Goal: Task Accomplishment & Management: Manage account settings

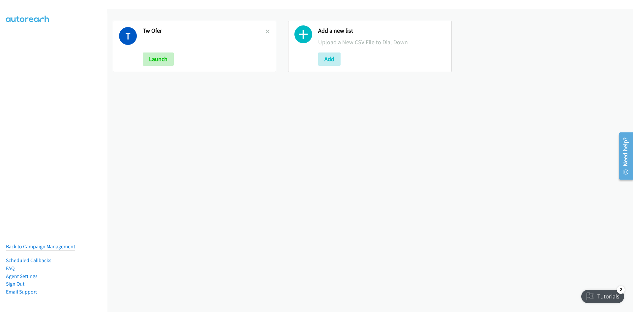
click at [267, 27] on div at bounding box center [268, 46] width 5 height 39
click at [266, 28] on link at bounding box center [268, 32] width 5 height 8
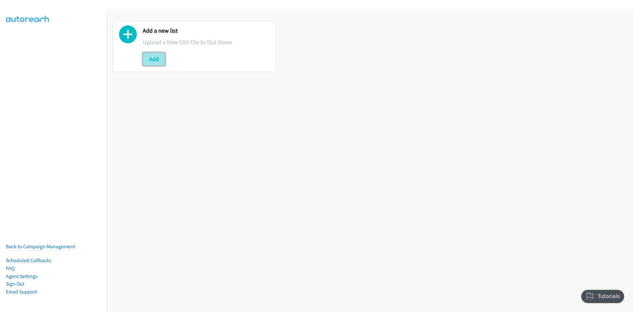
click at [151, 58] on button "Add" at bounding box center [154, 58] width 22 height 13
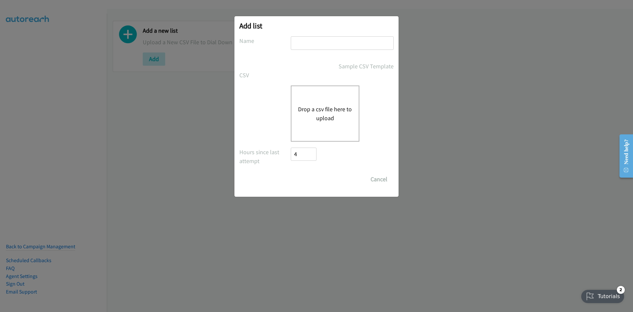
click at [326, 48] on input "text" at bounding box center [342, 43] width 103 height 14
click at [323, 89] on div "Drop a csv file here to upload" at bounding box center [325, 113] width 69 height 56
click at [331, 44] on input "5566" at bounding box center [342, 43] width 103 height 14
type input "5"
type input "Blem4Real"
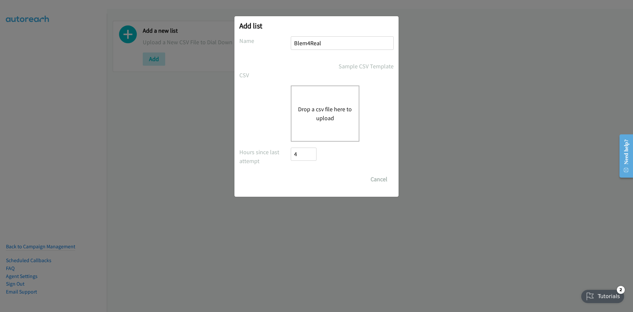
click at [312, 121] on button "Drop a csv file here to upload" at bounding box center [325, 114] width 54 height 18
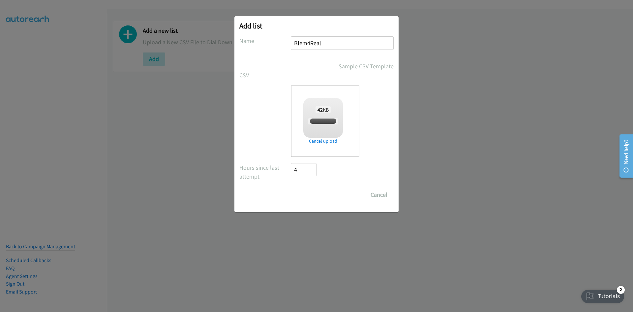
checkbox input "true"
click at [307, 192] on input "Save List" at bounding box center [308, 194] width 35 height 13
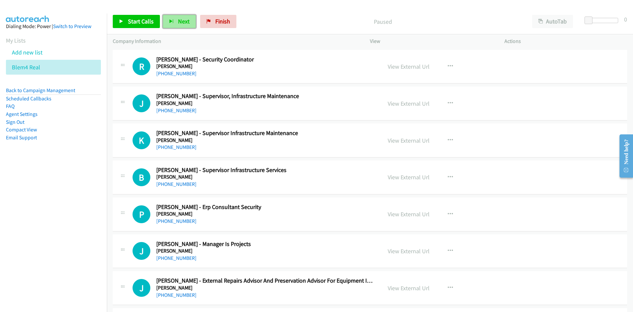
click at [188, 22] on button "Next" at bounding box center [179, 21] width 33 height 13
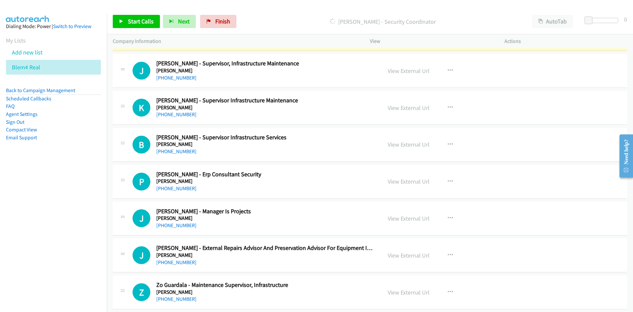
scroll to position [33, 0]
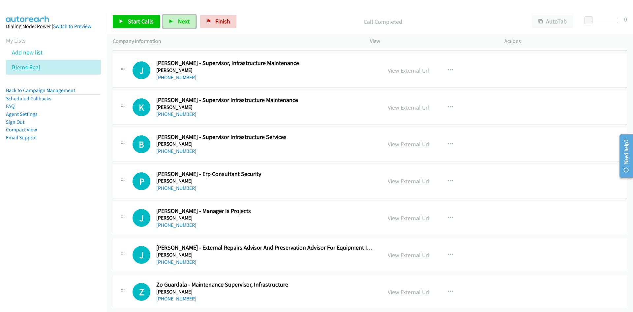
drag, startPoint x: 189, startPoint y: 19, endPoint x: 256, endPoint y: 72, distance: 85.7
click at [189, 19] on button "Next" at bounding box center [179, 21] width 33 height 13
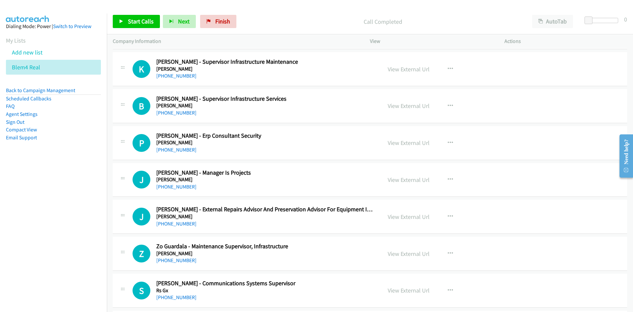
scroll to position [99, 0]
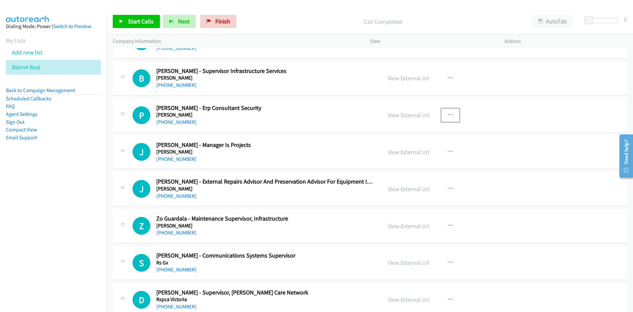
click at [451, 113] on button "button" at bounding box center [451, 115] width 18 height 13
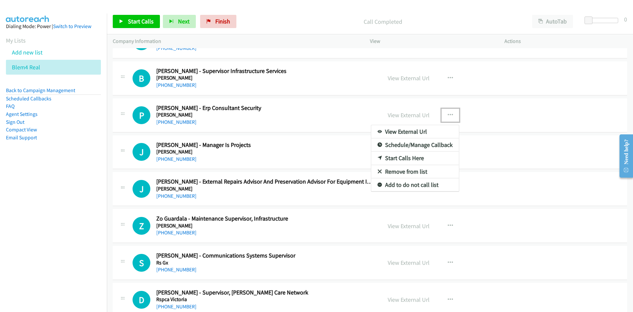
click at [404, 156] on link "Start Calls Here" at bounding box center [415, 157] width 88 height 13
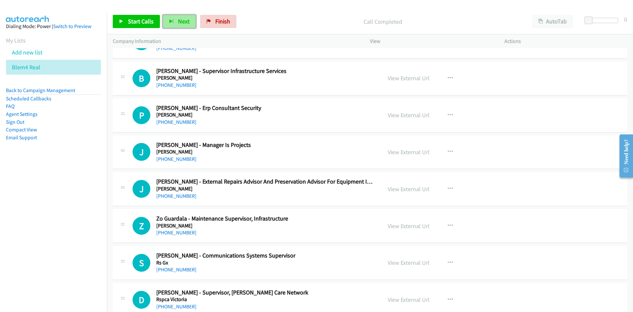
click at [178, 20] on span "Next" at bounding box center [184, 21] width 12 height 8
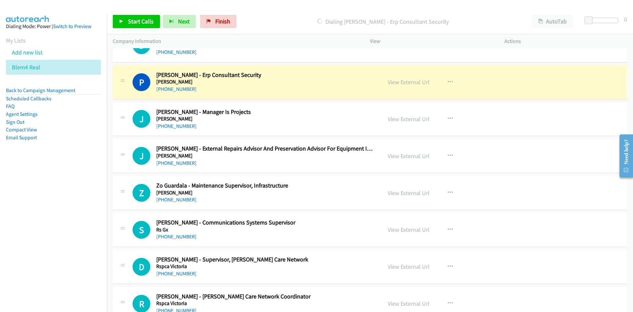
scroll to position [165, 0]
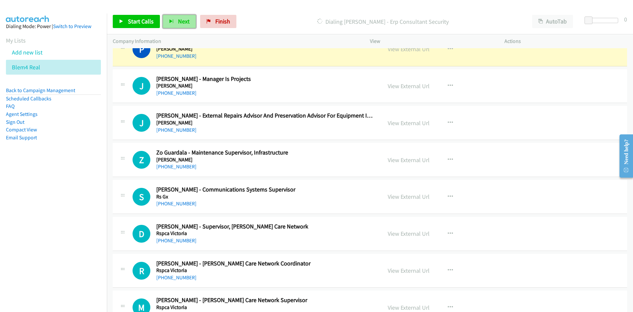
drag, startPoint x: 175, startPoint y: 25, endPoint x: 180, endPoint y: 28, distance: 6.1
click at [175, 25] on button "Next" at bounding box center [179, 21] width 33 height 13
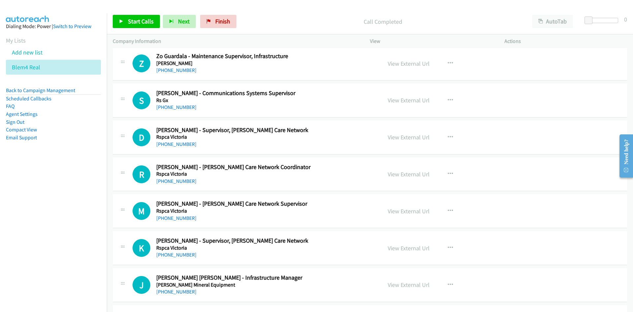
scroll to position [264, 0]
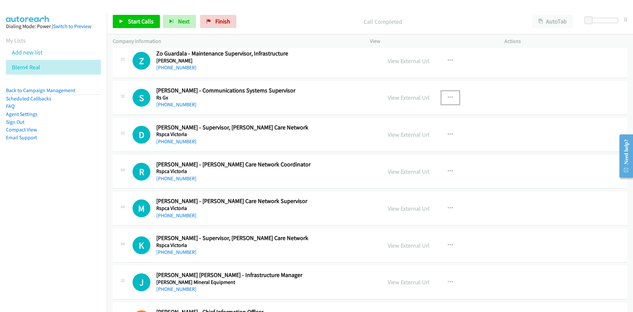
click at [448, 96] on icon "button" at bounding box center [450, 97] width 5 height 5
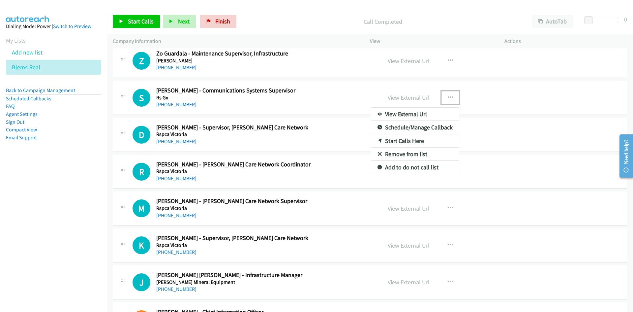
click at [399, 140] on link "Start Calls Here" at bounding box center [415, 140] width 88 height 13
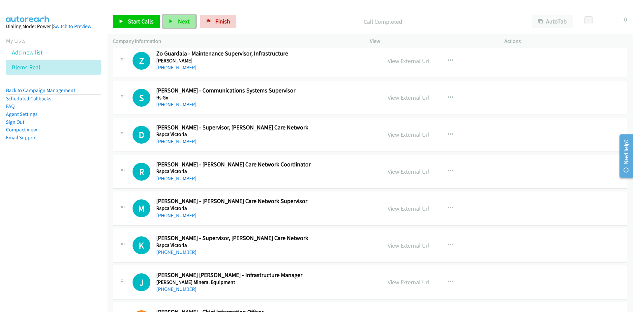
click at [178, 21] on span "Next" at bounding box center [184, 21] width 12 height 8
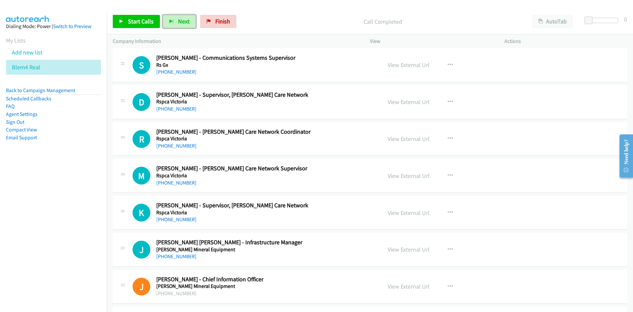
scroll to position [297, 0]
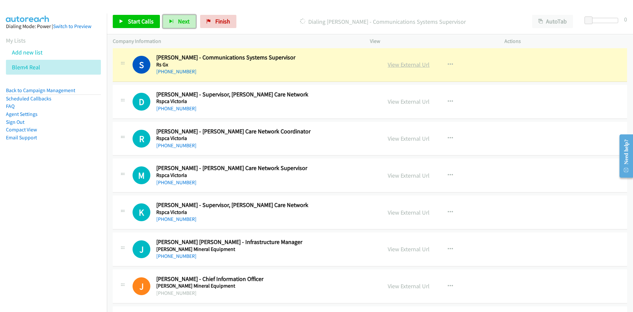
click at [417, 62] on link "View External Url" at bounding box center [409, 65] width 42 height 8
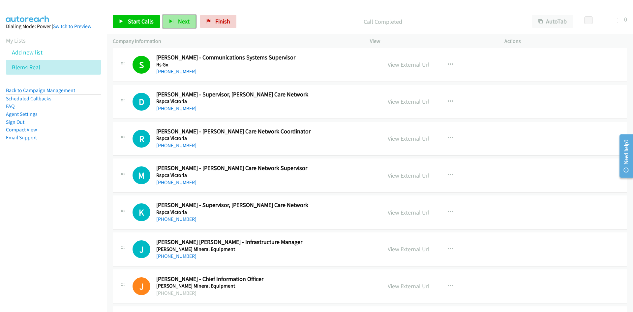
click at [184, 27] on button "Next" at bounding box center [179, 21] width 33 height 13
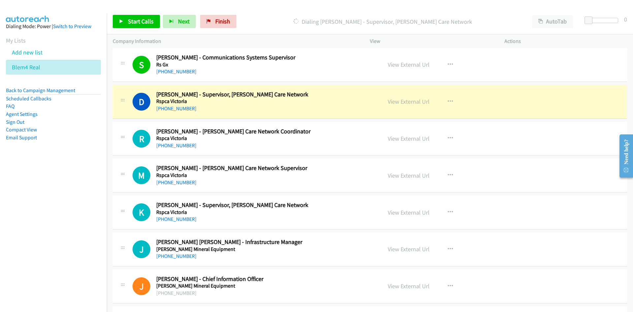
scroll to position [330, 0]
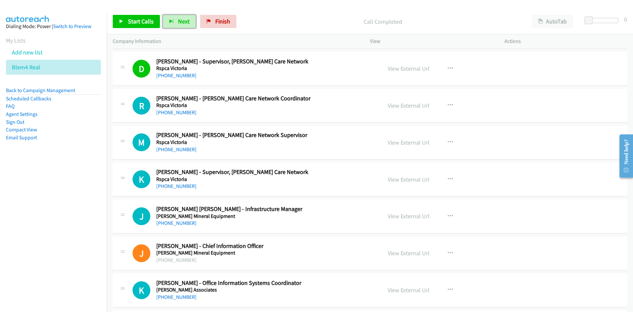
drag, startPoint x: 175, startPoint y: 21, endPoint x: 190, endPoint y: 51, distance: 33.6
click at [175, 21] on button "Next" at bounding box center [179, 21] width 33 height 13
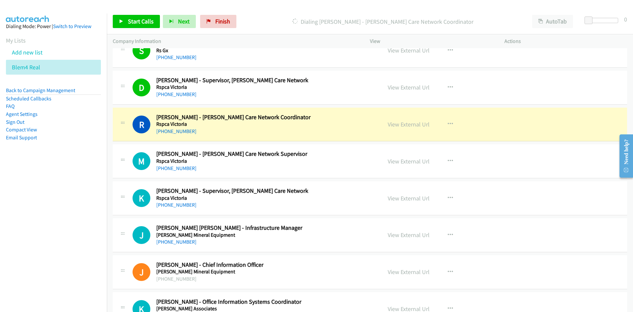
scroll to position [363, 0]
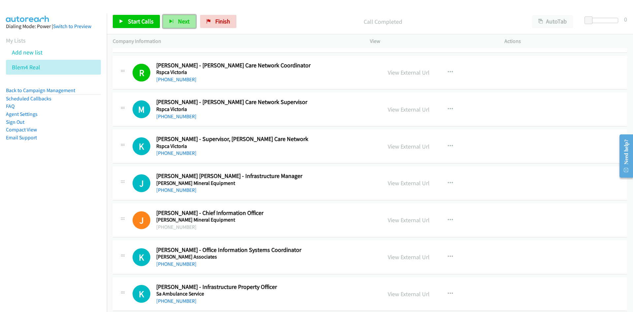
click at [181, 21] on span "Next" at bounding box center [184, 21] width 12 height 8
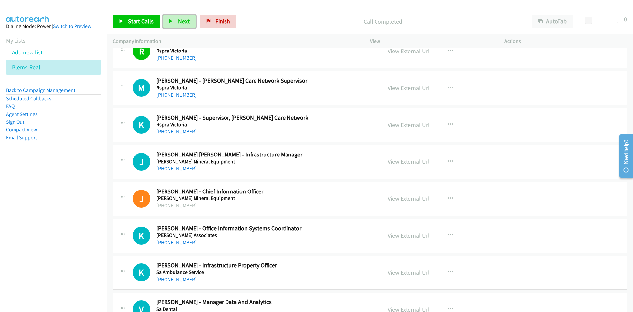
scroll to position [396, 0]
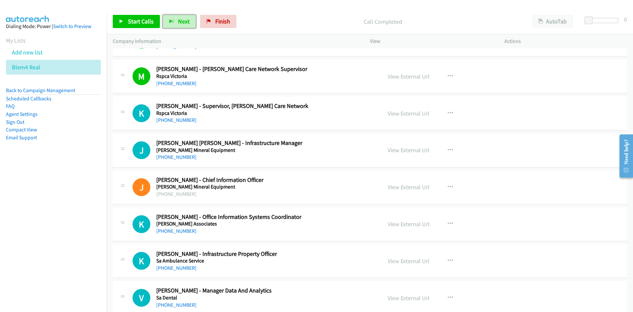
drag, startPoint x: 183, startPoint y: 21, endPoint x: 259, endPoint y: 87, distance: 100.8
click at [183, 21] on span "Next" at bounding box center [184, 21] width 12 height 8
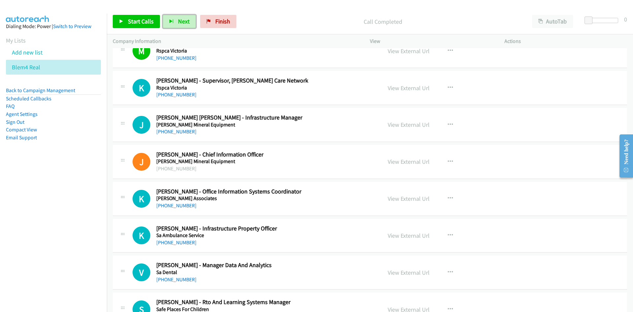
scroll to position [429, 0]
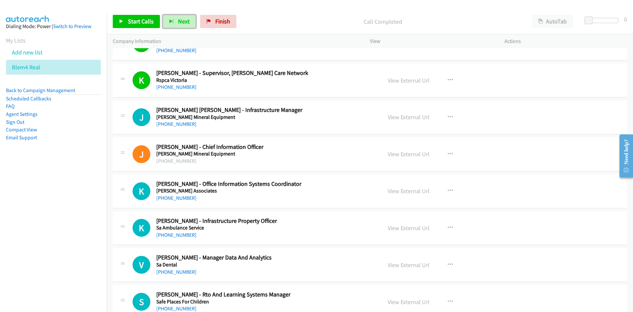
drag, startPoint x: 179, startPoint y: 21, endPoint x: 236, endPoint y: 72, distance: 76.9
click at [179, 21] on span "Next" at bounding box center [184, 21] width 12 height 8
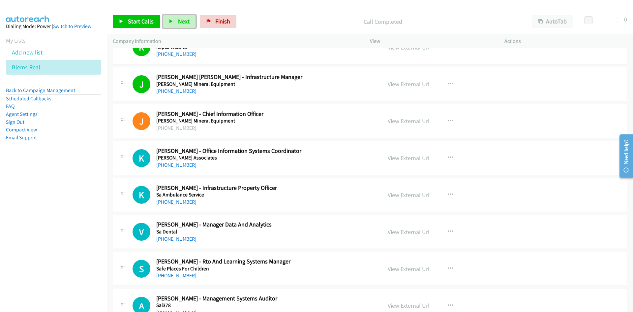
drag, startPoint x: 182, startPoint y: 17, endPoint x: 204, endPoint y: 49, distance: 38.5
click at [182, 17] on button "Next" at bounding box center [179, 21] width 33 height 13
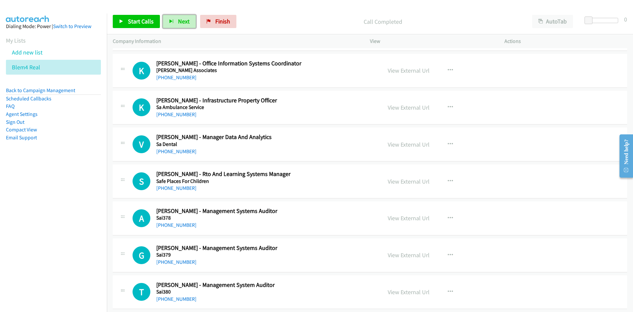
scroll to position [561, 0]
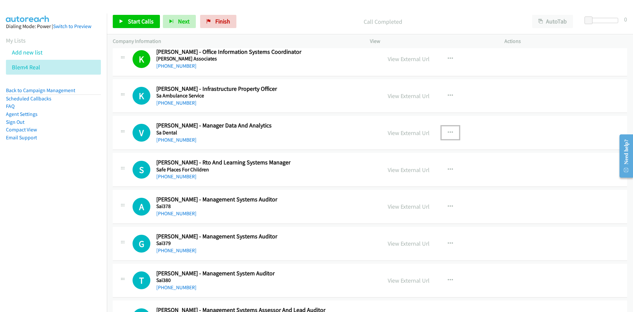
click at [450, 130] on icon "button" at bounding box center [450, 132] width 5 height 5
click at [334, 113] on div at bounding box center [316, 156] width 633 height 312
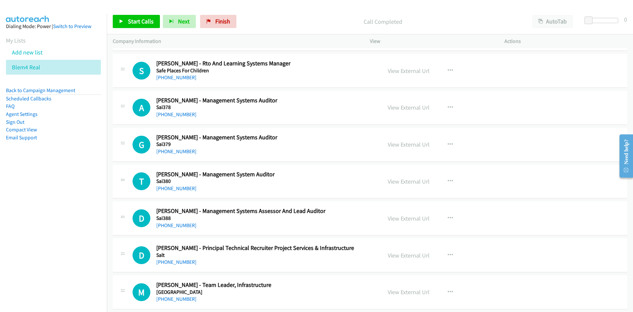
scroll to position [627, 0]
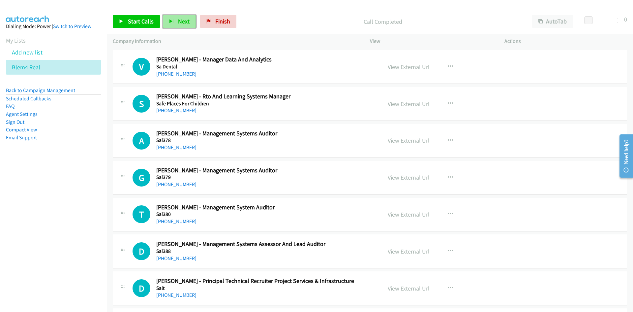
click at [181, 21] on span "Next" at bounding box center [184, 21] width 12 height 8
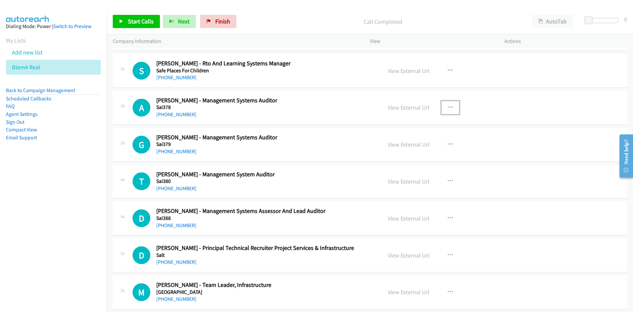
click at [447, 103] on button "button" at bounding box center [451, 107] width 18 height 13
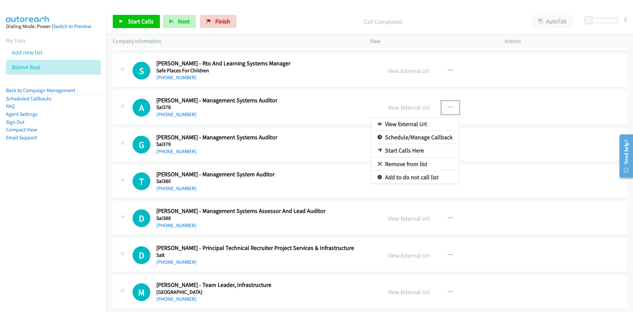
click at [402, 152] on link "Start Calls Here" at bounding box center [415, 150] width 88 height 13
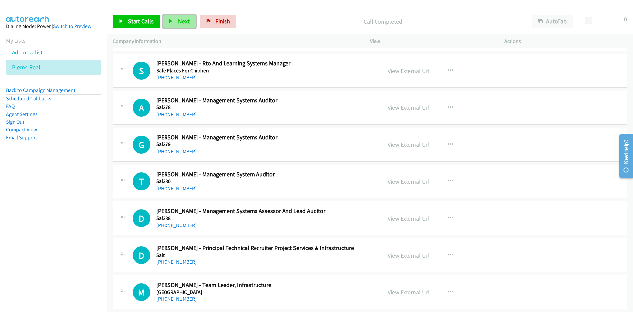
click at [193, 15] on button "Next" at bounding box center [179, 21] width 33 height 13
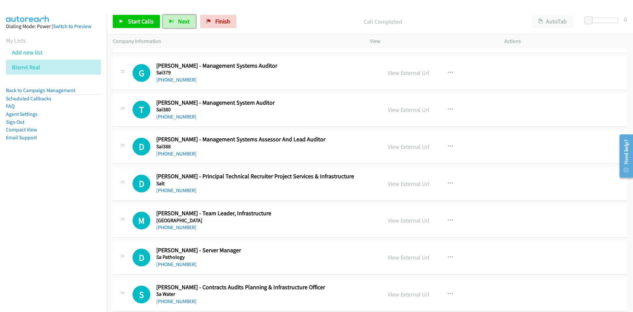
scroll to position [726, 0]
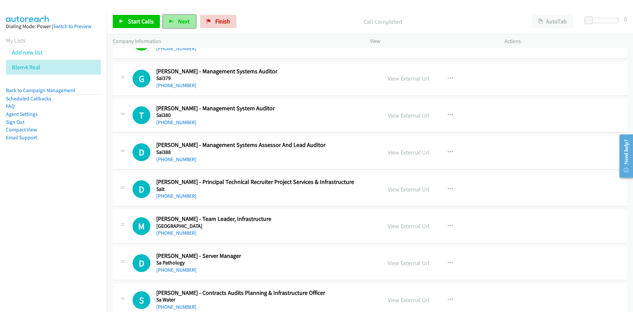
click at [184, 18] on span "Next" at bounding box center [184, 21] width 12 height 8
click at [185, 26] on button "Next" at bounding box center [179, 21] width 33 height 13
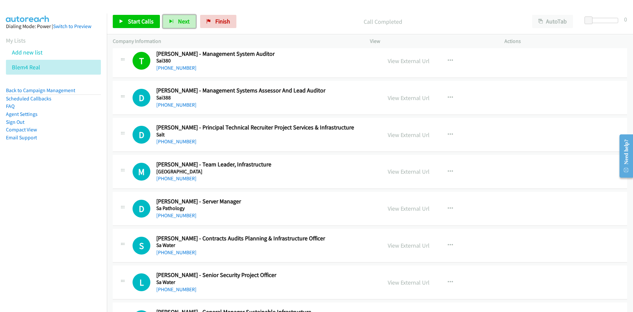
scroll to position [792, 0]
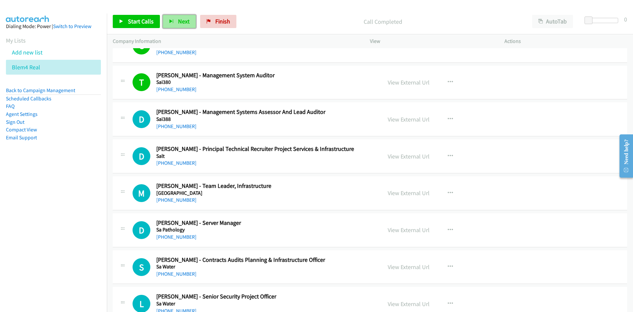
click at [179, 17] on span "Next" at bounding box center [184, 21] width 12 height 8
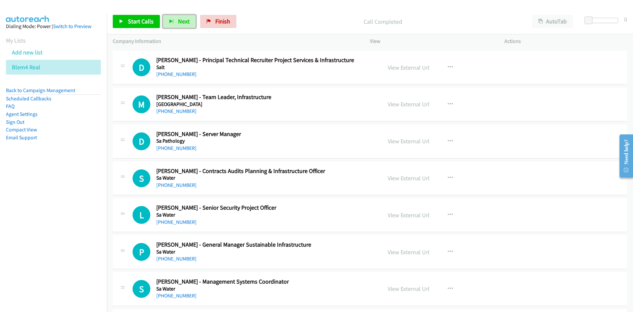
scroll to position [858, 0]
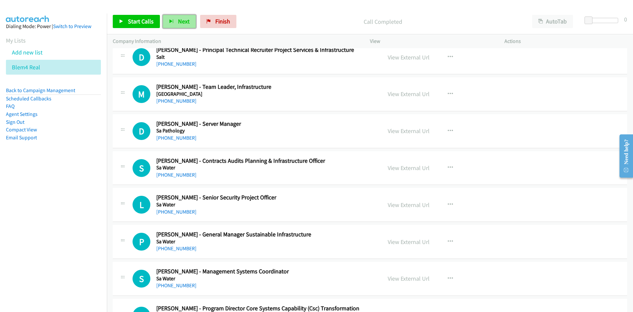
click at [187, 23] on span "Next" at bounding box center [184, 21] width 12 height 8
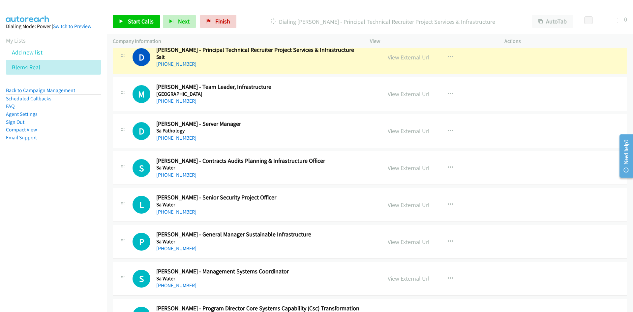
scroll to position [825, 0]
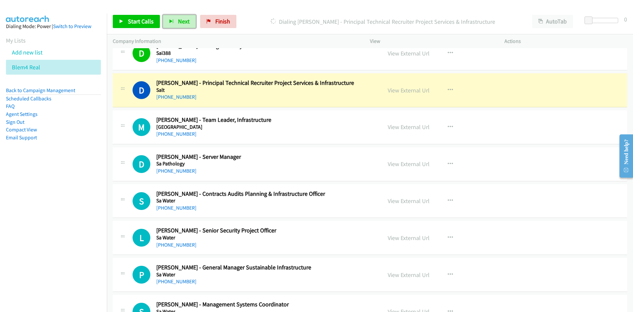
drag, startPoint x: 404, startPoint y: 93, endPoint x: 403, endPoint y: 97, distance: 4.8
click at [404, 93] on link "View External Url" at bounding box center [409, 90] width 42 height 8
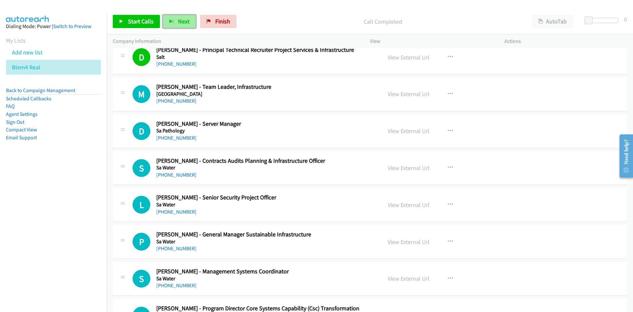
click at [183, 25] on span "Next" at bounding box center [184, 21] width 12 height 8
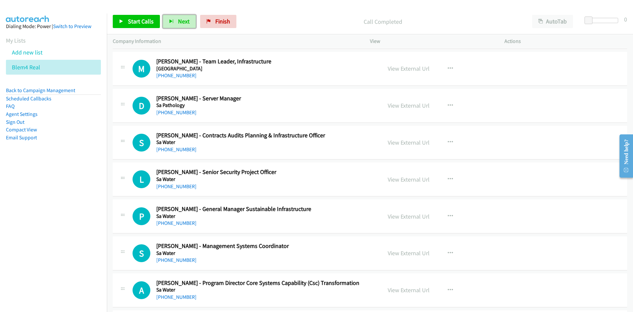
scroll to position [891, 0]
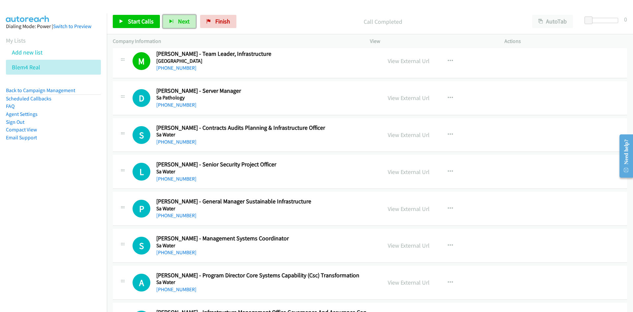
drag, startPoint x: 183, startPoint y: 24, endPoint x: 225, endPoint y: 65, distance: 58.6
click at [183, 24] on span "Next" at bounding box center [184, 21] width 12 height 8
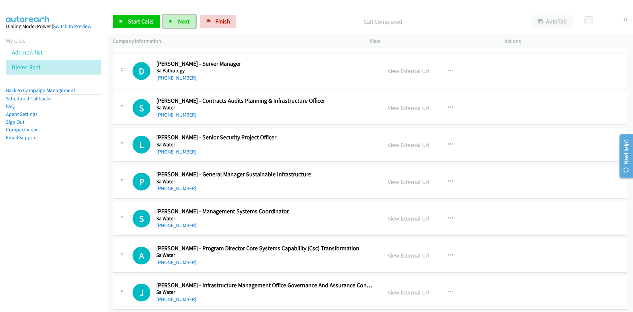
scroll to position [924, 0]
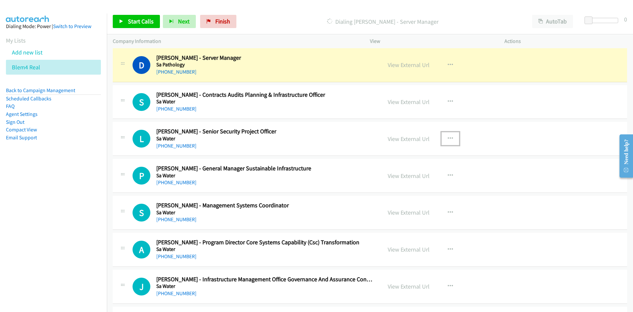
click at [449, 136] on icon "button" at bounding box center [450, 138] width 5 height 5
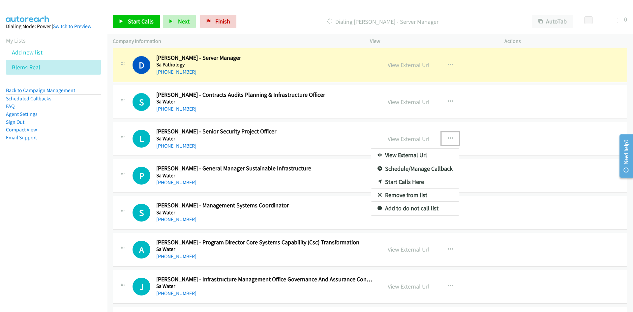
click at [396, 180] on link "Start Calls Here" at bounding box center [415, 181] width 88 height 13
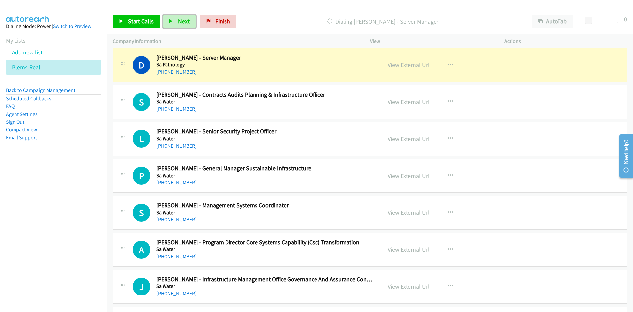
drag, startPoint x: 171, startPoint y: 23, endPoint x: 255, endPoint y: 98, distance: 112.6
click at [171, 23] on icon "button" at bounding box center [171, 21] width 5 height 5
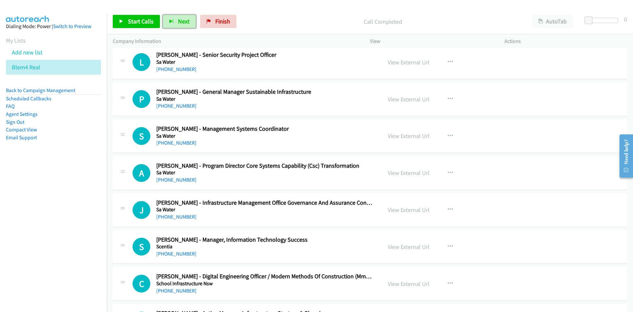
scroll to position [990, 0]
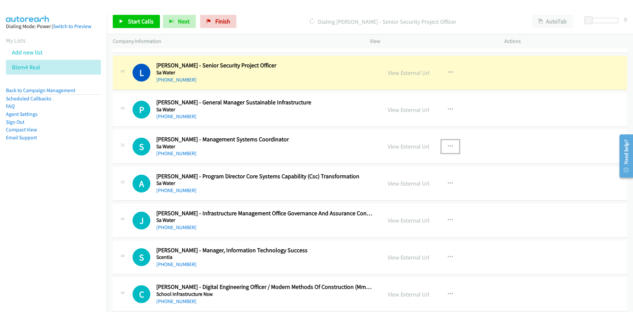
click at [444, 147] on button "button" at bounding box center [451, 146] width 18 height 13
click at [399, 191] on link "Start Calls Here" at bounding box center [415, 189] width 88 height 13
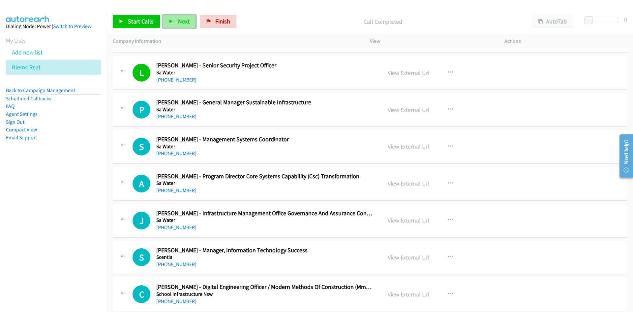
click at [172, 16] on button "Next" at bounding box center [179, 21] width 33 height 13
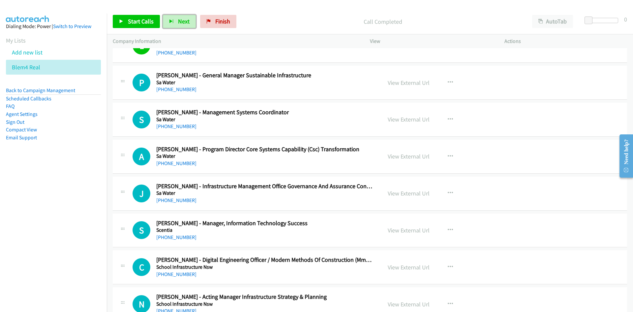
scroll to position [1056, 0]
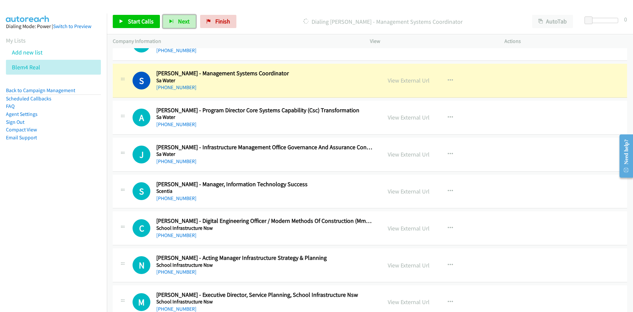
drag, startPoint x: 405, startPoint y: 80, endPoint x: 404, endPoint y: 170, distance: 89.8
click at [405, 80] on link "View External Url" at bounding box center [409, 81] width 42 height 8
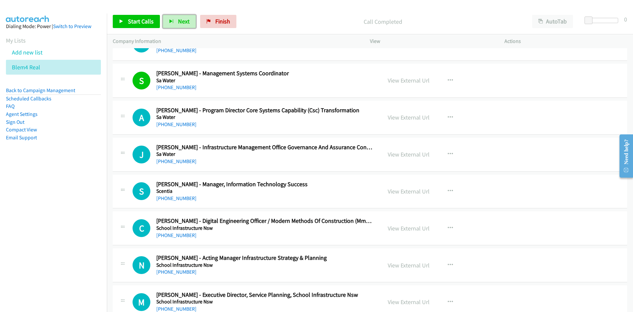
drag, startPoint x: 180, startPoint y: 20, endPoint x: 276, endPoint y: 94, distance: 121.9
click at [180, 20] on span "Next" at bounding box center [184, 21] width 12 height 8
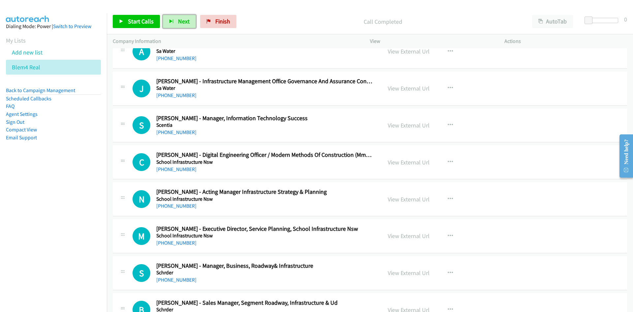
scroll to position [1089, 0]
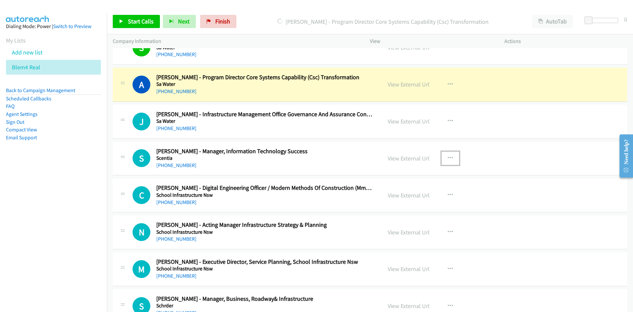
drag, startPoint x: 453, startPoint y: 155, endPoint x: 449, endPoint y: 159, distance: 5.4
click at [453, 155] on button "button" at bounding box center [451, 157] width 18 height 13
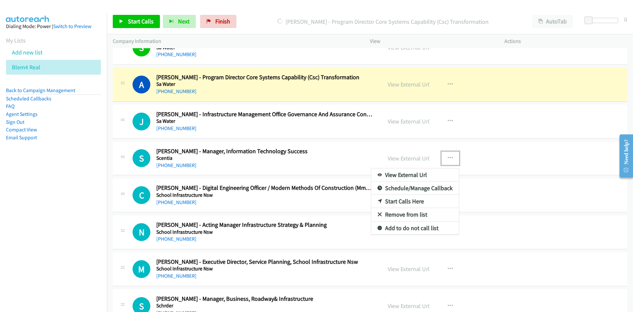
click at [404, 200] on link "Start Calls Here" at bounding box center [415, 201] width 88 height 13
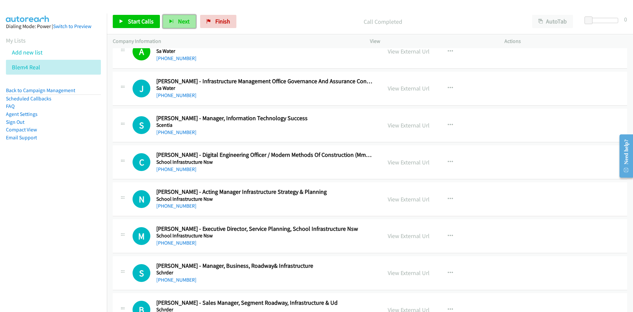
click at [173, 20] on icon "button" at bounding box center [171, 21] width 5 height 5
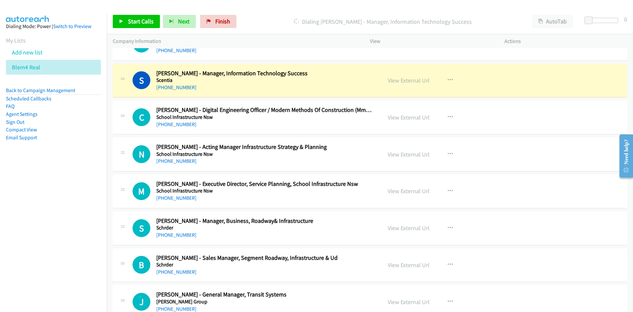
scroll to position [1155, 0]
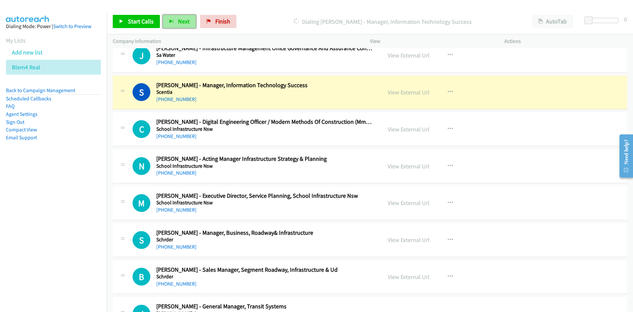
drag, startPoint x: 181, startPoint y: 19, endPoint x: 186, endPoint y: 29, distance: 11.1
click at [181, 19] on span "Next" at bounding box center [184, 21] width 12 height 8
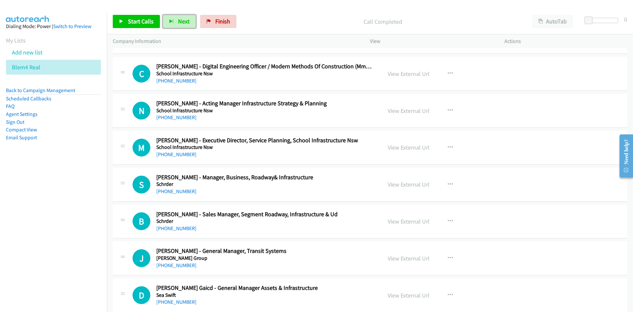
scroll to position [1221, 0]
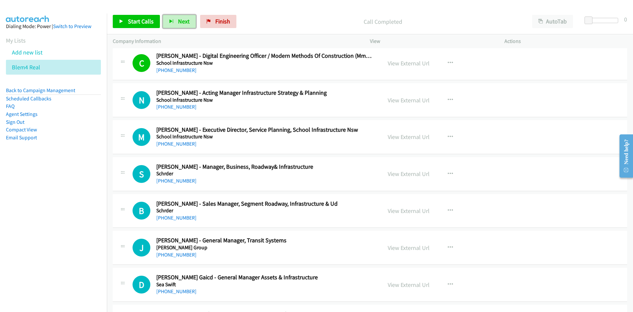
drag, startPoint x: 182, startPoint y: 20, endPoint x: 246, endPoint y: 78, distance: 85.9
click at [182, 20] on span "Next" at bounding box center [184, 21] width 12 height 8
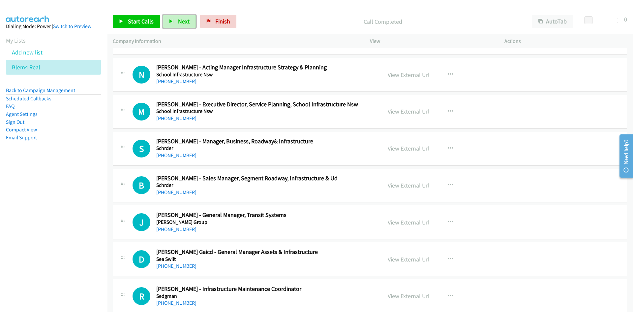
scroll to position [1254, 0]
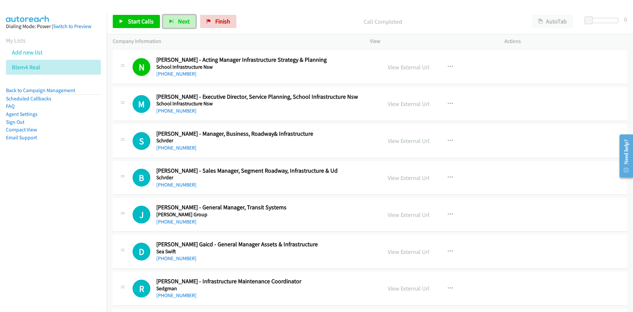
drag, startPoint x: 180, startPoint y: 23, endPoint x: 267, endPoint y: 113, distance: 124.1
click at [180, 23] on span "Next" at bounding box center [184, 21] width 12 height 8
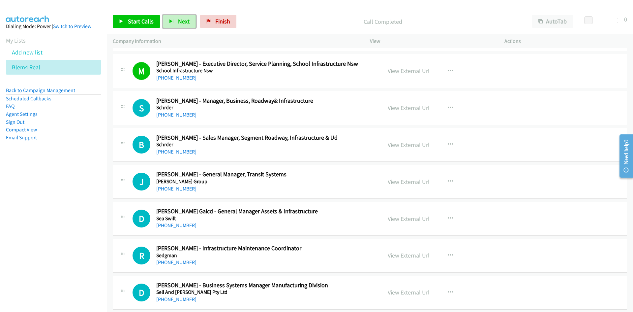
scroll to position [1320, 0]
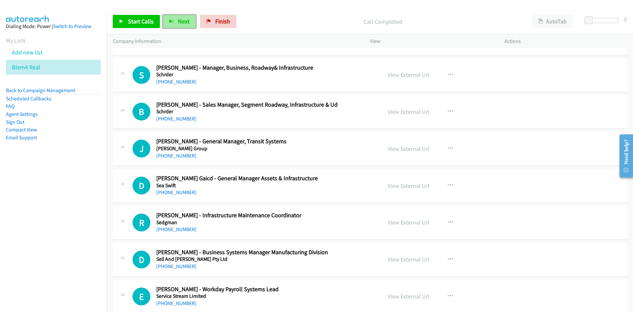
drag, startPoint x: 183, startPoint y: 20, endPoint x: 192, endPoint y: 28, distance: 12.1
click at [183, 20] on span "Next" at bounding box center [184, 21] width 12 height 8
click at [438, 146] on div "View External Url View External Url Schedule/Manage Callback Start Calls Here R…" at bounding box center [452, 149] width 141 height 22
click at [450, 148] on icon "button" at bounding box center [450, 148] width 5 height 5
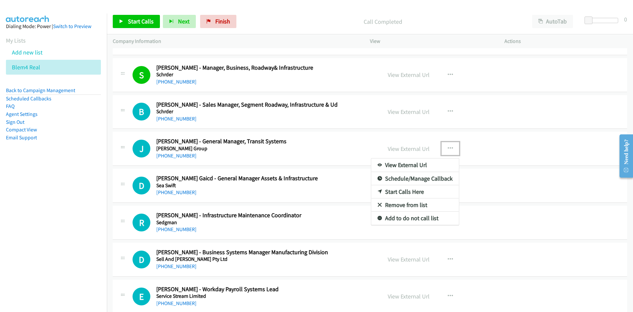
click at [405, 190] on link "Start Calls Here" at bounding box center [415, 191] width 88 height 13
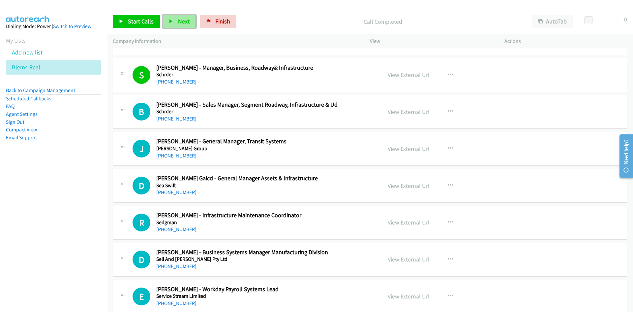
click at [181, 22] on span "Next" at bounding box center [184, 21] width 12 height 8
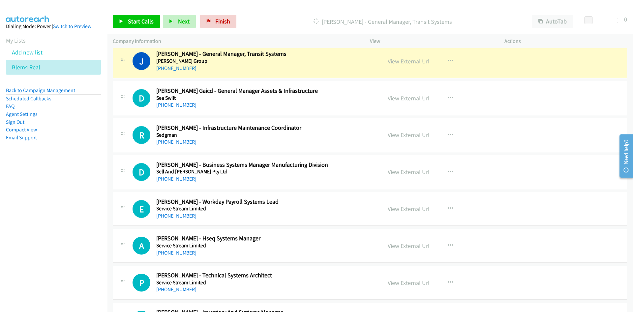
scroll to position [1419, 0]
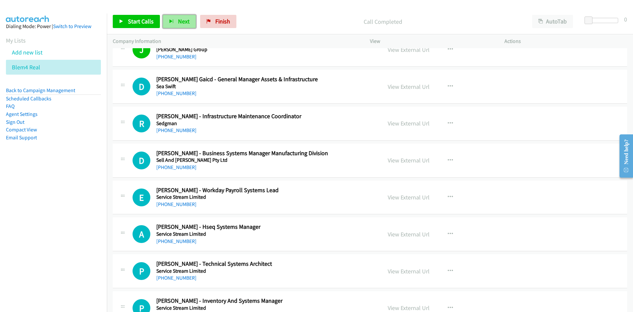
drag, startPoint x: 171, startPoint y: 17, endPoint x: 179, endPoint y: 26, distance: 12.4
click at [171, 17] on button "Next" at bounding box center [179, 21] width 33 height 13
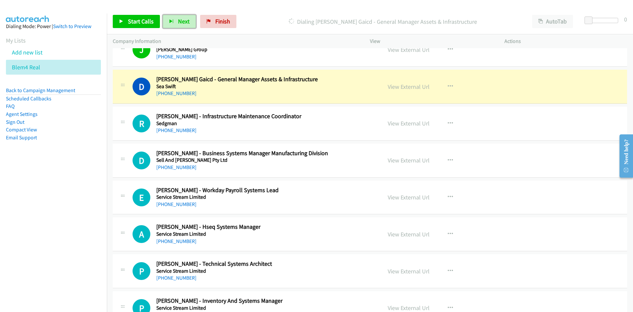
drag, startPoint x: 416, startPoint y: 84, endPoint x: 415, endPoint y: 97, distance: 13.2
click at [416, 84] on link "View External Url" at bounding box center [409, 87] width 42 height 8
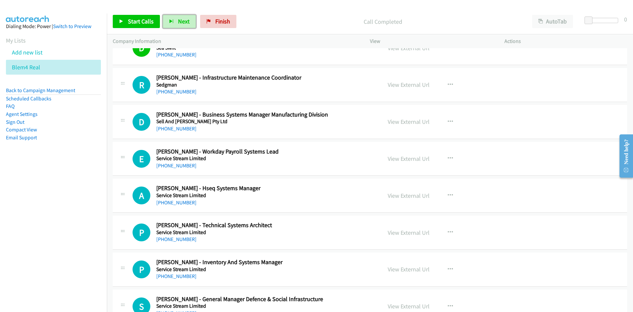
scroll to position [1485, 0]
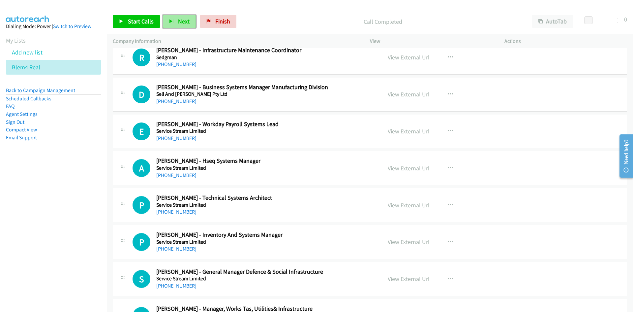
click at [175, 21] on button "Next" at bounding box center [179, 21] width 33 height 13
drag, startPoint x: 180, startPoint y: 21, endPoint x: 223, endPoint y: 55, distance: 55.0
click at [180, 21] on span "Next" at bounding box center [184, 21] width 12 height 8
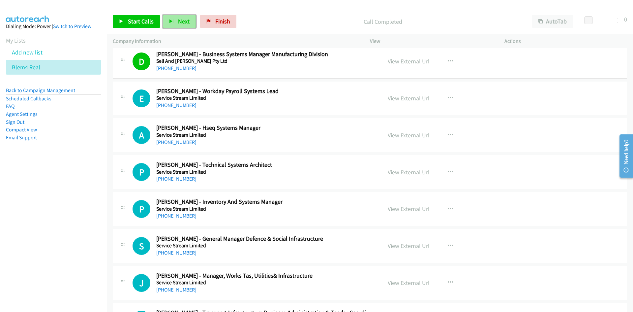
click at [182, 24] on span "Next" at bounding box center [184, 21] width 12 height 8
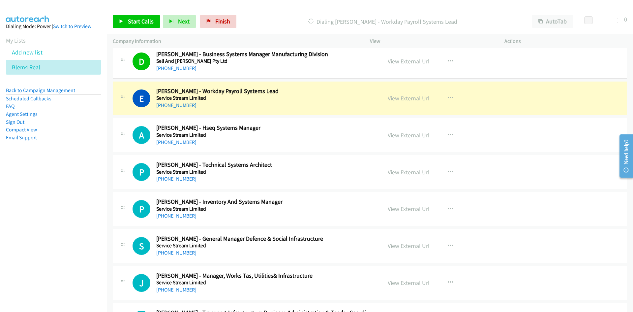
scroll to position [1551, 0]
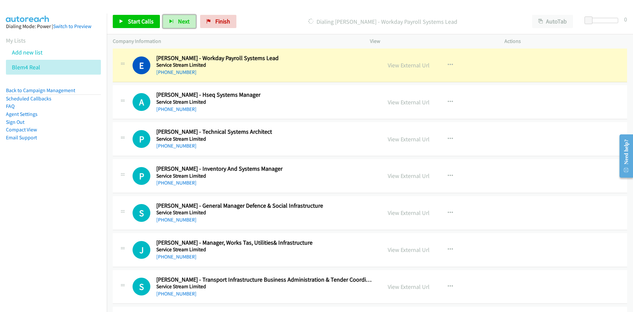
drag, startPoint x: 181, startPoint y: 20, endPoint x: 185, endPoint y: 29, distance: 10.2
click at [181, 20] on span "Next" at bounding box center [184, 21] width 12 height 8
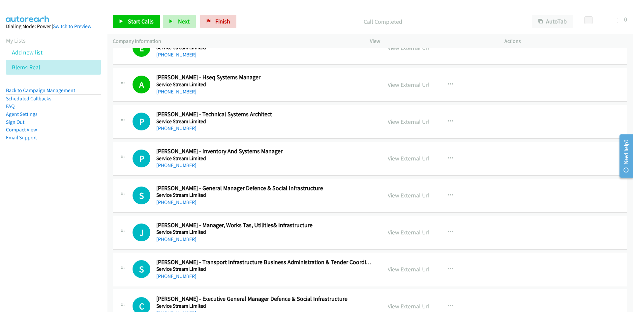
scroll to position [1584, 0]
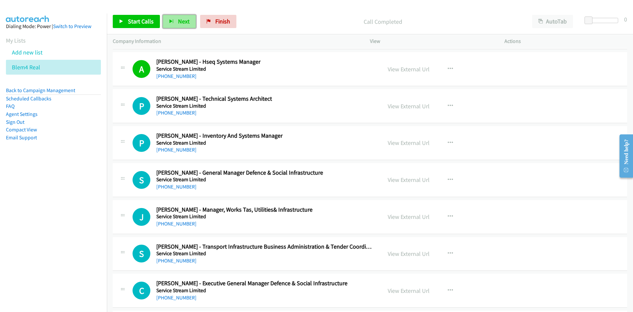
click at [183, 19] on span "Next" at bounding box center [184, 21] width 12 height 8
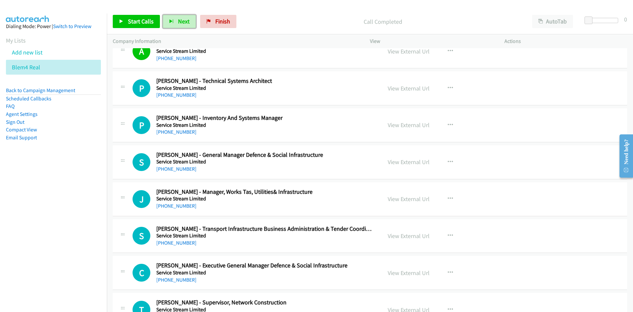
scroll to position [1617, 0]
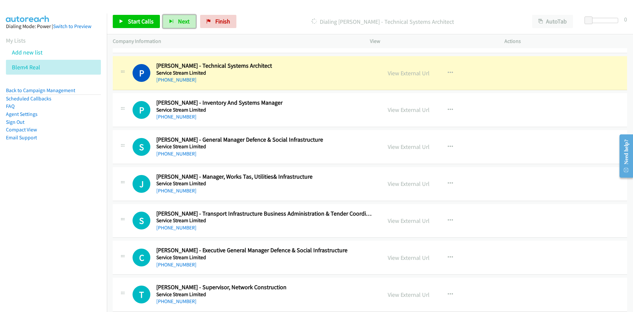
click at [180, 21] on span "Next" at bounding box center [184, 21] width 12 height 8
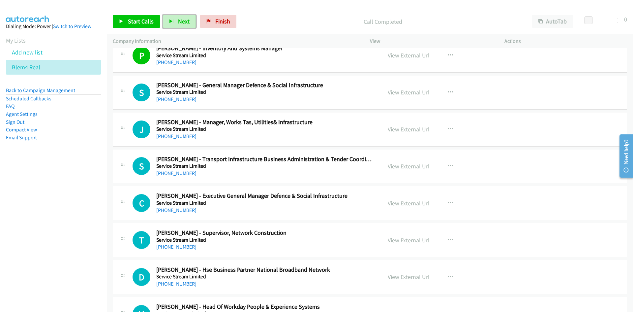
scroll to position [1683, 0]
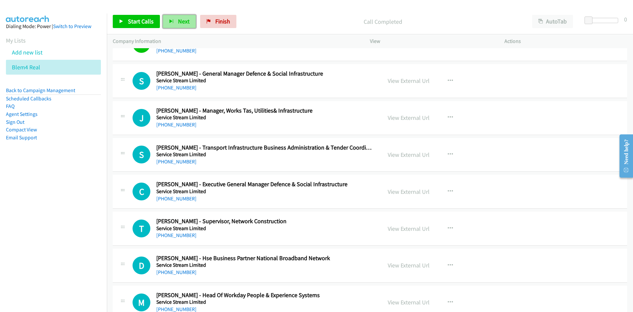
click at [180, 21] on span "Next" at bounding box center [184, 21] width 12 height 8
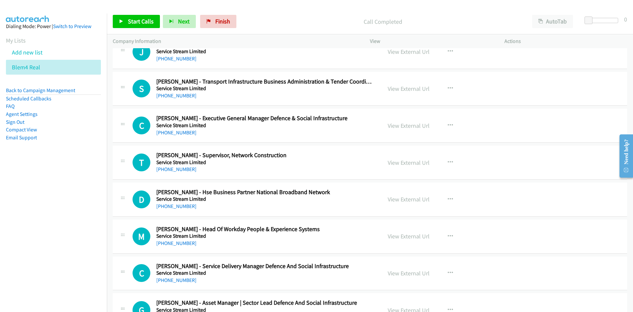
scroll to position [1716, 0]
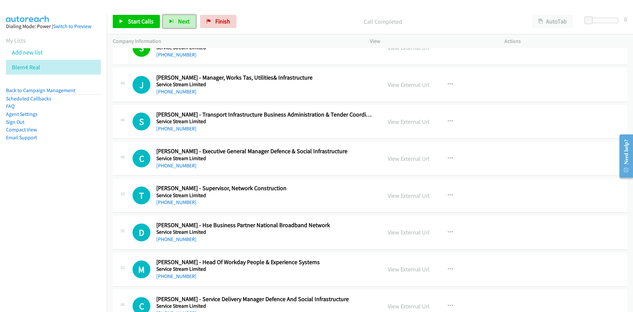
drag, startPoint x: 181, startPoint y: 21, endPoint x: 190, endPoint y: 31, distance: 12.9
click at [181, 21] on span "Next" at bounding box center [184, 21] width 12 height 8
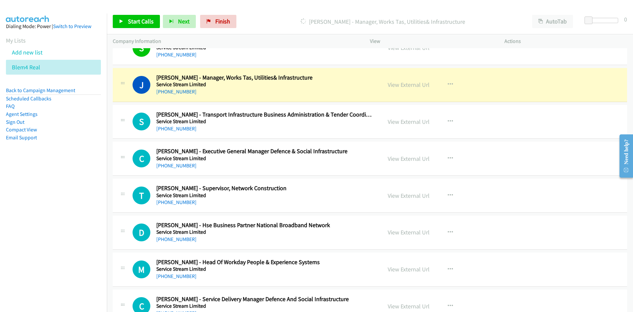
scroll to position [1749, 0]
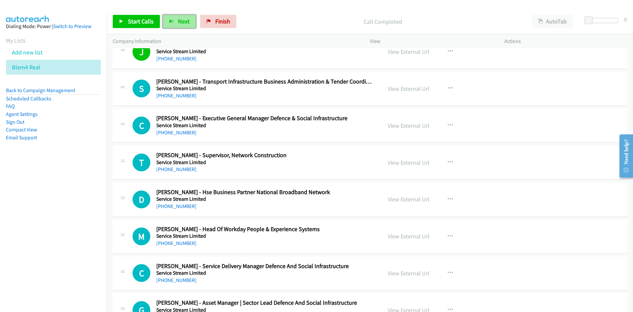
drag, startPoint x: 173, startPoint y: 18, endPoint x: 177, endPoint y: 24, distance: 7.1
click at [173, 18] on button "Next" at bounding box center [179, 21] width 33 height 13
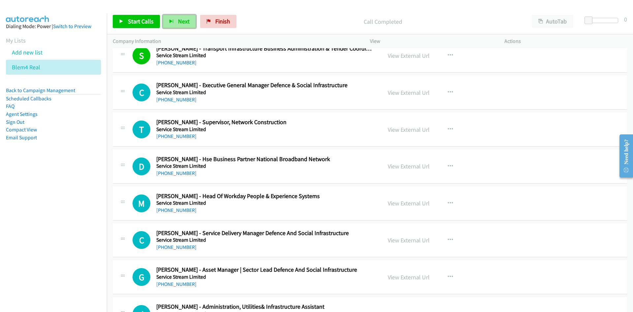
click at [186, 23] on span "Next" at bounding box center [184, 21] width 12 height 8
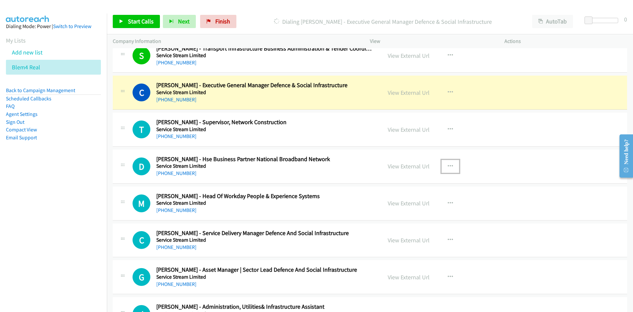
click at [451, 164] on button "button" at bounding box center [451, 166] width 18 height 13
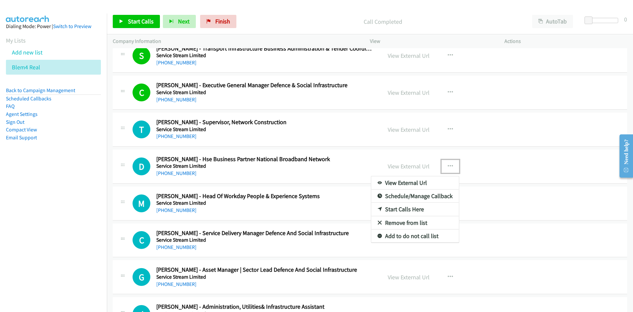
click at [403, 207] on link "Start Calls Here" at bounding box center [415, 209] width 88 height 13
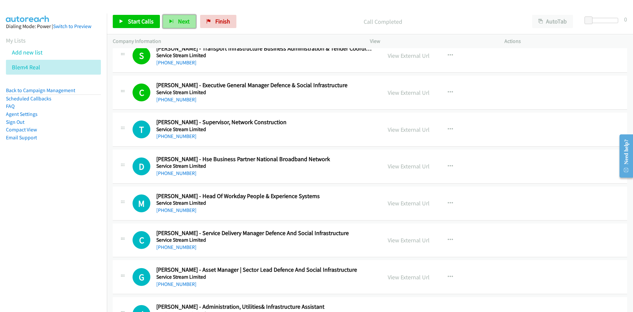
click at [171, 20] on icon "button" at bounding box center [171, 21] width 5 height 5
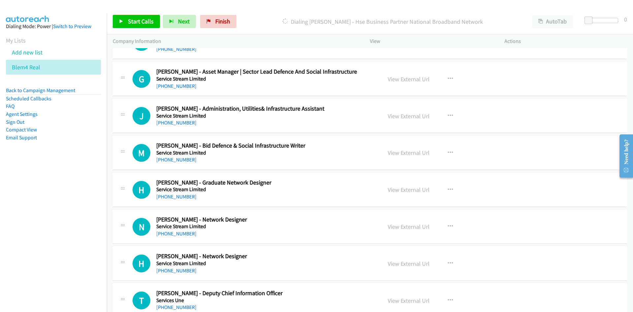
scroll to position [2046, 0]
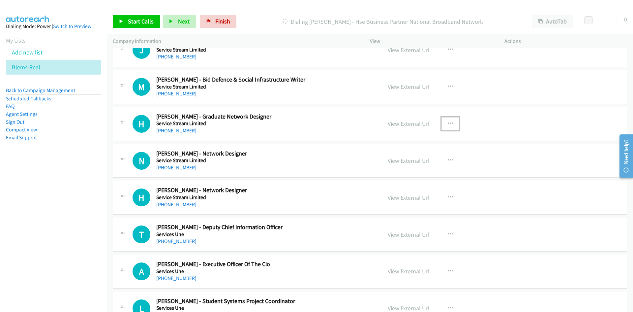
drag, startPoint x: 449, startPoint y: 121, endPoint x: 445, endPoint y: 128, distance: 8.7
click at [449, 121] on icon "button" at bounding box center [450, 123] width 5 height 5
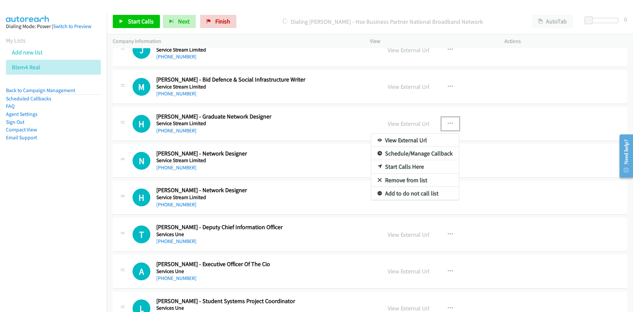
click at [402, 166] on link "Start Calls Here" at bounding box center [415, 166] width 88 height 13
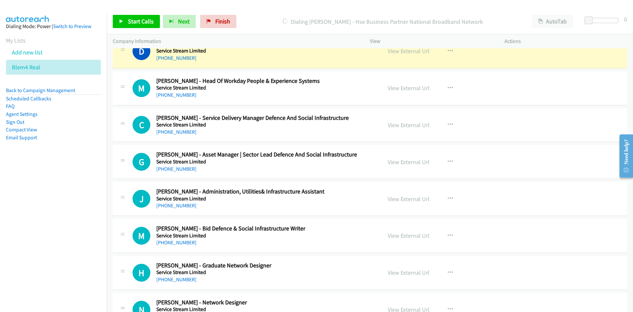
scroll to position [1881, 0]
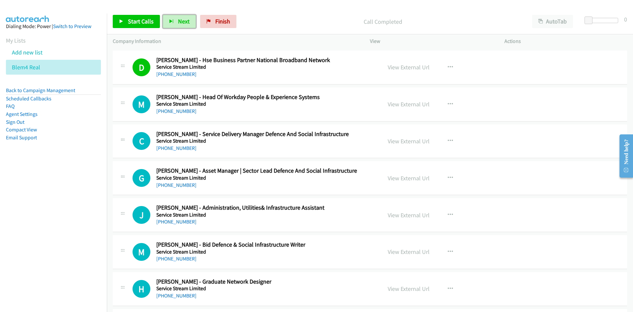
drag, startPoint x: 175, startPoint y: 16, endPoint x: 246, endPoint y: 121, distance: 127.7
click at [175, 16] on button "Next" at bounding box center [179, 21] width 33 height 13
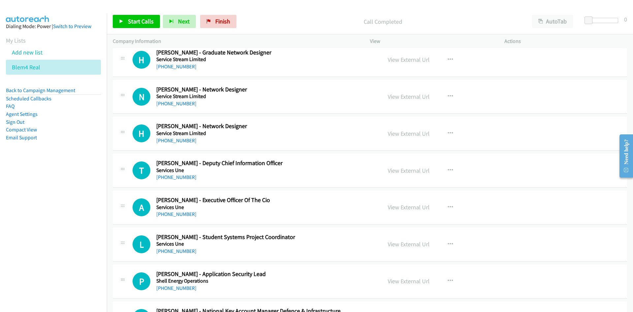
scroll to position [2112, 0]
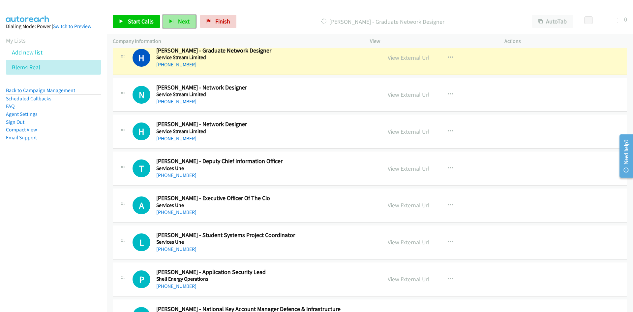
click at [188, 19] on button "Next" at bounding box center [179, 21] width 33 height 13
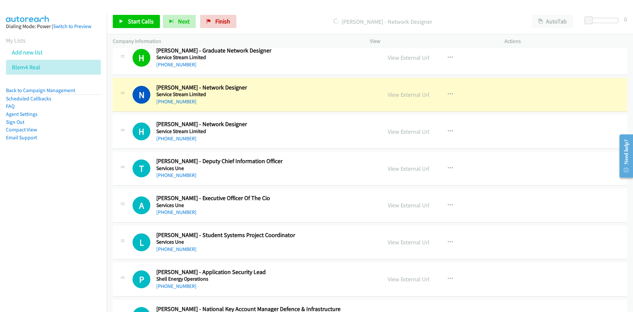
scroll to position [2145, 0]
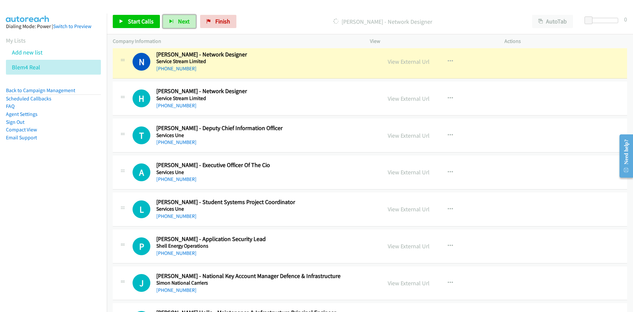
drag, startPoint x: 418, startPoint y: 60, endPoint x: 419, endPoint y: 71, distance: 11.3
click at [418, 60] on link "View External Url" at bounding box center [409, 62] width 42 height 8
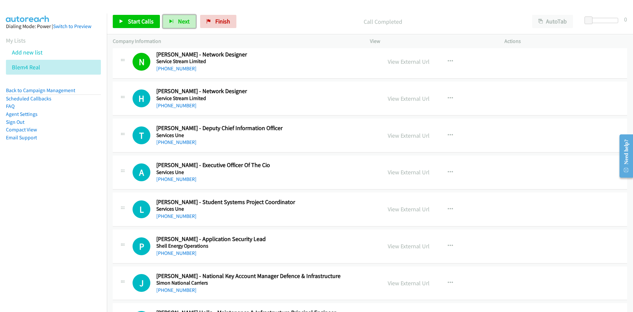
scroll to position [2178, 0]
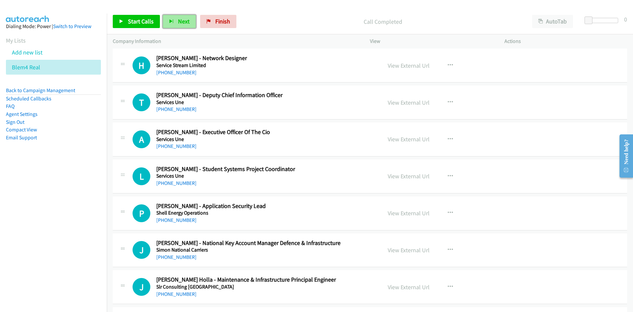
click at [184, 21] on span "Next" at bounding box center [184, 21] width 12 height 8
drag, startPoint x: 184, startPoint y: 21, endPoint x: 261, endPoint y: 103, distance: 112.3
click at [184, 21] on span "Next" at bounding box center [184, 21] width 12 height 8
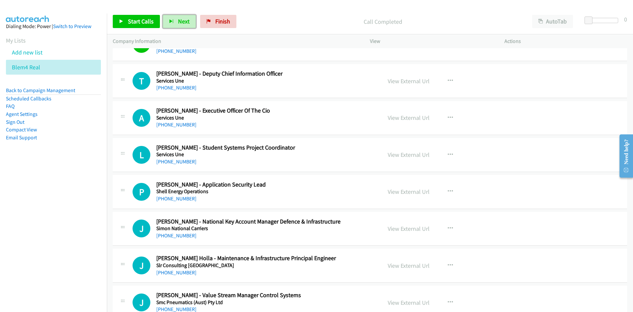
scroll to position [2211, 0]
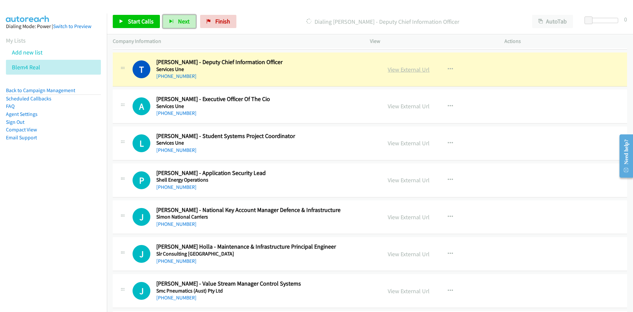
click at [396, 66] on link "View External Url" at bounding box center [409, 70] width 42 height 8
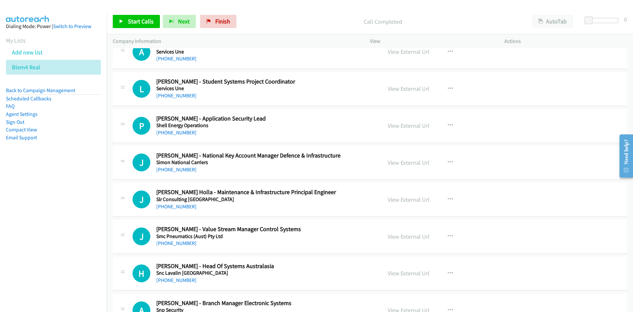
scroll to position [2277, 0]
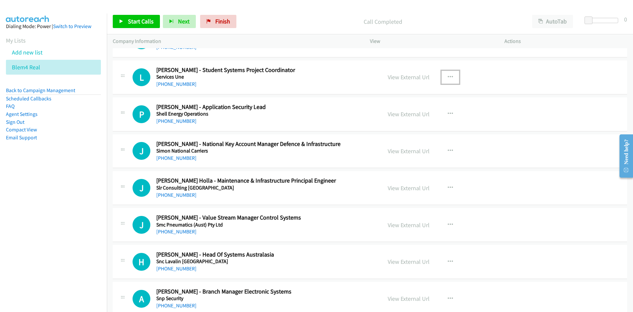
click at [446, 80] on button "button" at bounding box center [451, 77] width 18 height 13
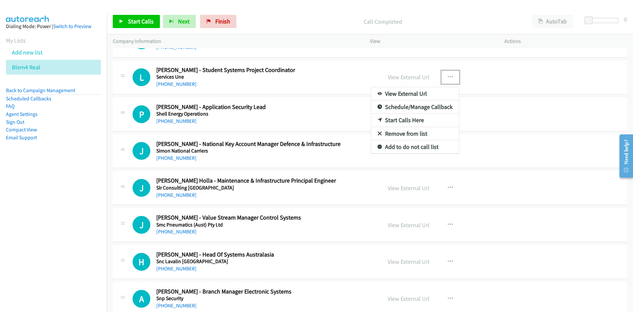
click at [401, 119] on link "Start Calls Here" at bounding box center [415, 119] width 88 height 13
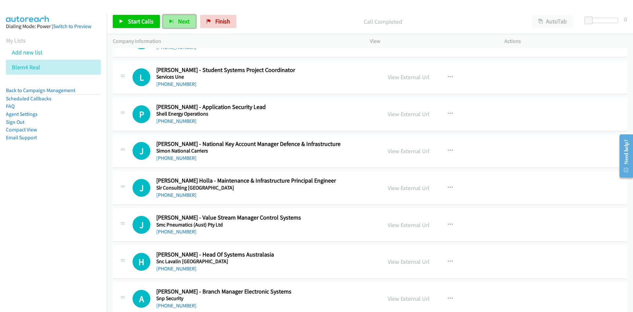
click at [178, 24] on span "Next" at bounding box center [184, 21] width 12 height 8
drag, startPoint x: 175, startPoint y: 21, endPoint x: 286, endPoint y: 148, distance: 169.5
click at [175, 21] on button "Next" at bounding box center [179, 21] width 33 height 13
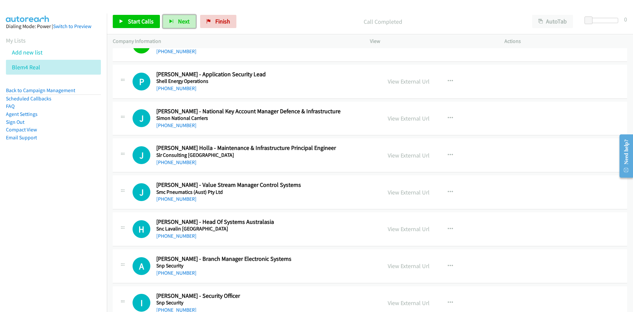
scroll to position [2309, 0]
drag, startPoint x: 180, startPoint y: 21, endPoint x: 215, endPoint y: 61, distance: 52.9
click at [180, 21] on span "Next" at bounding box center [184, 21] width 12 height 8
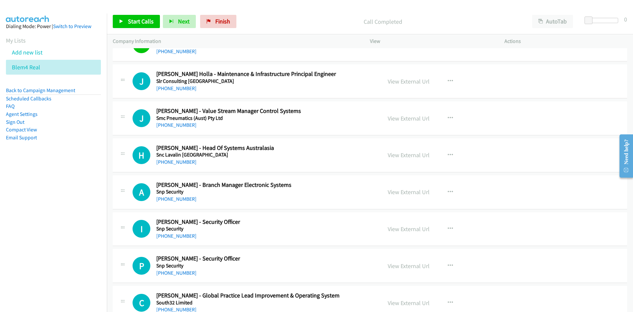
scroll to position [2375, 0]
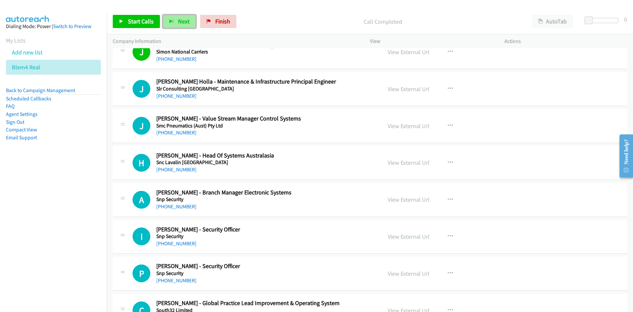
click at [186, 17] on button "Next" at bounding box center [179, 21] width 33 height 13
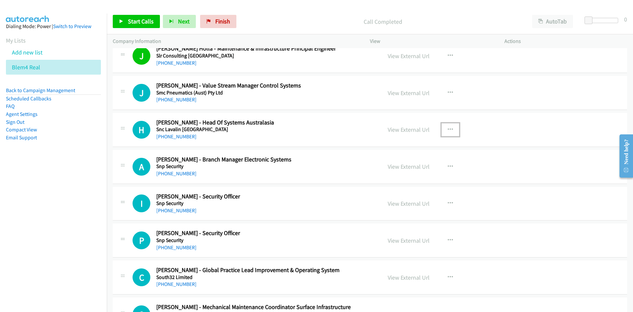
drag, startPoint x: 451, startPoint y: 130, endPoint x: 434, endPoint y: 142, distance: 21.1
click at [451, 130] on button "button" at bounding box center [451, 129] width 18 height 13
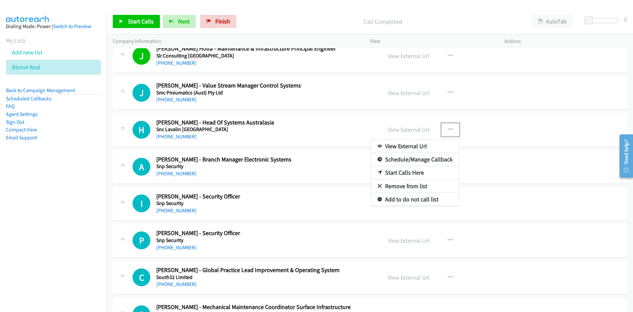
click at [402, 175] on link "Start Calls Here" at bounding box center [415, 172] width 88 height 13
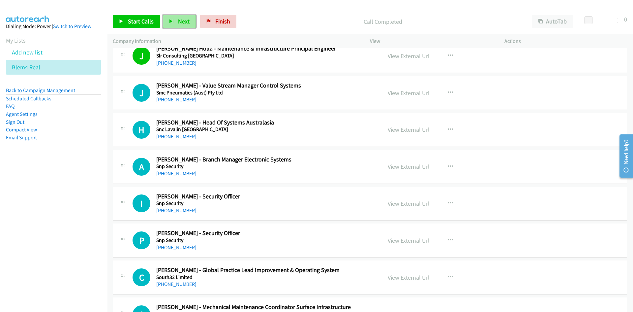
click at [185, 21] on span "Next" at bounding box center [184, 21] width 12 height 8
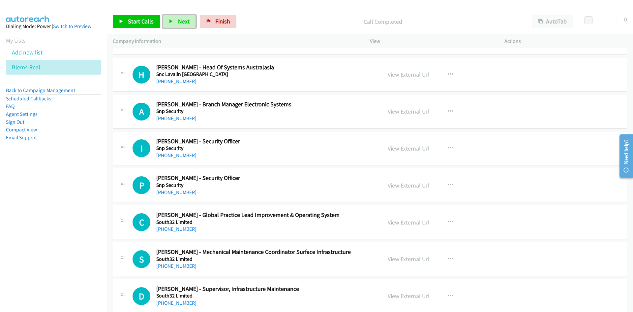
scroll to position [2474, 0]
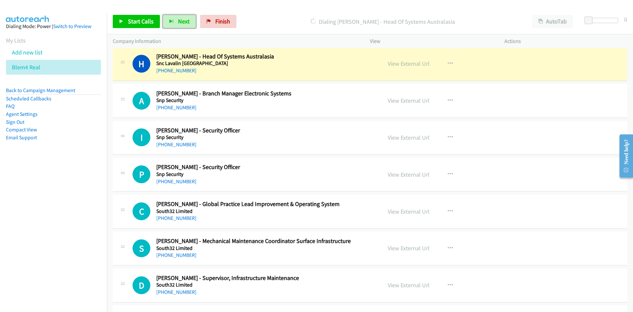
click at [405, 68] on div "View External Url View External Url Schedule/Manage Callback Start Calls Here R…" at bounding box center [452, 64] width 141 height 22
click at [406, 64] on link "View External Url" at bounding box center [409, 64] width 42 height 8
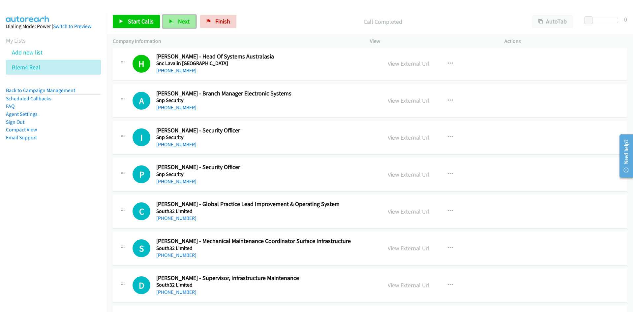
click at [174, 18] on button "Next" at bounding box center [179, 21] width 33 height 13
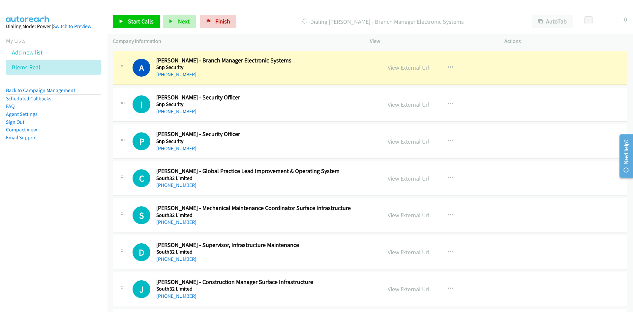
scroll to position [2540, 0]
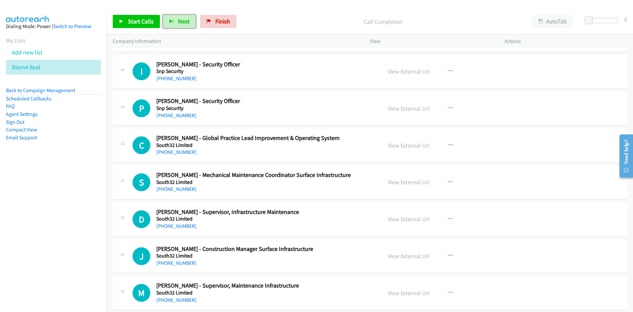
drag, startPoint x: 180, startPoint y: 20, endPoint x: 259, endPoint y: 95, distance: 108.5
click at [180, 20] on span "Next" at bounding box center [184, 21] width 12 height 8
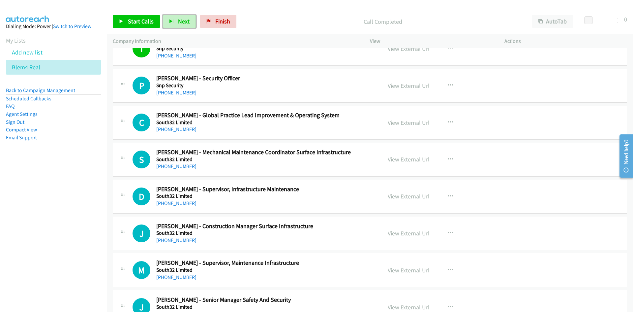
scroll to position [2573, 0]
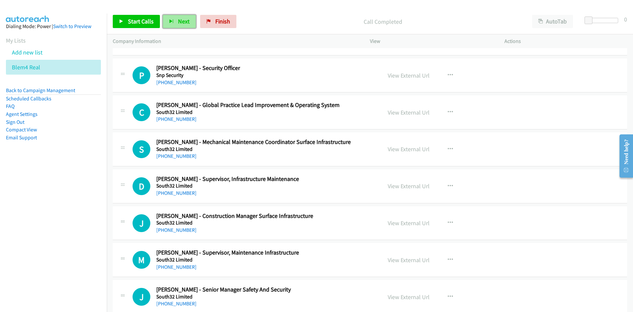
click at [186, 21] on span "Next" at bounding box center [184, 21] width 12 height 8
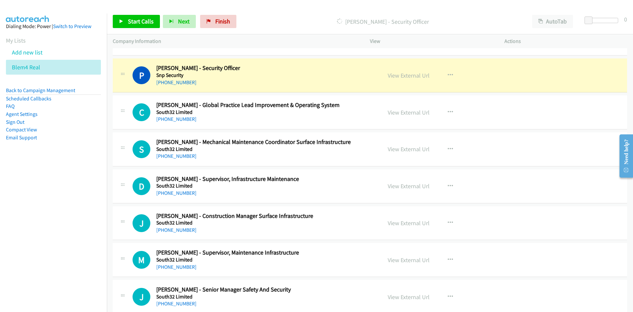
scroll to position [2606, 0]
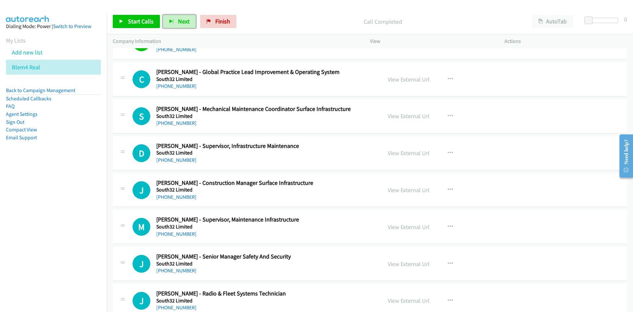
drag, startPoint x: 181, startPoint y: 21, endPoint x: 260, endPoint y: 105, distance: 114.6
click at [181, 21] on span "Next" at bounding box center [184, 21] width 12 height 8
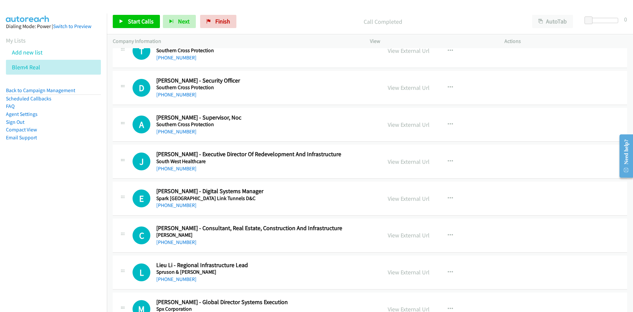
scroll to position [2903, 0]
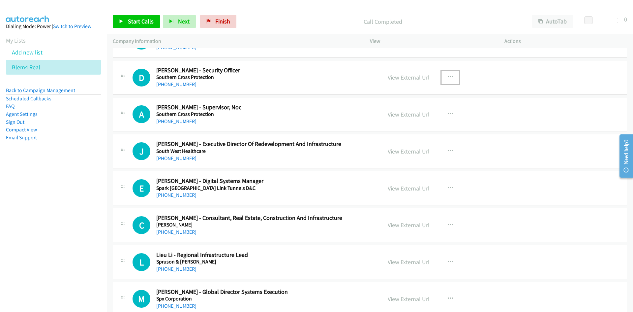
drag, startPoint x: 450, startPoint y: 80, endPoint x: 445, endPoint y: 83, distance: 6.3
click at [450, 80] on icon "button" at bounding box center [450, 77] width 5 height 5
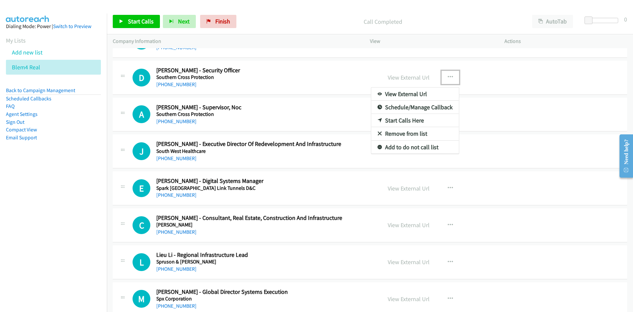
click at [401, 119] on link "Start Calls Here" at bounding box center [415, 120] width 88 height 13
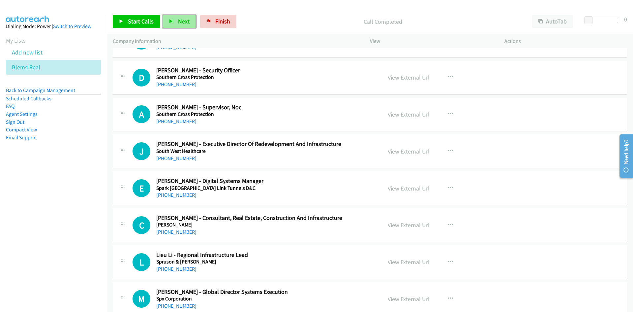
click at [179, 20] on span "Next" at bounding box center [184, 21] width 12 height 8
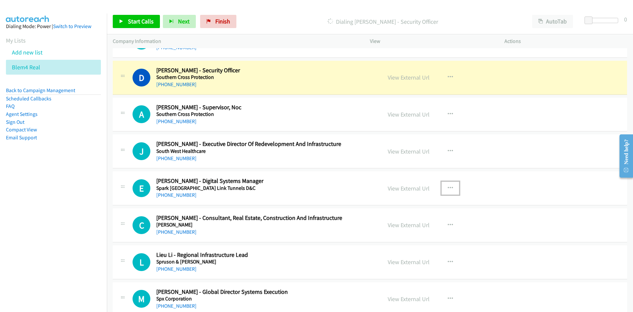
click at [449, 189] on icon "button" at bounding box center [450, 187] width 5 height 5
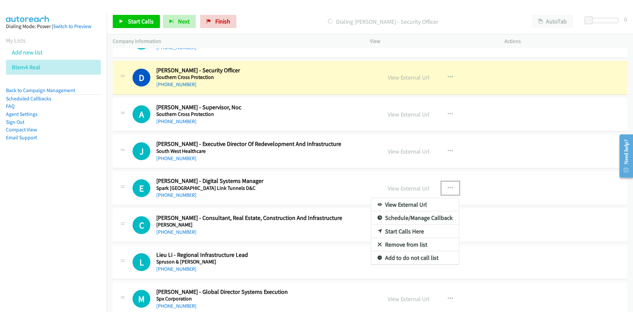
click at [400, 231] on link "Start Calls Here" at bounding box center [415, 231] width 88 height 13
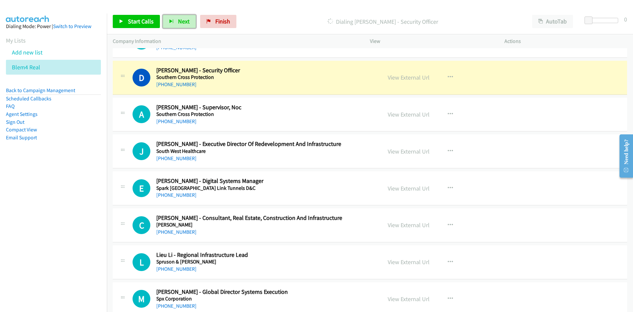
click at [176, 20] on button "Next" at bounding box center [179, 21] width 33 height 13
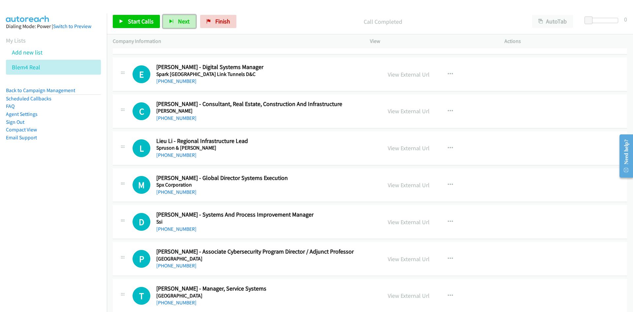
scroll to position [3002, 0]
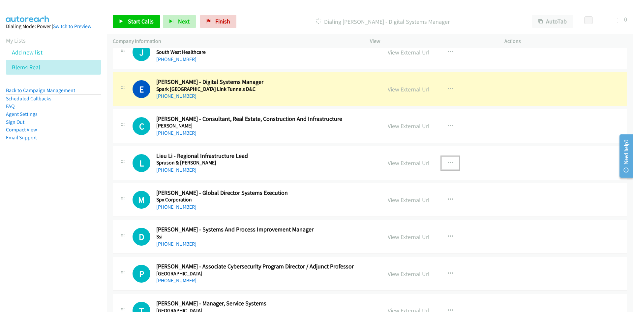
click at [449, 160] on icon "button" at bounding box center [450, 162] width 5 height 5
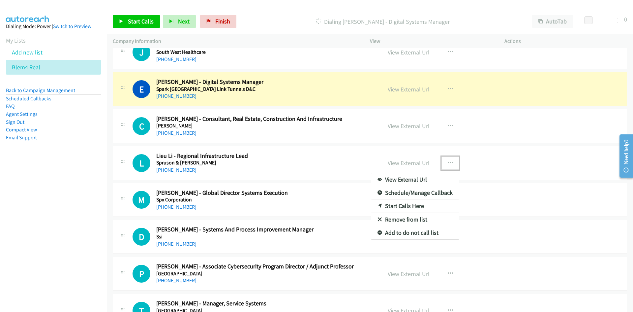
click at [401, 205] on link "Start Calls Here" at bounding box center [415, 205] width 88 height 13
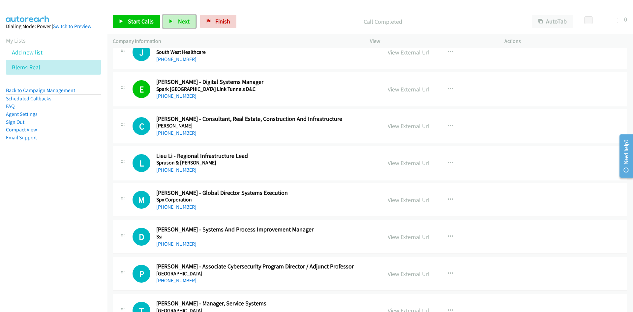
drag, startPoint x: 186, startPoint y: 21, endPoint x: 290, endPoint y: 121, distance: 144.9
click at [186, 21] on span "Next" at bounding box center [184, 21] width 12 height 8
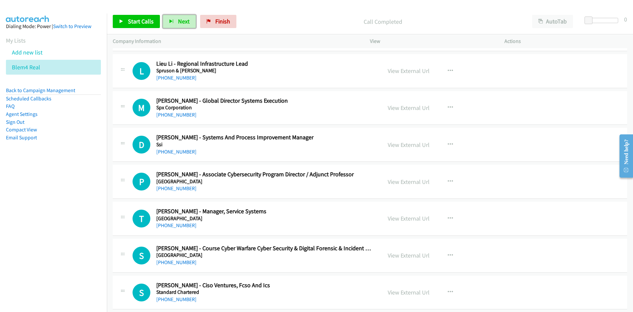
scroll to position [3101, 0]
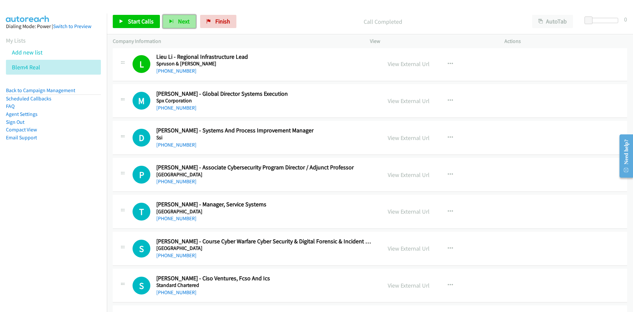
drag, startPoint x: 185, startPoint y: 21, endPoint x: 188, endPoint y: 24, distance: 4.4
click at [185, 21] on span "Next" at bounding box center [184, 21] width 12 height 8
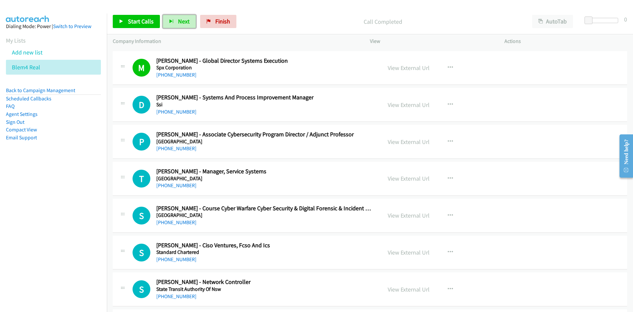
drag, startPoint x: 178, startPoint y: 20, endPoint x: 212, endPoint y: 72, distance: 61.9
click at [178, 20] on span "Next" at bounding box center [184, 21] width 12 height 8
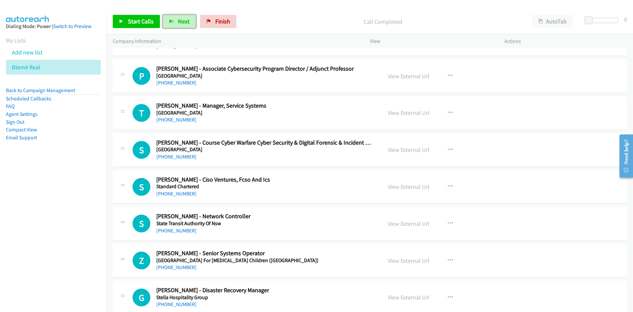
scroll to position [3200, 0]
click at [182, 19] on span "Next" at bounding box center [184, 21] width 12 height 8
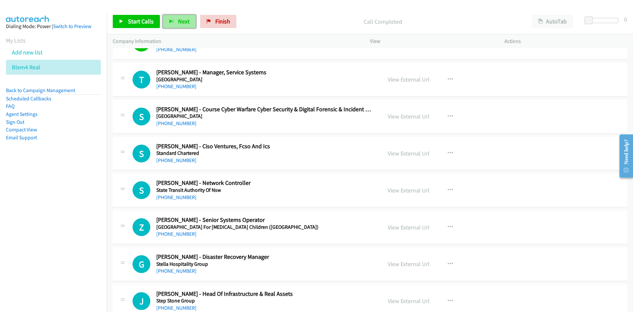
click at [176, 16] on button "Next" at bounding box center [179, 21] width 33 height 13
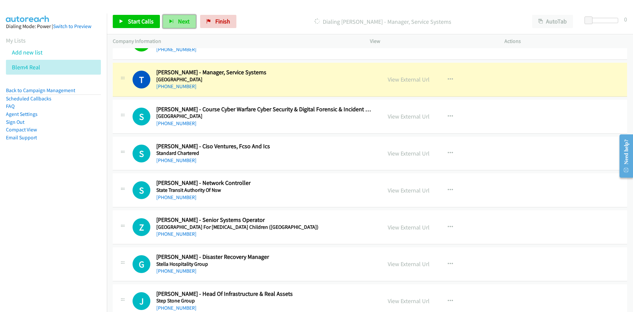
drag, startPoint x: 178, startPoint y: 19, endPoint x: 184, endPoint y: 26, distance: 9.0
click at [178, 19] on span "Next" at bounding box center [184, 21] width 12 height 8
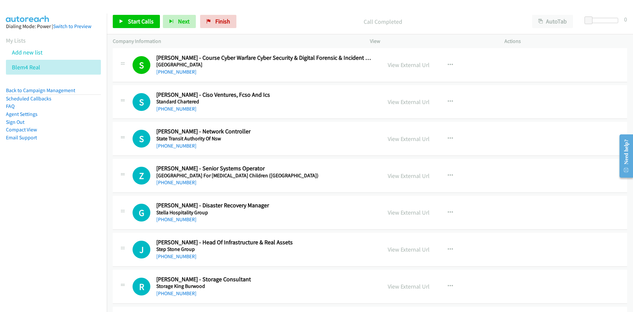
scroll to position [3299, 0]
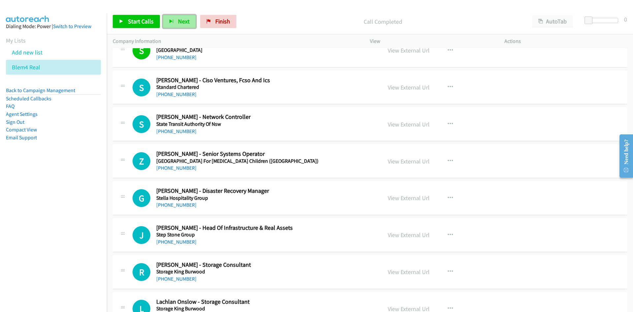
click at [174, 23] on button "Next" at bounding box center [179, 21] width 33 height 13
drag, startPoint x: 182, startPoint y: 21, endPoint x: 246, endPoint y: 104, distance: 104.9
click at [182, 21] on span "Next" at bounding box center [184, 21] width 12 height 8
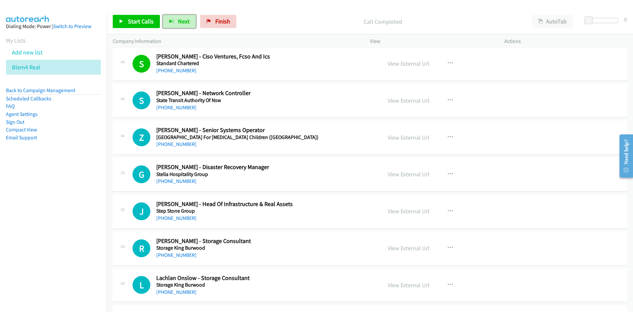
scroll to position [3332, 0]
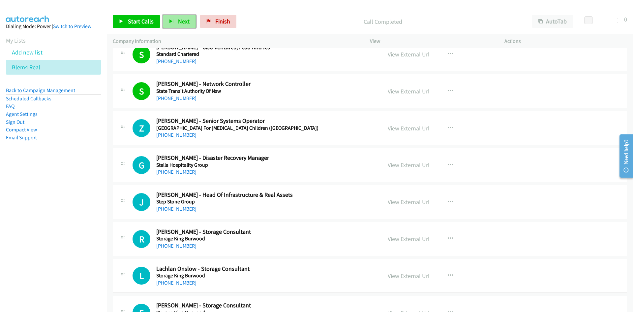
click at [188, 24] on span "Next" at bounding box center [184, 21] width 12 height 8
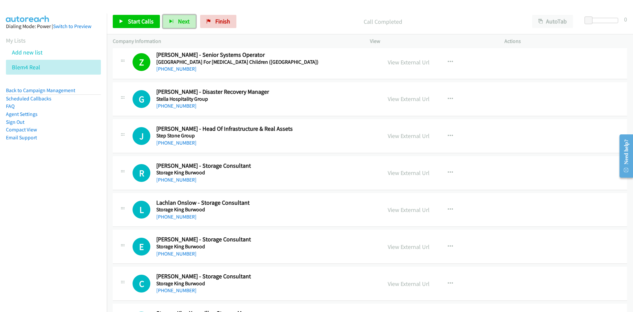
drag, startPoint x: 179, startPoint y: 22, endPoint x: 248, endPoint y: 77, distance: 87.6
click at [179, 22] on span "Next" at bounding box center [184, 21] width 12 height 8
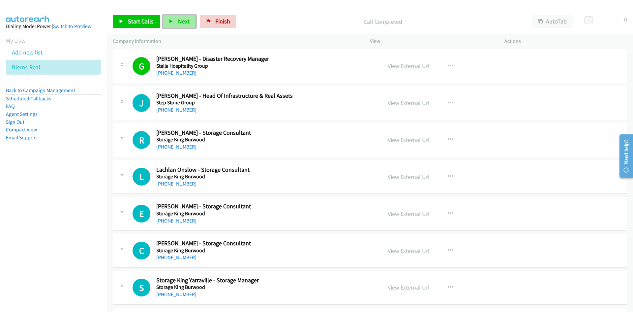
click at [184, 26] on button "Next" at bounding box center [179, 21] width 33 height 13
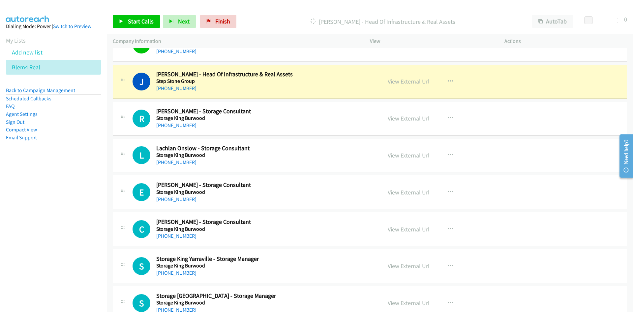
scroll to position [3464, 0]
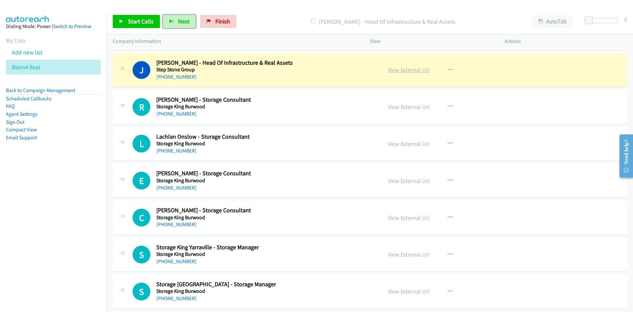
click at [409, 71] on link "View External Url" at bounding box center [409, 70] width 42 height 8
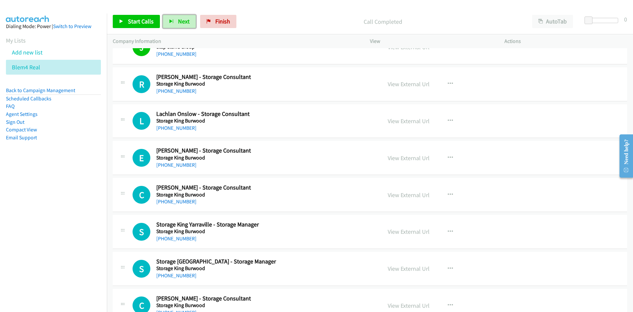
scroll to position [3497, 0]
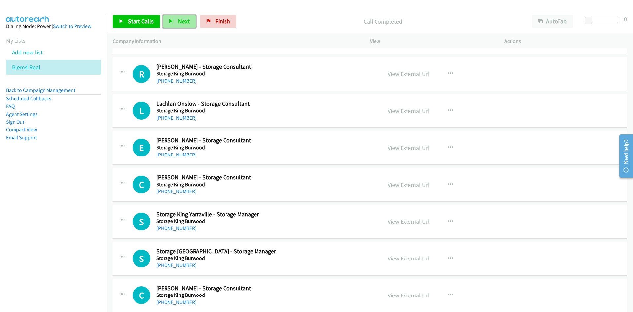
click at [182, 19] on span "Next" at bounding box center [184, 21] width 12 height 8
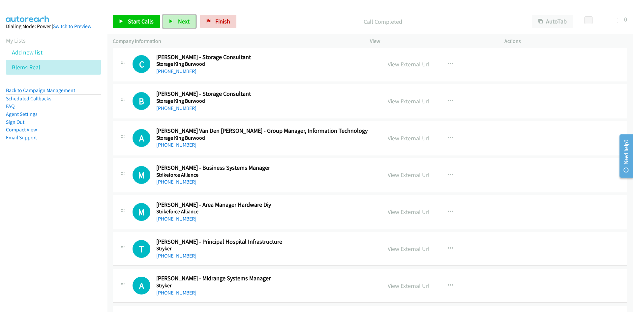
scroll to position [3761, 0]
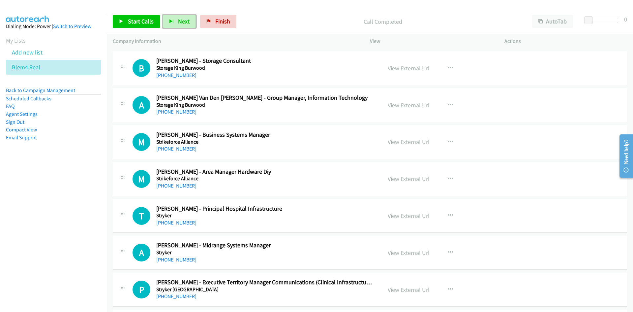
click at [460, 103] on div "View External Url View External Url Schedule/Manage Callback Start Calls Here R…" at bounding box center [452, 105] width 141 height 22
click at [449, 103] on icon "button" at bounding box center [450, 104] width 5 height 5
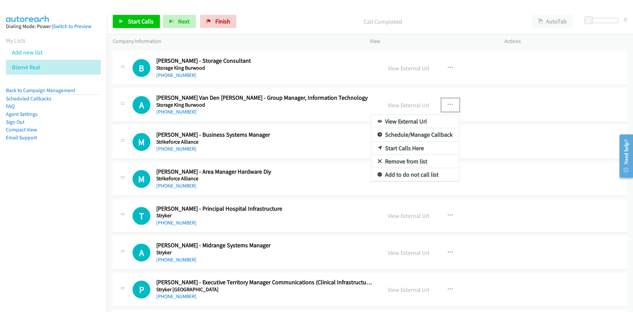
click at [405, 147] on link "Start Calls Here" at bounding box center [415, 148] width 88 height 13
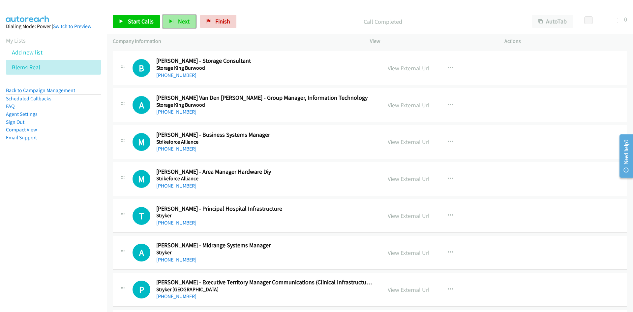
click at [186, 20] on span "Next" at bounding box center [184, 21] width 12 height 8
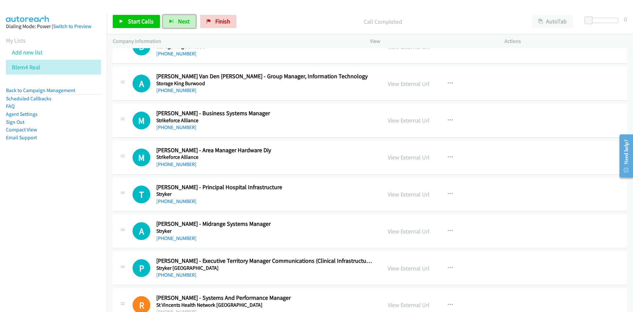
scroll to position [3794, 0]
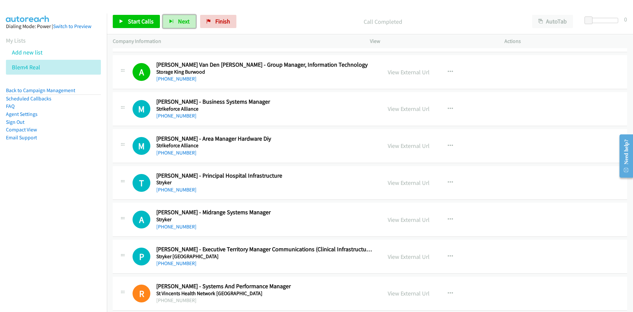
drag, startPoint x: 183, startPoint y: 20, endPoint x: 231, endPoint y: 55, distance: 59.5
click at [183, 20] on span "Next" at bounding box center [184, 21] width 12 height 8
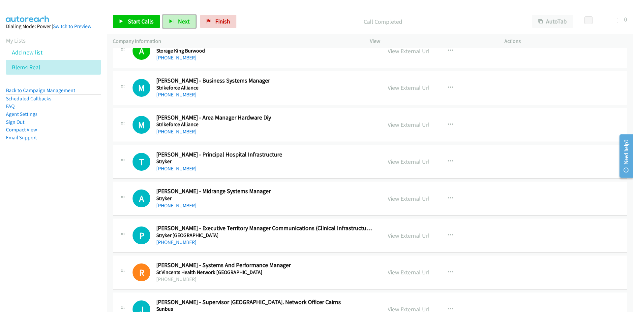
scroll to position [3827, 0]
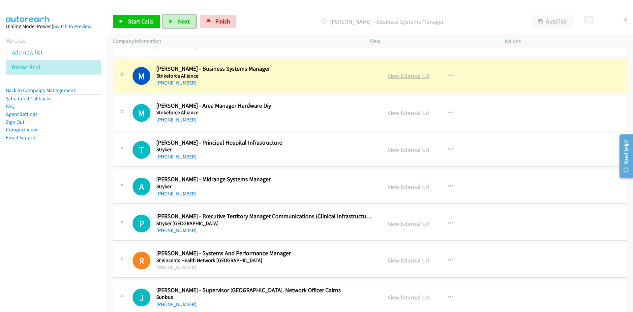
click at [421, 77] on link "View External Url" at bounding box center [409, 76] width 42 height 8
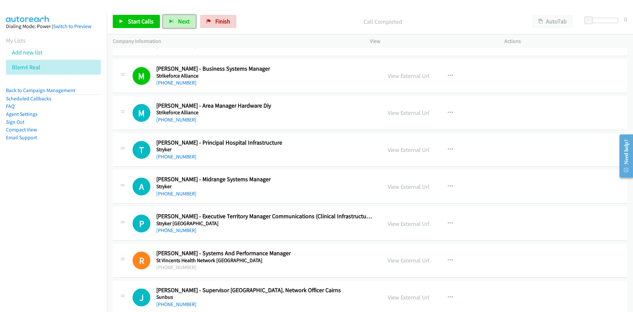
scroll to position [3860, 0]
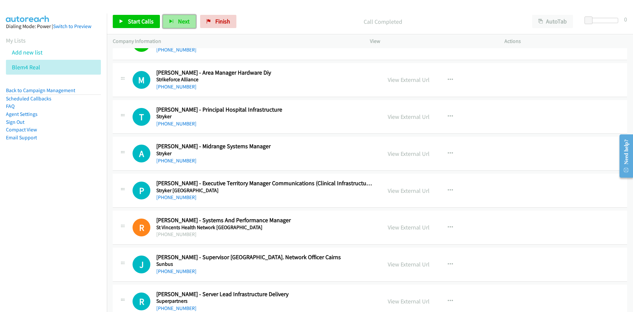
click at [180, 21] on span "Next" at bounding box center [184, 21] width 12 height 8
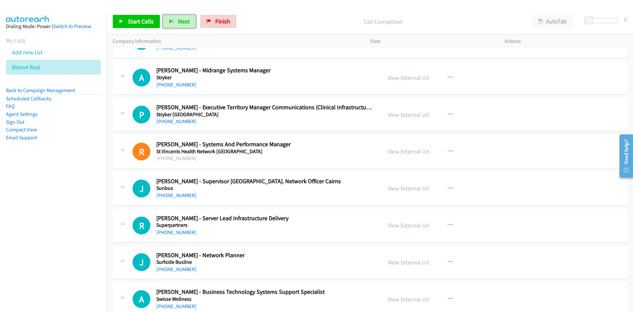
scroll to position [3926, 0]
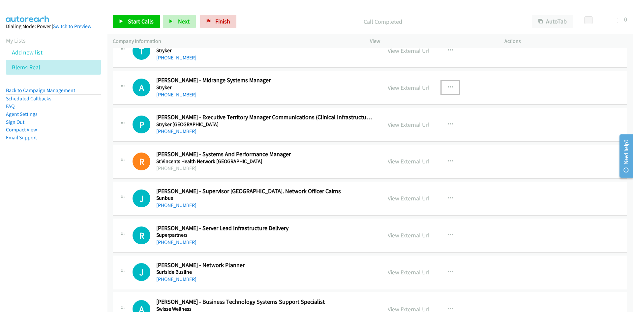
click at [442, 87] on button "button" at bounding box center [451, 87] width 18 height 13
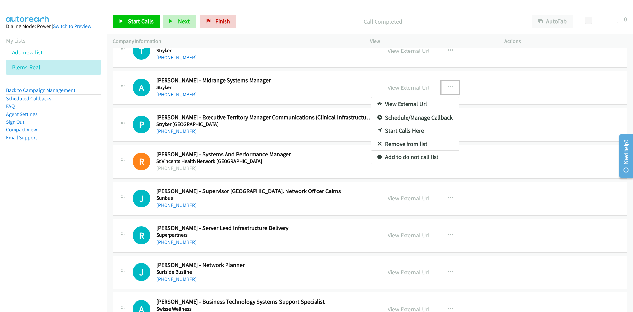
click at [401, 130] on link "Start Calls Here" at bounding box center [415, 130] width 88 height 13
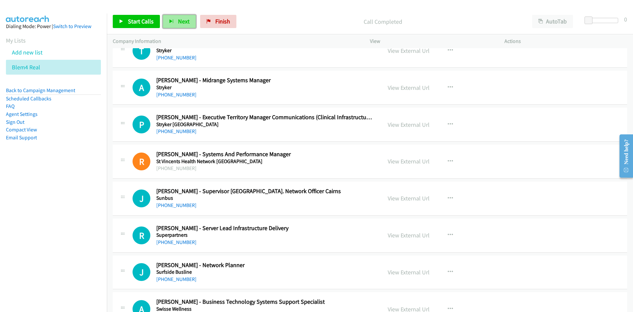
click at [178, 22] on span "Next" at bounding box center [184, 21] width 12 height 8
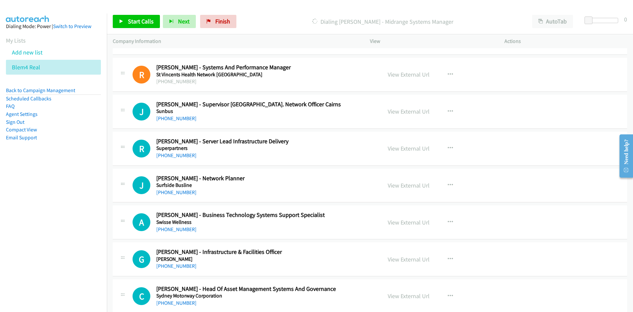
scroll to position [4058, 0]
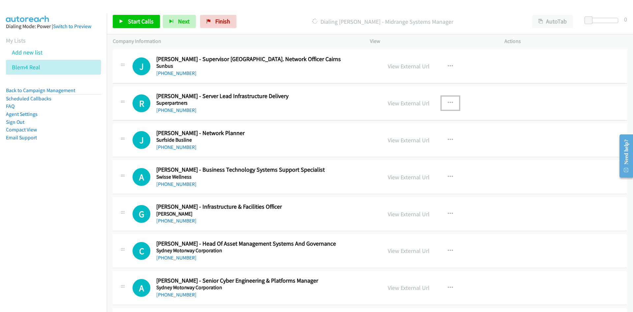
click at [443, 101] on button "button" at bounding box center [451, 102] width 18 height 13
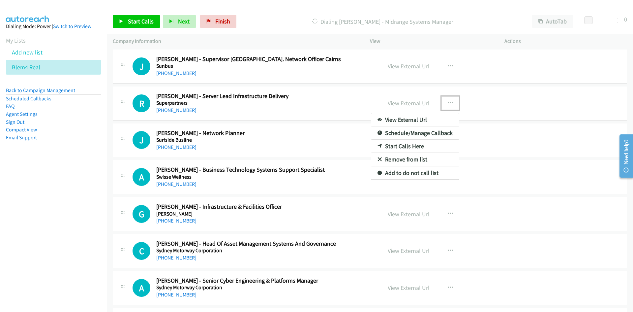
click at [401, 146] on link "Start Calls Here" at bounding box center [415, 146] width 88 height 13
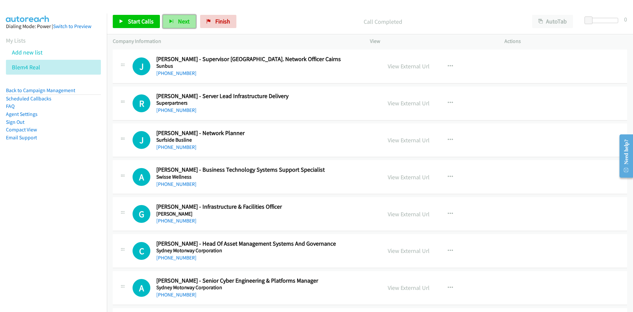
click at [185, 19] on span "Next" at bounding box center [184, 21] width 12 height 8
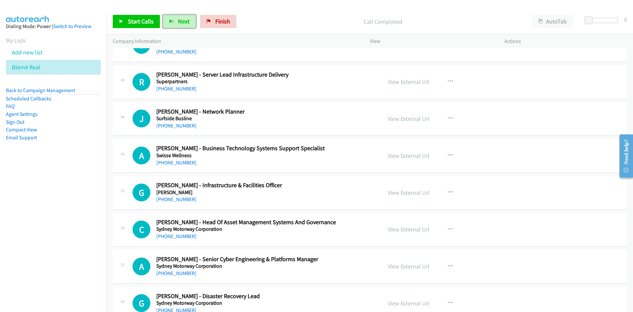
scroll to position [4091, 0]
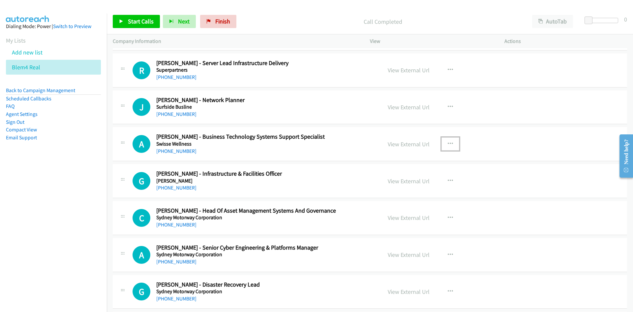
click at [448, 143] on icon "button" at bounding box center [450, 143] width 5 height 5
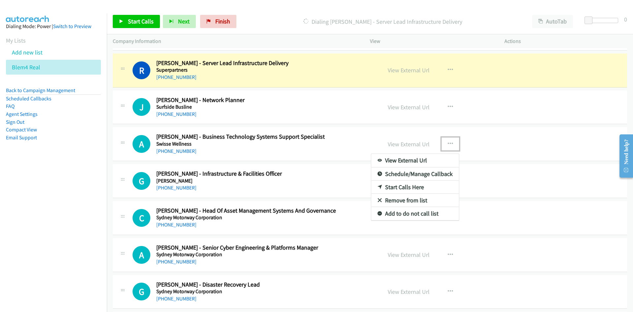
click at [401, 185] on link "Start Calls Here" at bounding box center [415, 186] width 88 height 13
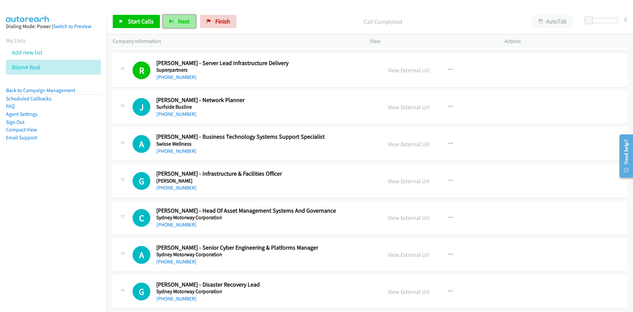
click at [183, 24] on span "Next" at bounding box center [184, 21] width 12 height 8
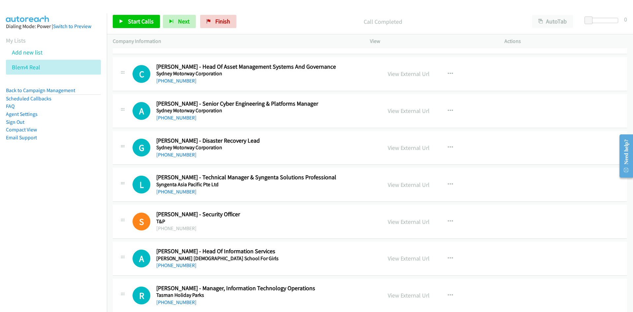
scroll to position [4223, 0]
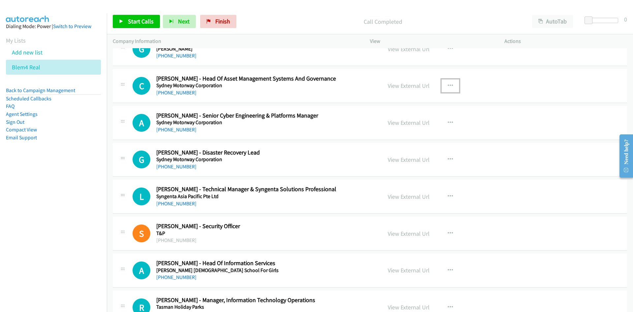
click at [448, 84] on icon "button" at bounding box center [450, 85] width 5 height 5
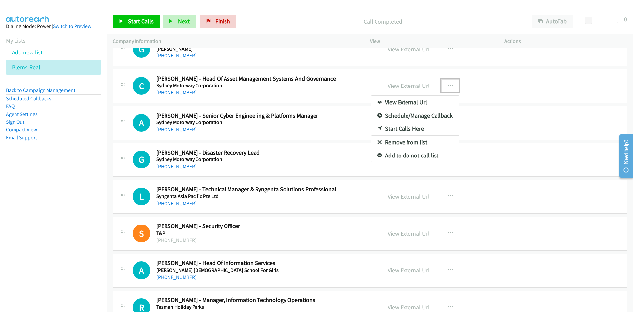
click at [402, 128] on link "Start Calls Here" at bounding box center [415, 128] width 88 height 13
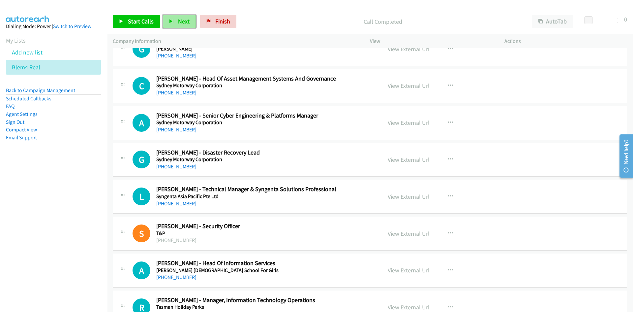
click at [185, 24] on span "Next" at bounding box center [184, 21] width 12 height 8
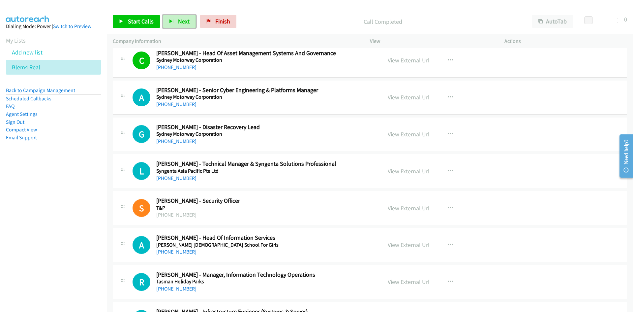
scroll to position [4256, 0]
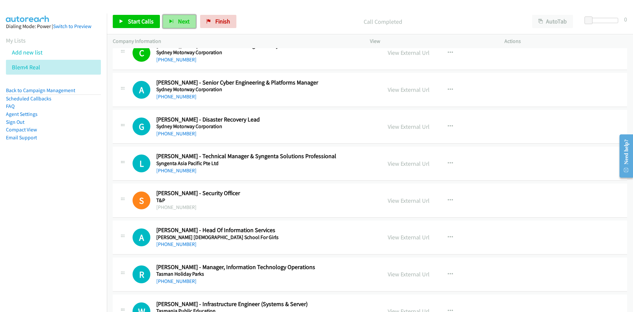
click at [184, 20] on span "Next" at bounding box center [184, 21] width 12 height 8
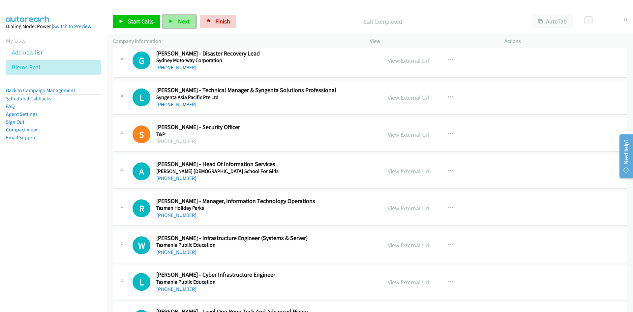
click at [186, 24] on span "Next" at bounding box center [184, 21] width 12 height 8
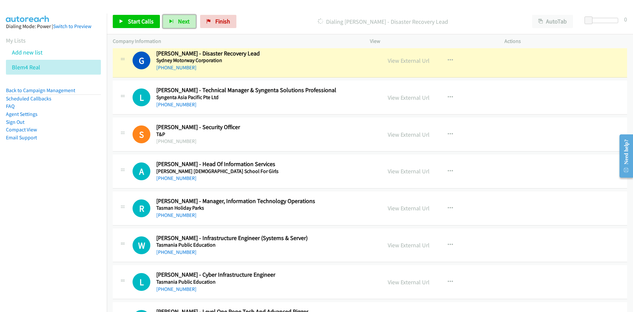
drag, startPoint x: 188, startPoint y: 19, endPoint x: 145, endPoint y: 3, distance: 46.4
click at [188, 19] on button "Next" at bounding box center [179, 21] width 33 height 13
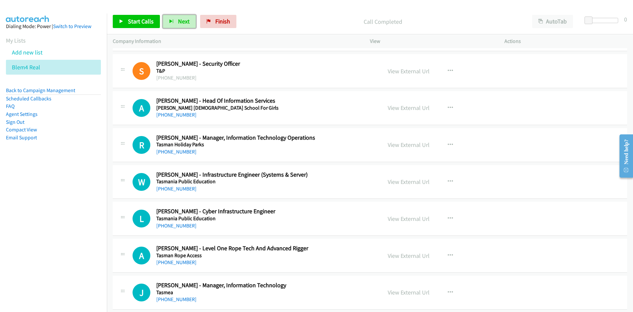
scroll to position [4421, 0]
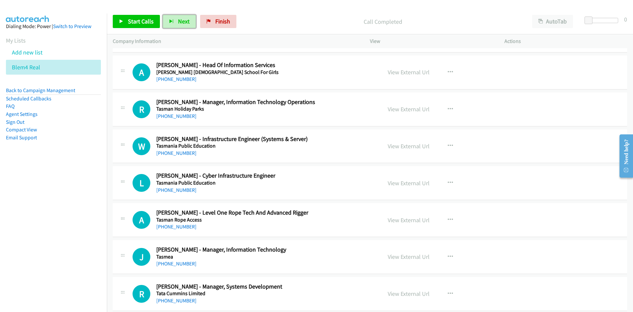
drag, startPoint x: 183, startPoint y: 22, endPoint x: 273, endPoint y: 113, distance: 127.8
click at [183, 21] on span "Next" at bounding box center [184, 21] width 12 height 8
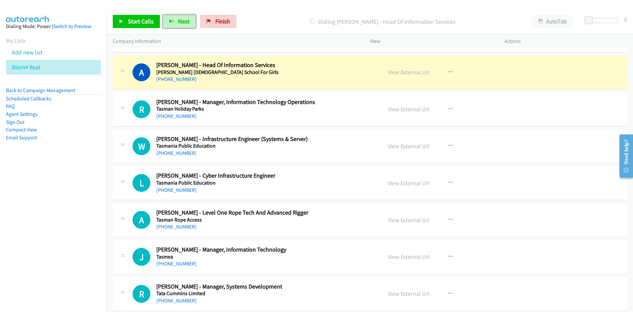
drag, startPoint x: 408, startPoint y: 73, endPoint x: 394, endPoint y: 62, distance: 17.7
click at [408, 73] on link "View External Url" at bounding box center [409, 72] width 42 height 8
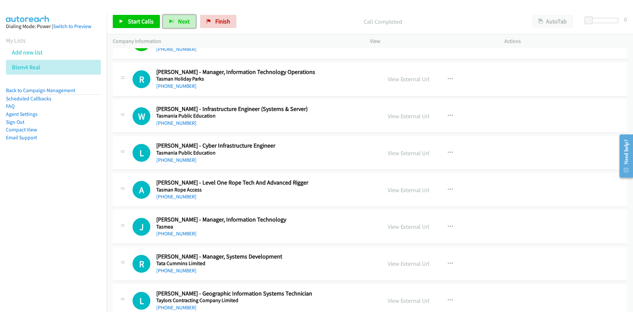
scroll to position [4454, 0]
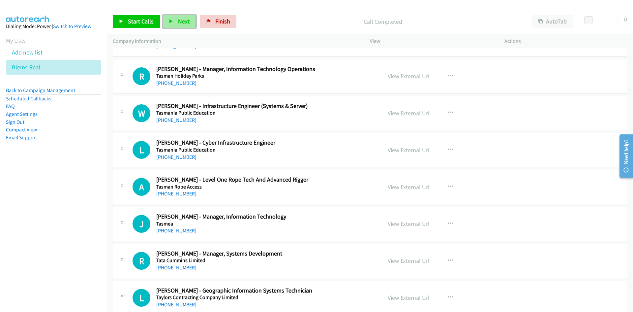
click at [184, 25] on button "Next" at bounding box center [179, 21] width 33 height 13
drag, startPoint x: 185, startPoint y: 23, endPoint x: 136, endPoint y: 1, distance: 53.5
click at [185, 23] on span "Next" at bounding box center [184, 21] width 12 height 8
drag, startPoint x: 182, startPoint y: 21, endPoint x: 270, endPoint y: 111, distance: 125.5
click at [182, 21] on span "Next" at bounding box center [184, 21] width 12 height 8
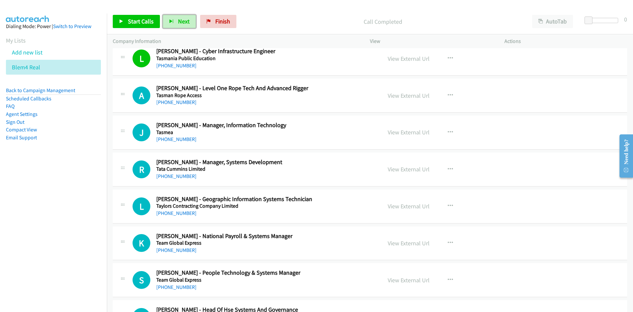
scroll to position [4553, 0]
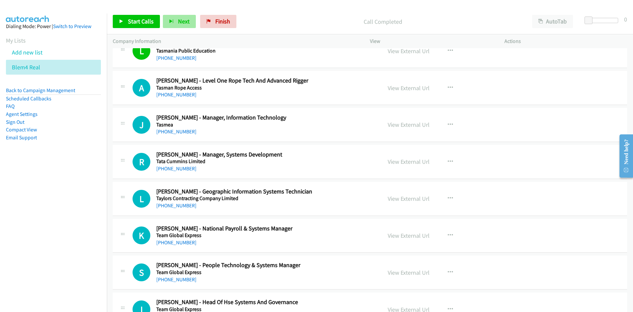
drag, startPoint x: 180, startPoint y: 15, endPoint x: 182, endPoint y: 23, distance: 9.3
click at [180, 15] on div "Start Calls Pause Next Finish Call Completed AutoTab AutoTab 0" at bounding box center [370, 21] width 527 height 25
click at [181, 21] on span "Next" at bounding box center [184, 21] width 12 height 8
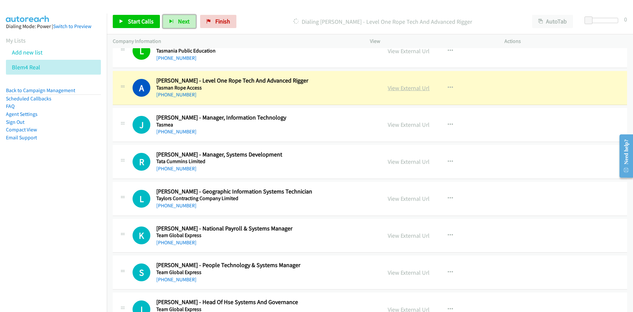
click at [396, 91] on link "View External Url" at bounding box center [409, 88] width 42 height 8
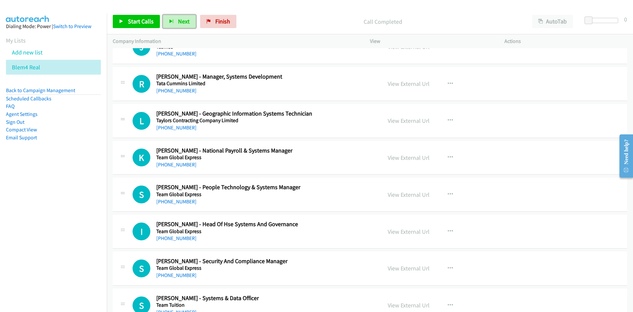
scroll to position [4619, 0]
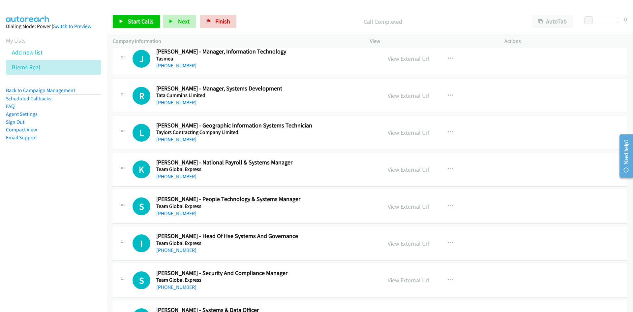
click at [185, 14] on div "Start Calls Pause Next Finish Call Completed AutoTab AutoTab 0" at bounding box center [370, 21] width 527 height 25
click at [183, 20] on span "Next" at bounding box center [184, 21] width 12 height 8
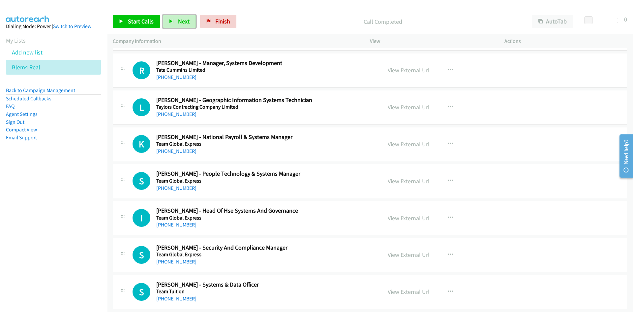
scroll to position [4652, 0]
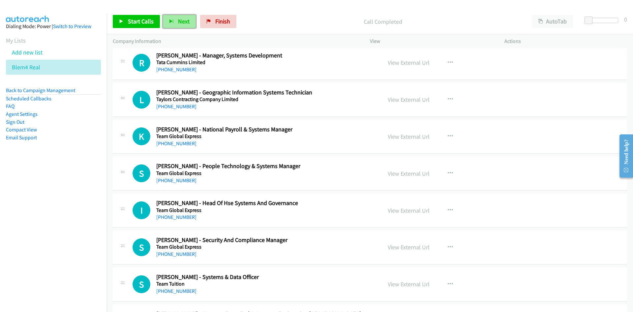
click at [180, 18] on span "Next" at bounding box center [184, 21] width 12 height 8
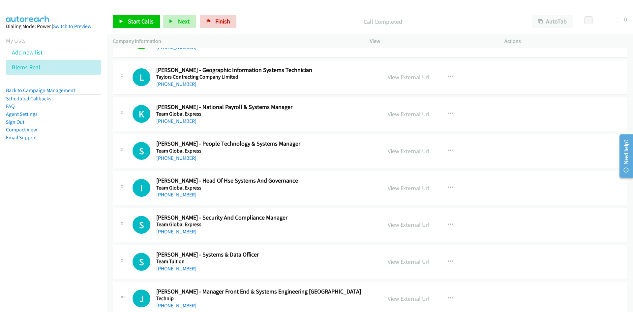
scroll to position [4685, 0]
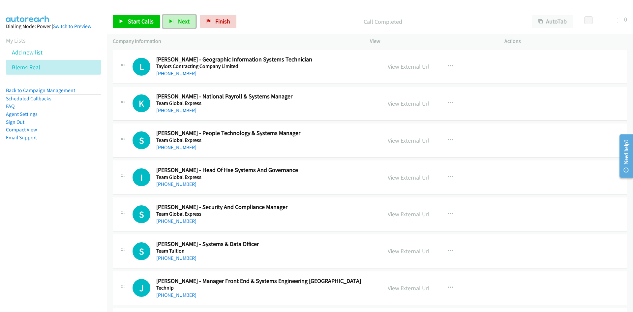
drag, startPoint x: 173, startPoint y: 25, endPoint x: 136, endPoint y: 2, distance: 43.8
click at [173, 25] on button "Next" at bounding box center [179, 21] width 33 height 13
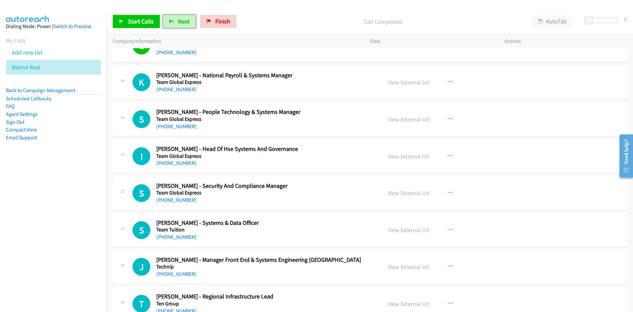
scroll to position [4718, 0]
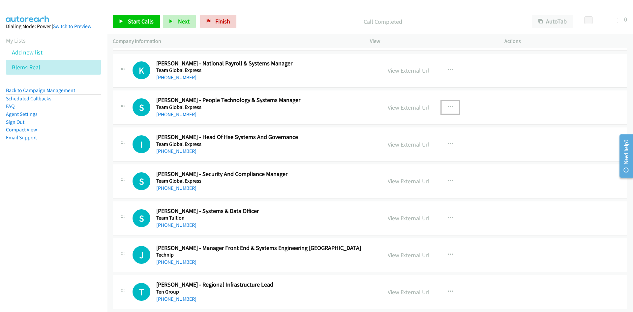
click at [448, 107] on icon "button" at bounding box center [450, 107] width 5 height 5
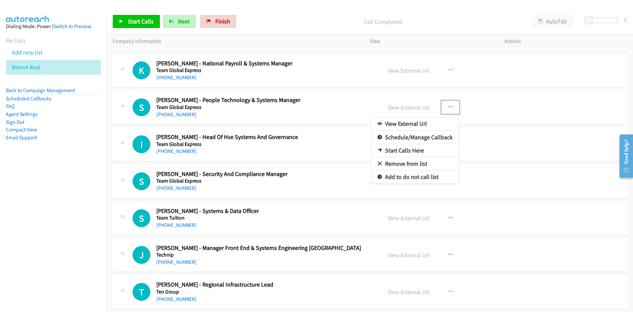
click at [402, 149] on link "Start Calls Here" at bounding box center [415, 150] width 88 height 13
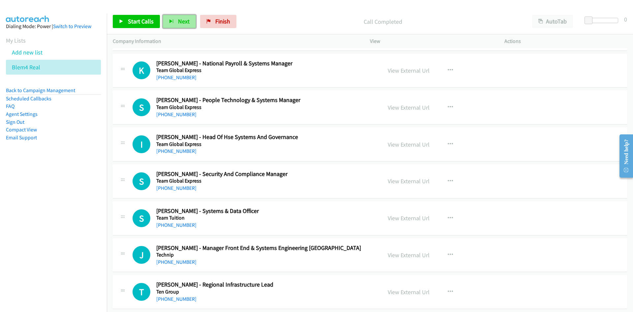
click at [183, 20] on span "Next" at bounding box center [184, 21] width 12 height 8
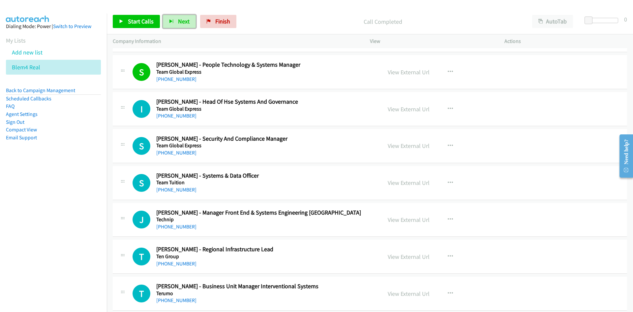
scroll to position [4784, 0]
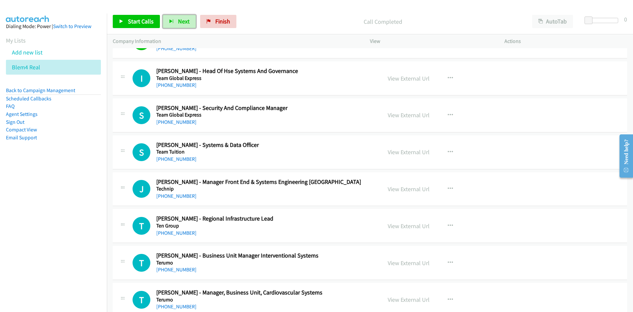
drag, startPoint x: 178, startPoint y: 24, endPoint x: 191, endPoint y: 42, distance: 21.5
click at [178, 24] on span "Next" at bounding box center [184, 21] width 12 height 8
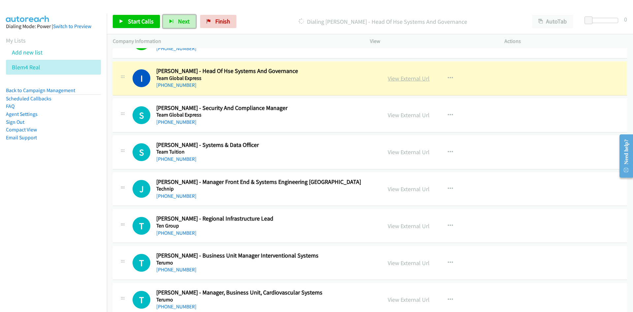
click at [416, 79] on link "View External Url" at bounding box center [409, 79] width 42 height 8
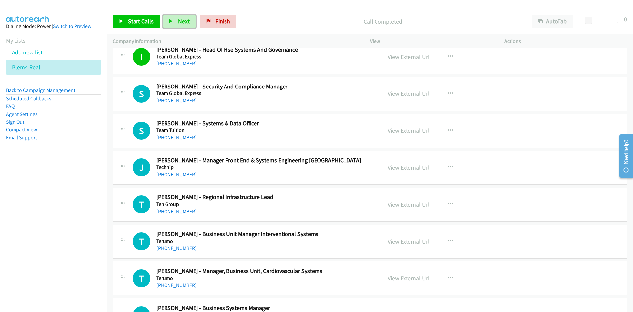
scroll to position [4817, 0]
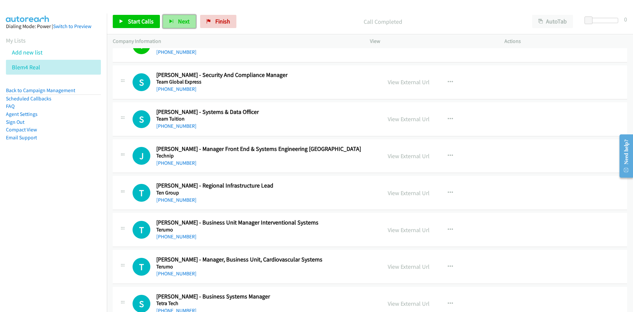
click at [178, 23] on span "Next" at bounding box center [184, 21] width 12 height 8
click at [184, 23] on span "Next" at bounding box center [184, 21] width 12 height 8
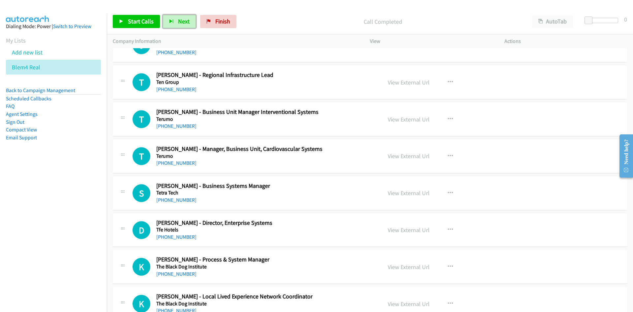
scroll to position [4916, 0]
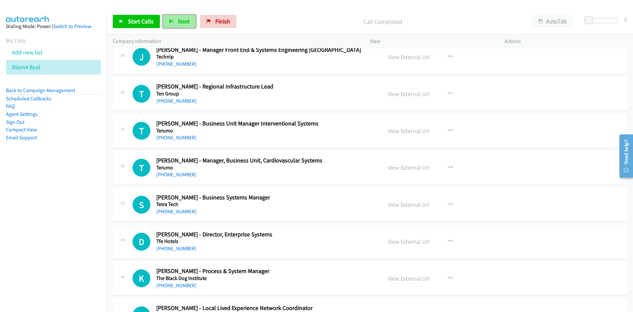
click at [187, 24] on span "Next" at bounding box center [184, 21] width 12 height 8
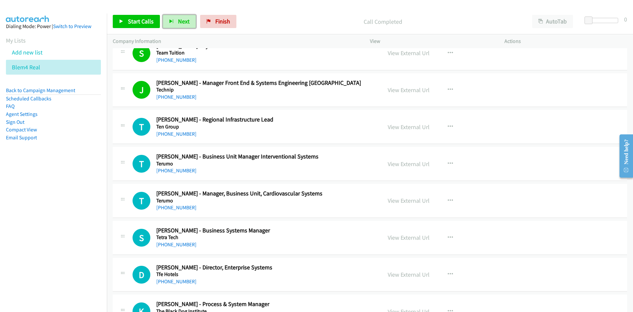
drag, startPoint x: 184, startPoint y: 23, endPoint x: 196, endPoint y: 27, distance: 12.4
click at [184, 23] on span "Next" at bounding box center [184, 21] width 12 height 8
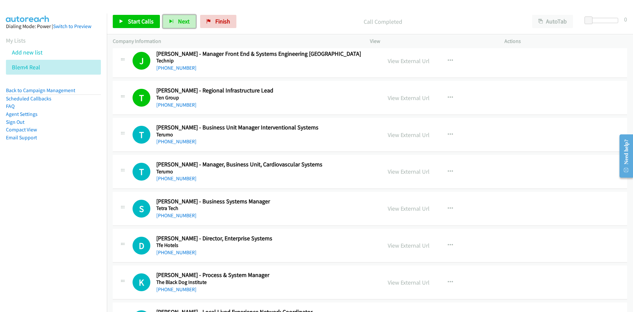
scroll to position [4949, 0]
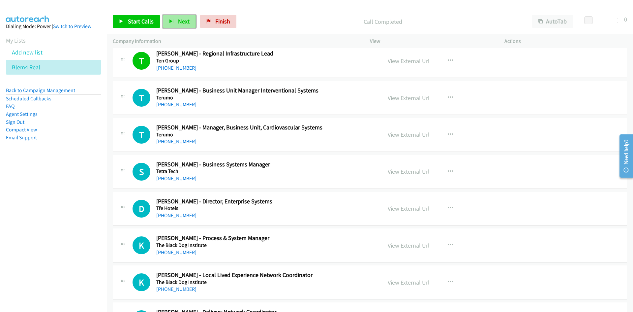
click at [189, 21] on button "Next" at bounding box center [179, 21] width 33 height 13
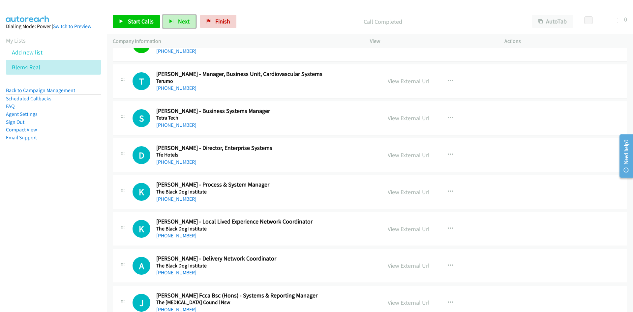
scroll to position [5015, 0]
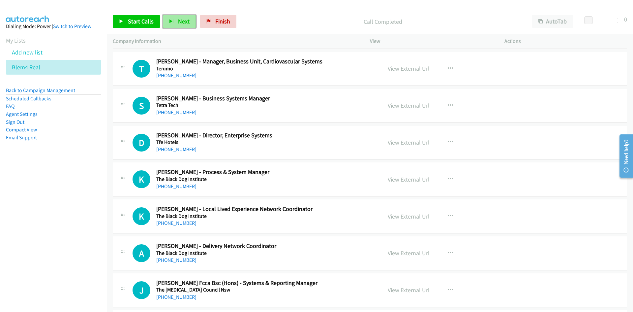
click at [181, 22] on span "Next" at bounding box center [184, 21] width 12 height 8
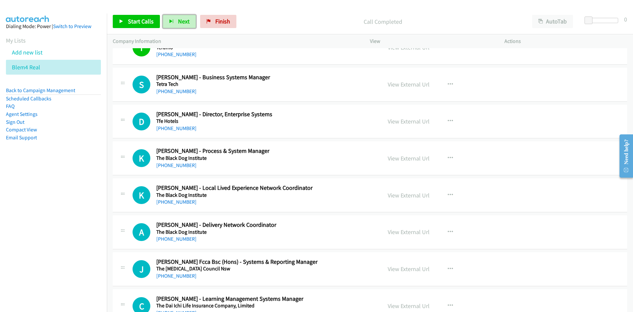
scroll to position [5048, 0]
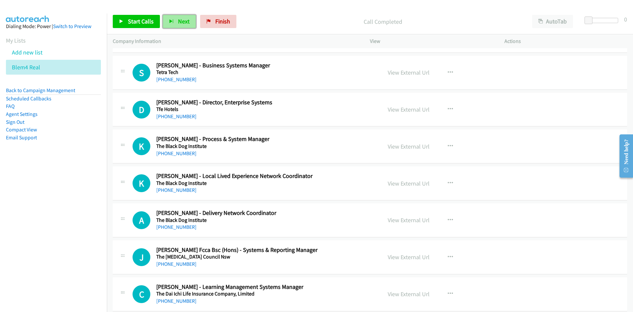
click at [181, 22] on span "Next" at bounding box center [184, 21] width 12 height 8
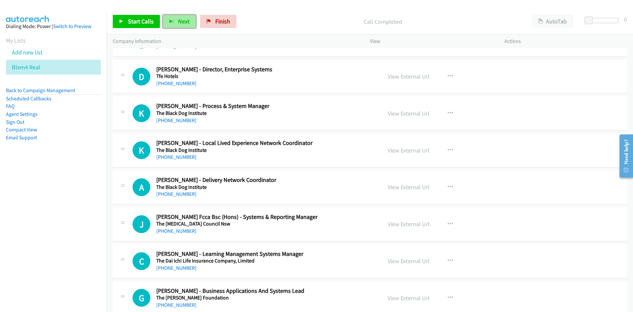
drag, startPoint x: 184, startPoint y: 19, endPoint x: 190, endPoint y: 28, distance: 10.6
click at [184, 19] on span "Next" at bounding box center [184, 21] width 12 height 8
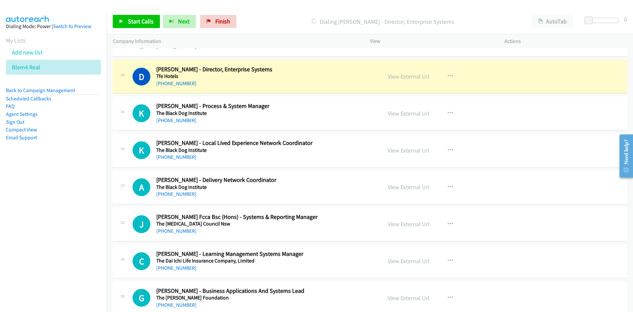
scroll to position [5114, 0]
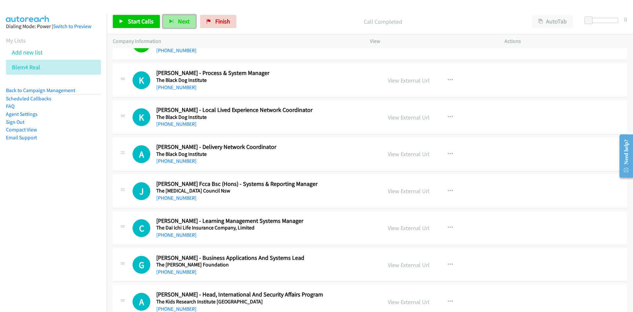
drag, startPoint x: 185, startPoint y: 24, endPoint x: 190, endPoint y: 28, distance: 5.8
click at [185, 24] on span "Next" at bounding box center [184, 21] width 12 height 8
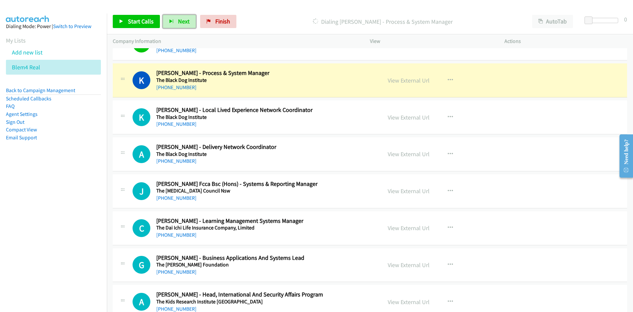
drag, startPoint x: 412, startPoint y: 79, endPoint x: 412, endPoint y: 108, distance: 28.4
click at [412, 79] on link "View External Url" at bounding box center [409, 81] width 42 height 8
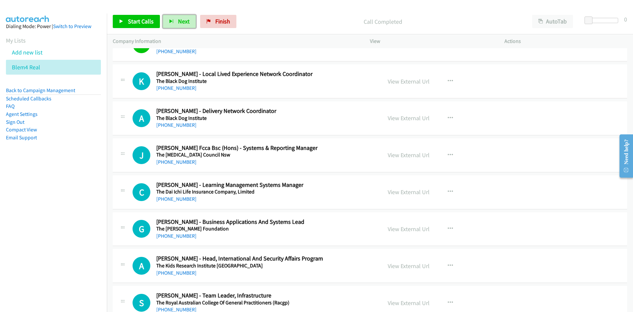
scroll to position [5180, 0]
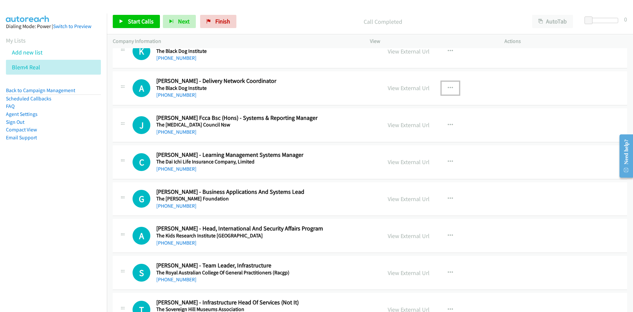
click at [454, 87] on button "button" at bounding box center [451, 87] width 18 height 13
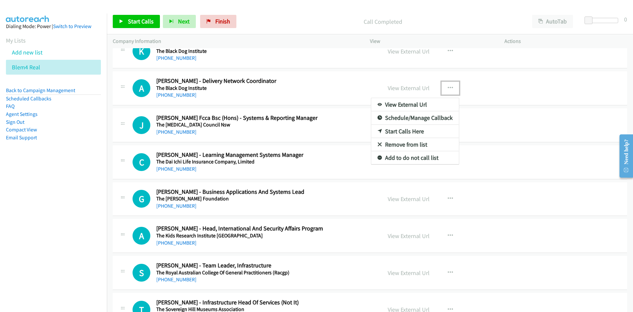
click at [400, 132] on link "Start Calls Here" at bounding box center [415, 131] width 88 height 13
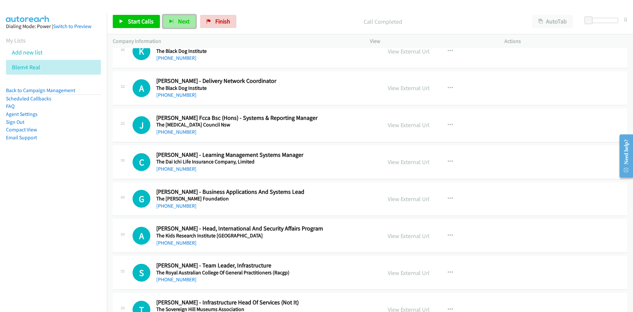
click at [181, 16] on button "Next" at bounding box center [179, 21] width 33 height 13
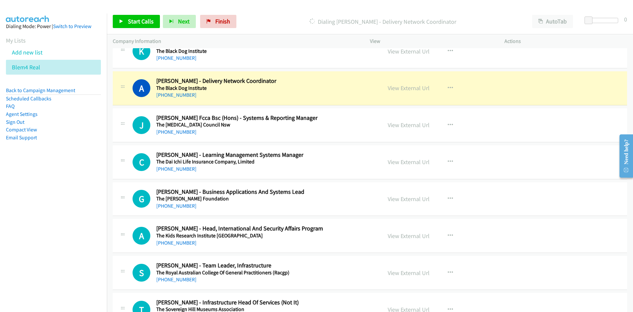
scroll to position [5246, 0]
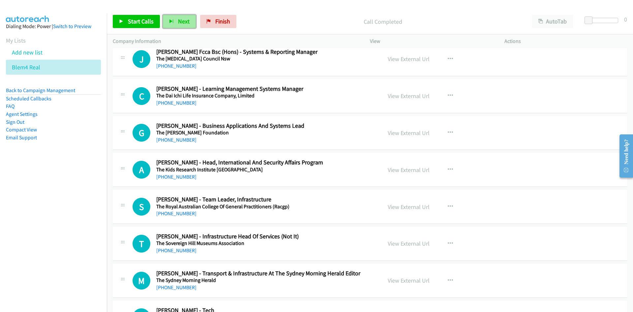
click at [177, 17] on button "Next" at bounding box center [179, 21] width 33 height 13
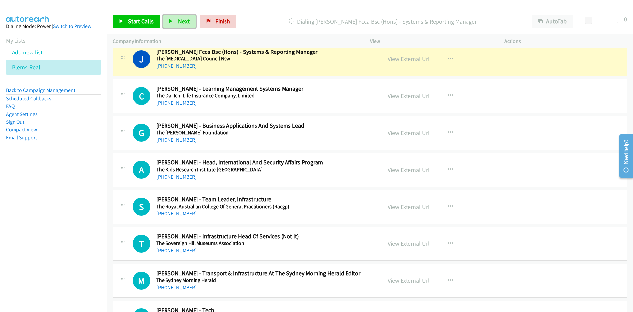
drag, startPoint x: 412, startPoint y: 61, endPoint x: 412, endPoint y: 70, distance: 9.6
click at [412, 61] on link "View External Url" at bounding box center [409, 59] width 42 height 8
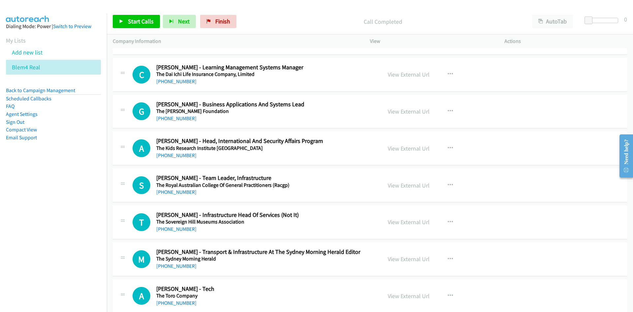
scroll to position [5279, 0]
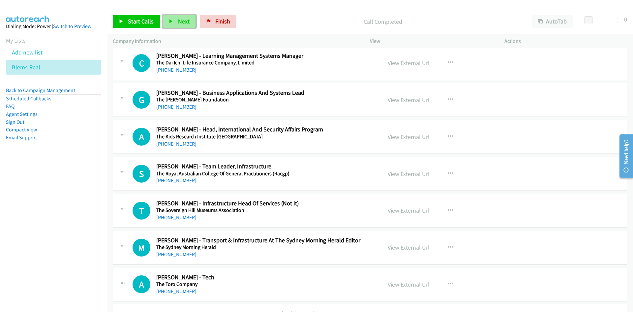
drag, startPoint x: 181, startPoint y: 23, endPoint x: 185, endPoint y: 25, distance: 4.0
click at [181, 23] on span "Next" at bounding box center [184, 21] width 12 height 8
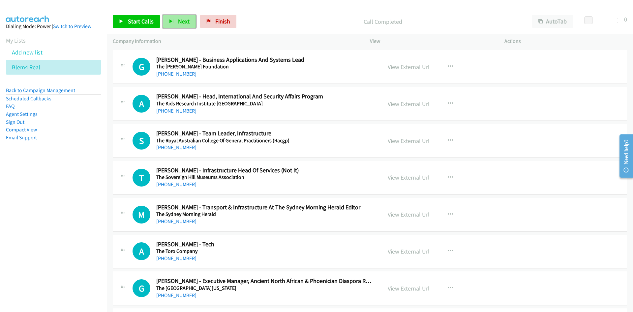
click at [187, 26] on button "Next" at bounding box center [179, 21] width 33 height 13
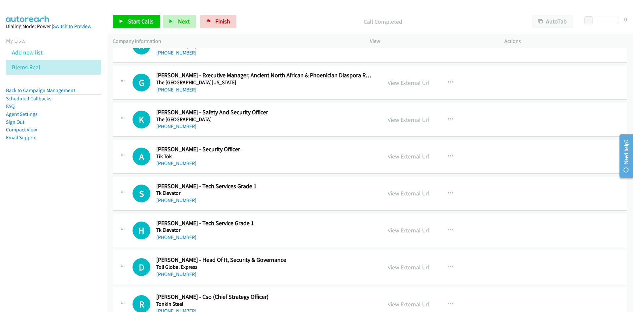
scroll to position [5543, 0]
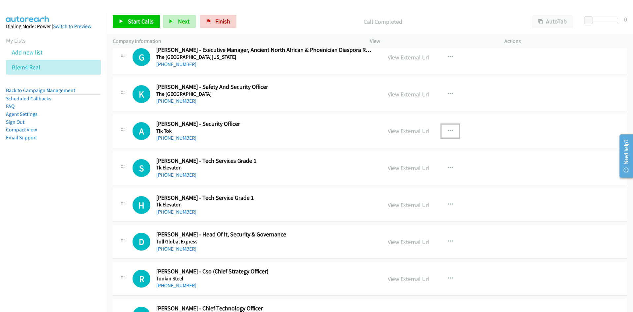
click at [448, 127] on button "button" at bounding box center [451, 130] width 18 height 13
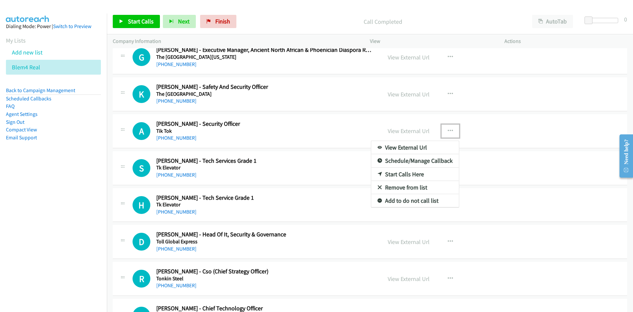
click at [402, 173] on link "Start Calls Here" at bounding box center [415, 174] width 88 height 13
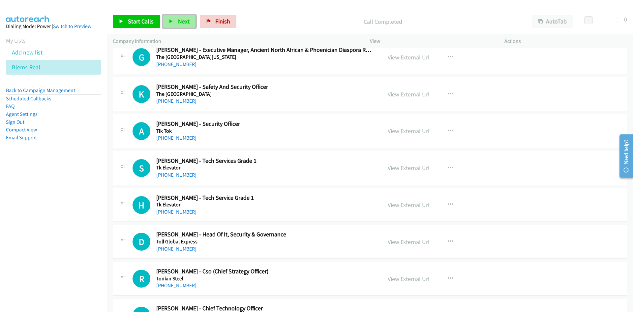
click at [188, 20] on span "Next" at bounding box center [184, 21] width 12 height 8
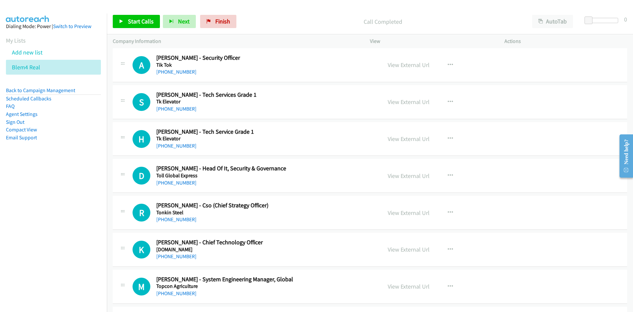
scroll to position [5576, 0]
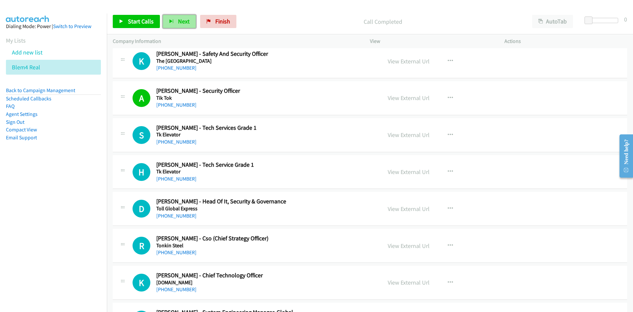
drag, startPoint x: 180, startPoint y: 21, endPoint x: 163, endPoint y: 21, distance: 17.2
click at [180, 21] on span "Next" at bounding box center [184, 21] width 12 height 8
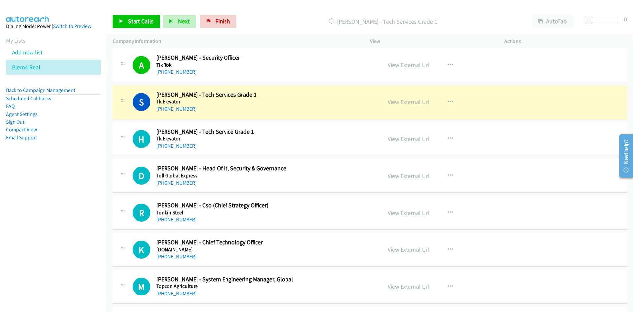
scroll to position [5675, 0]
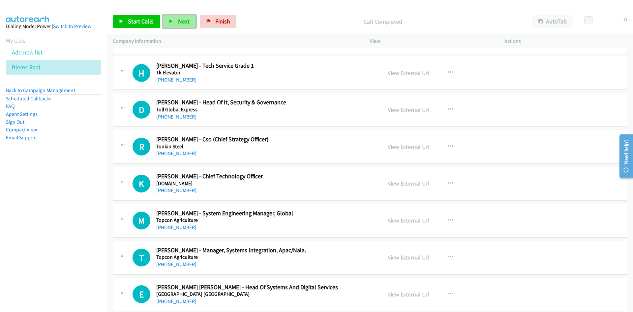
click at [180, 21] on span "Next" at bounding box center [184, 21] width 12 height 8
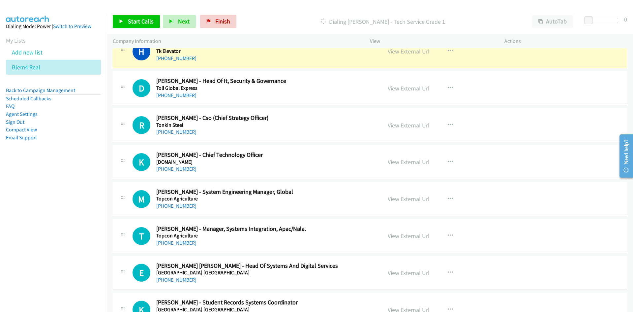
scroll to position [5708, 0]
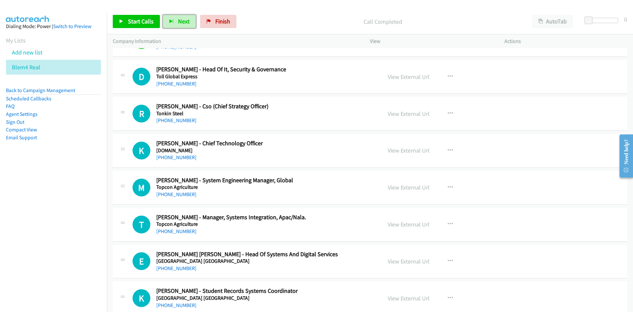
drag, startPoint x: 187, startPoint y: 23, endPoint x: 243, endPoint y: 86, distance: 84.1
click at [187, 23] on span "Next" at bounding box center [184, 21] width 12 height 8
drag, startPoint x: 181, startPoint y: 21, endPoint x: 298, endPoint y: 110, distance: 147.0
click at [181, 21] on span "Next" at bounding box center [184, 21] width 12 height 8
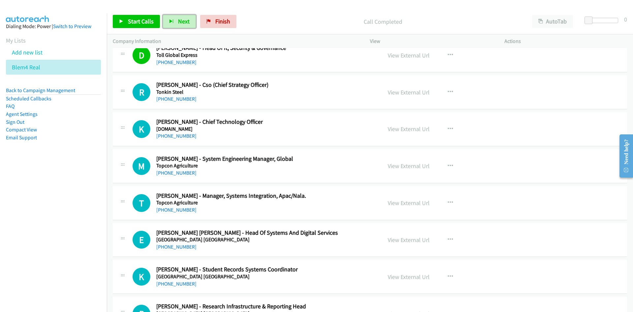
scroll to position [5741, 0]
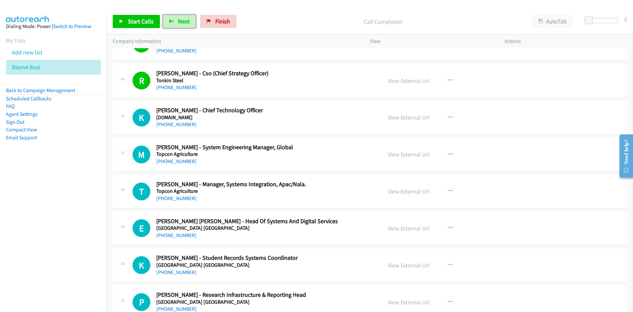
drag, startPoint x: 173, startPoint y: 16, endPoint x: 197, endPoint y: 40, distance: 33.6
click at [173, 16] on button "Next" at bounding box center [179, 21] width 33 height 13
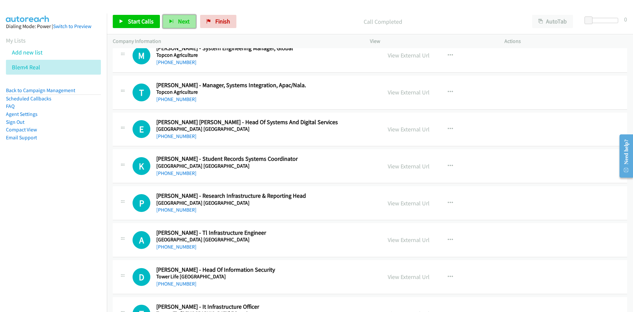
click at [184, 25] on button "Next" at bounding box center [179, 21] width 33 height 13
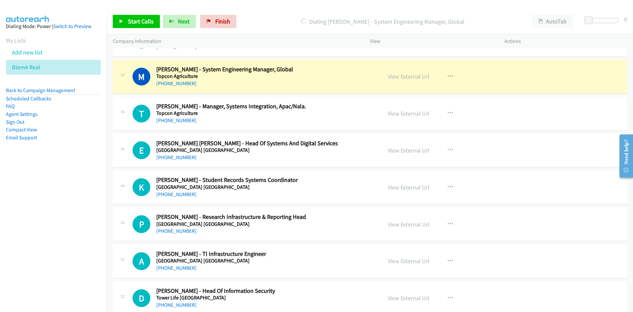
scroll to position [5840, 0]
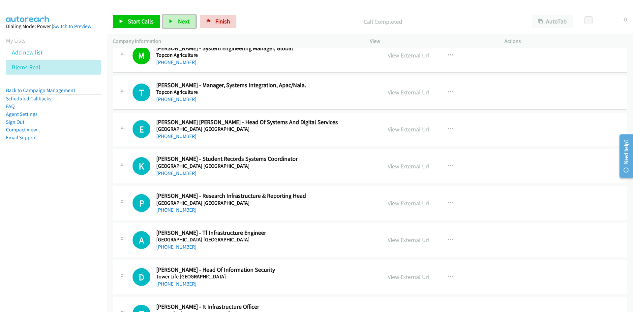
drag, startPoint x: 175, startPoint y: 24, endPoint x: 232, endPoint y: 65, distance: 70.3
click at [175, 24] on button "Next" at bounding box center [179, 21] width 33 height 13
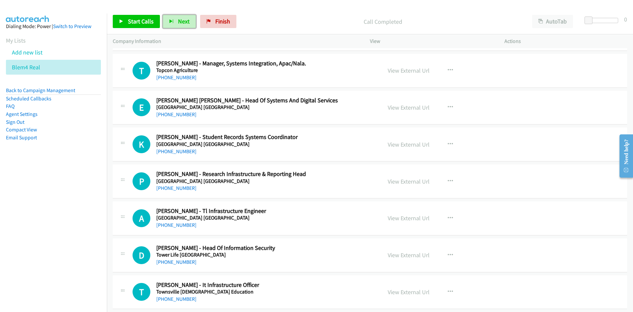
scroll to position [5873, 0]
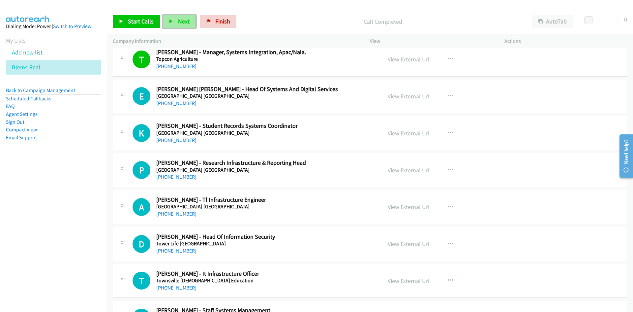
click at [186, 18] on span "Next" at bounding box center [184, 21] width 12 height 8
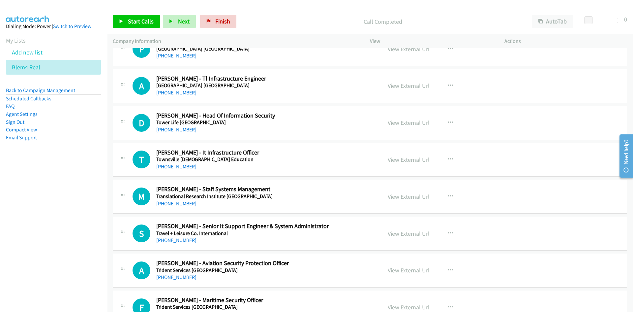
scroll to position [6005, 0]
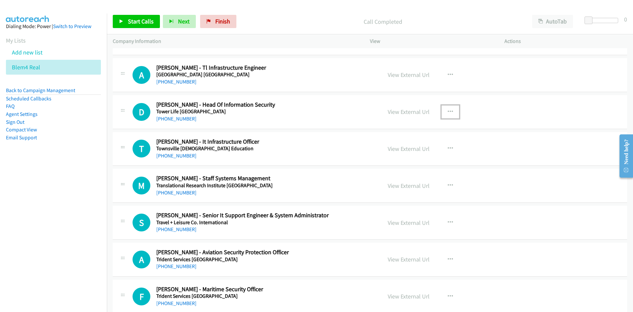
click at [448, 115] on button "button" at bounding box center [451, 111] width 18 height 13
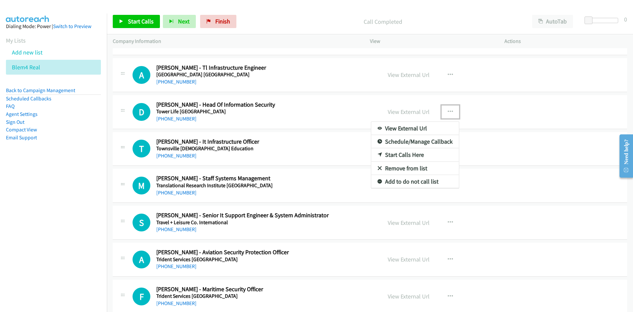
click at [401, 154] on link "Start Calls Here" at bounding box center [415, 154] width 88 height 13
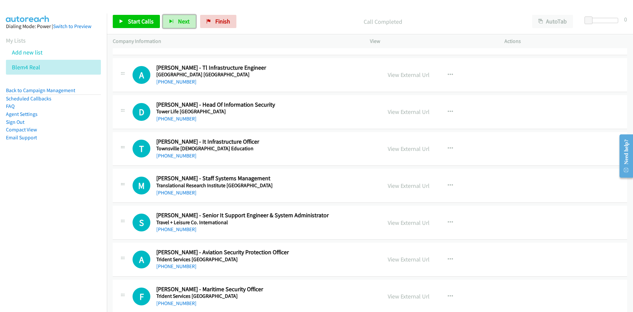
drag, startPoint x: 179, startPoint y: 17, endPoint x: 335, endPoint y: 112, distance: 182.0
click at [179, 17] on span "Next" at bounding box center [184, 21] width 12 height 8
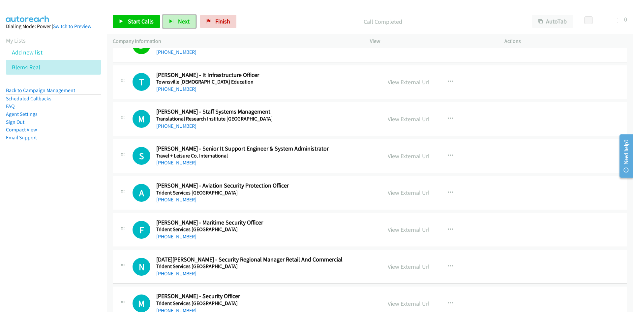
scroll to position [6079, 0]
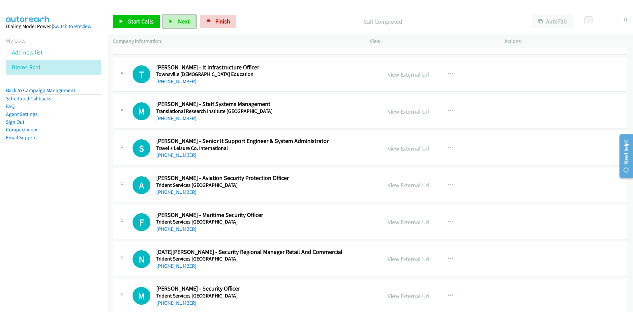
drag, startPoint x: 181, startPoint y: 24, endPoint x: 243, endPoint y: 67, distance: 75.3
click at [181, 24] on span "Next" at bounding box center [184, 21] width 12 height 8
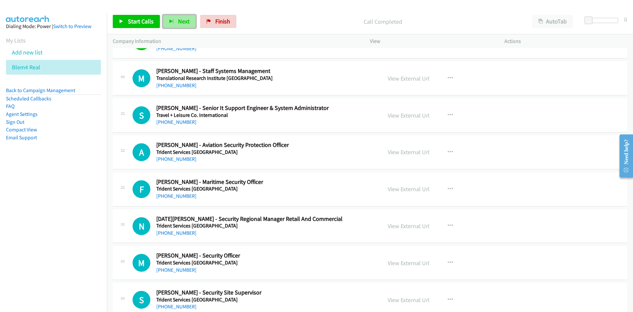
click at [183, 22] on span "Next" at bounding box center [184, 21] width 12 height 8
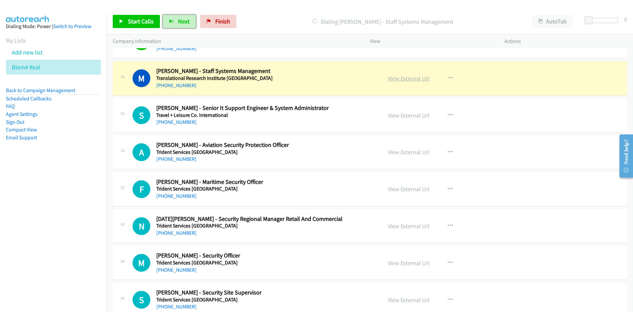
click at [417, 81] on link "View External Url" at bounding box center [409, 79] width 42 height 8
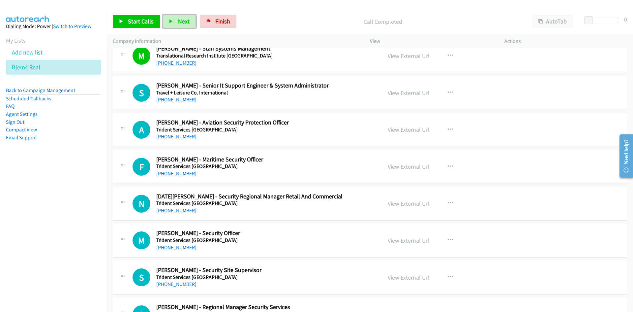
scroll to position [6145, 0]
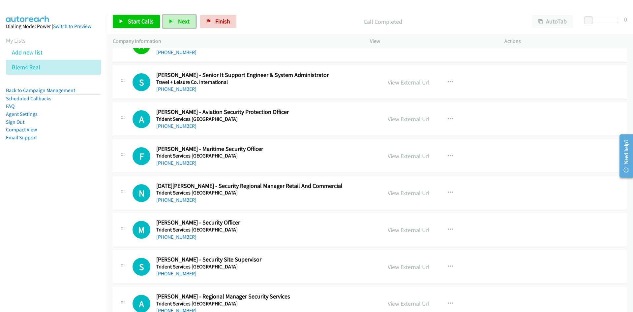
drag, startPoint x: 178, startPoint y: 27, endPoint x: 187, endPoint y: 38, distance: 14.3
click at [178, 27] on button "Next" at bounding box center [179, 21] width 33 height 13
click at [176, 19] on button "Next" at bounding box center [179, 21] width 33 height 13
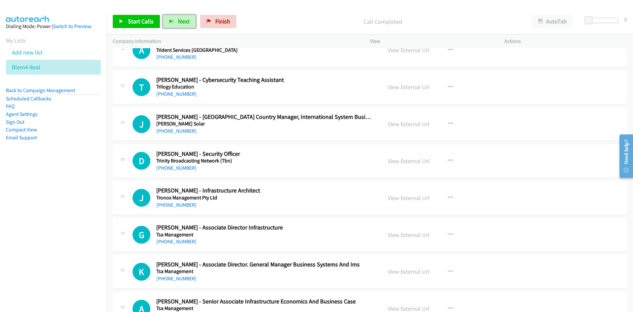
scroll to position [6409, 0]
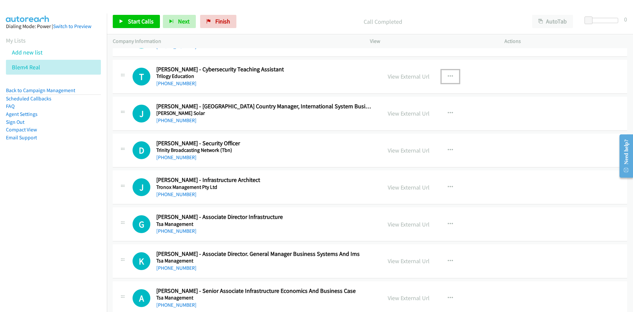
click at [448, 76] on icon "button" at bounding box center [450, 76] width 5 height 5
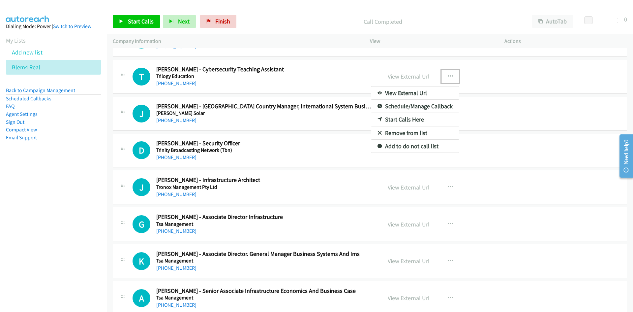
click at [401, 120] on link "Start Calls Here" at bounding box center [415, 119] width 88 height 13
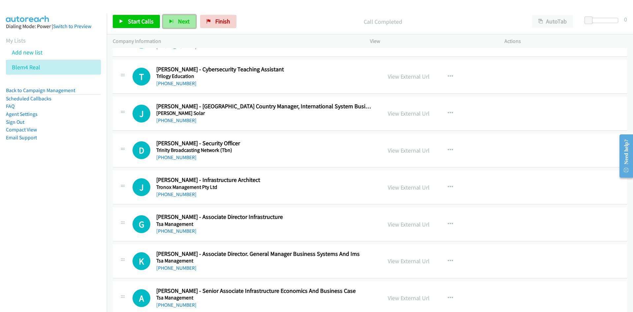
click at [186, 17] on span "Next" at bounding box center [184, 21] width 12 height 8
drag, startPoint x: 182, startPoint y: 24, endPoint x: 277, endPoint y: 105, distance: 125.0
click at [182, 24] on span "Next" at bounding box center [184, 21] width 12 height 8
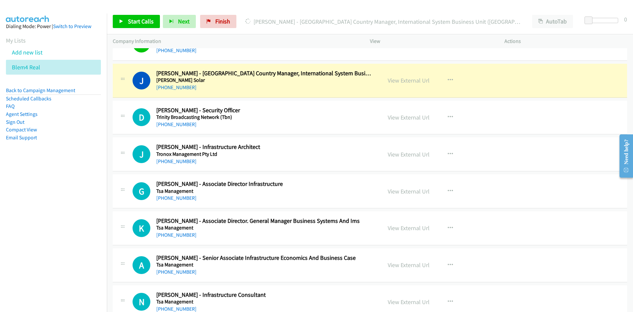
scroll to position [6475, 0]
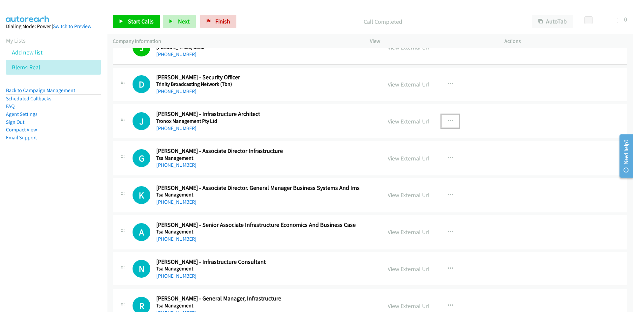
click at [450, 117] on button "button" at bounding box center [451, 120] width 18 height 13
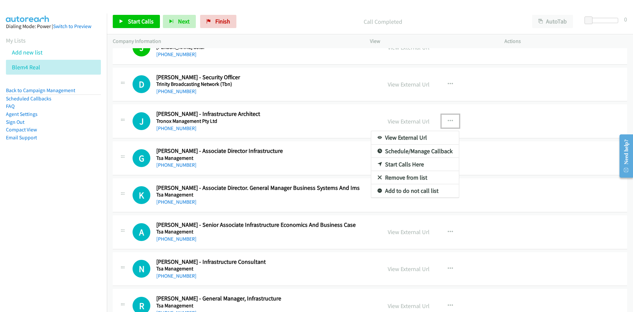
click at [402, 163] on link "Start Calls Here" at bounding box center [415, 164] width 88 height 13
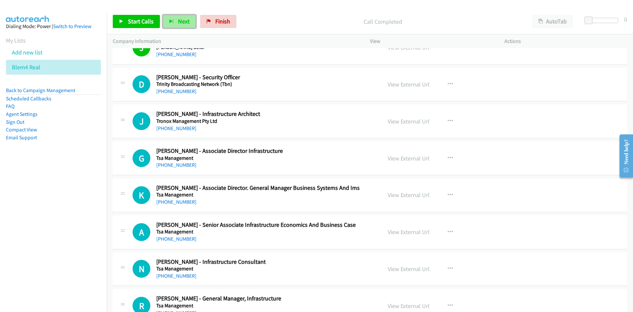
click at [178, 24] on span "Next" at bounding box center [184, 21] width 12 height 8
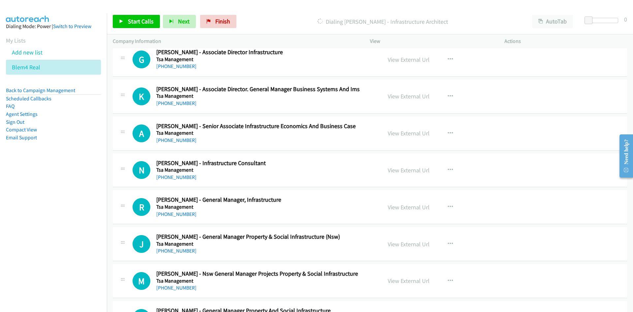
scroll to position [6574, 0]
drag, startPoint x: 185, startPoint y: 25, endPoint x: 228, endPoint y: 67, distance: 60.0
click at [185, 25] on span "Next" at bounding box center [184, 21] width 12 height 8
drag, startPoint x: 176, startPoint y: 23, endPoint x: 195, endPoint y: 35, distance: 23.0
click at [176, 23] on button "Next" at bounding box center [179, 21] width 33 height 13
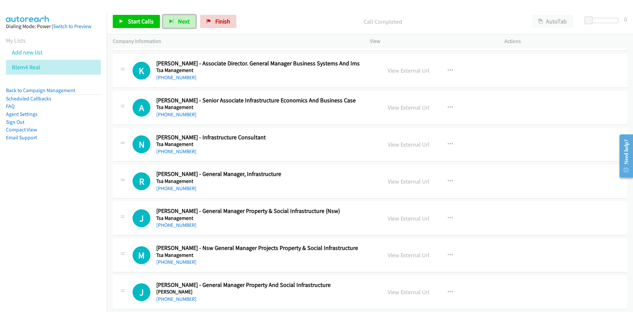
scroll to position [6607, 0]
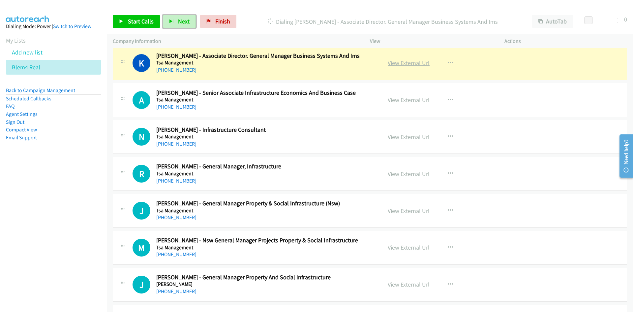
click at [399, 63] on link "View External Url" at bounding box center [409, 63] width 42 height 8
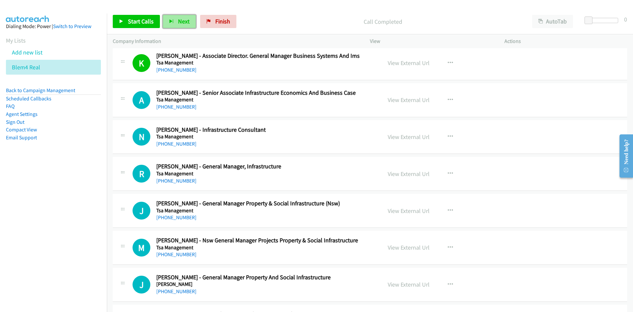
click at [174, 21] on button "Next" at bounding box center [179, 21] width 33 height 13
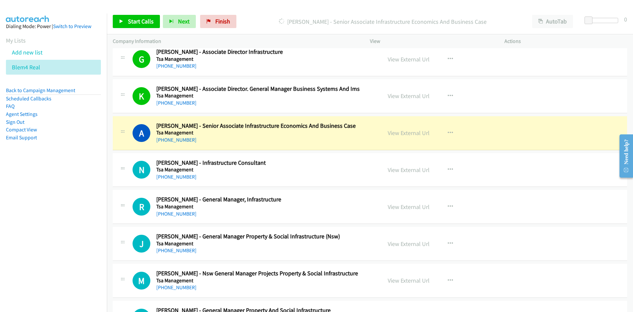
scroll to position [6640, 0]
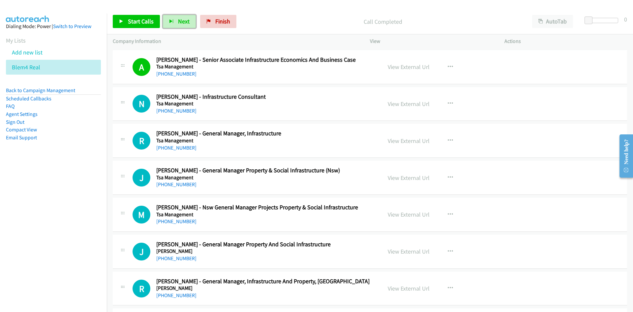
drag, startPoint x: 176, startPoint y: 22, endPoint x: 209, endPoint y: 56, distance: 47.4
click at [177, 22] on button "Next" at bounding box center [179, 21] width 33 height 13
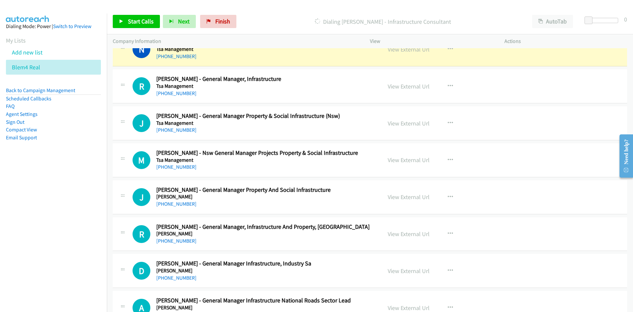
scroll to position [6706, 0]
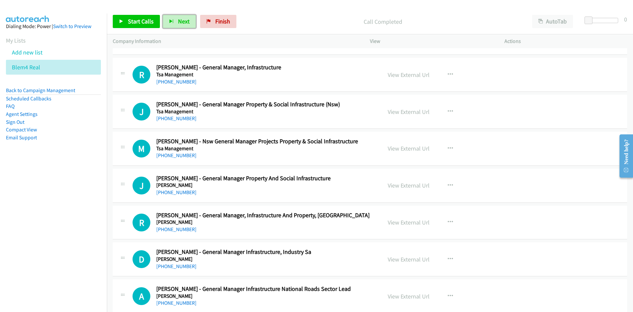
drag, startPoint x: 173, startPoint y: 15, endPoint x: 201, endPoint y: 46, distance: 41.6
click at [173, 15] on button "Next" at bounding box center [179, 21] width 33 height 13
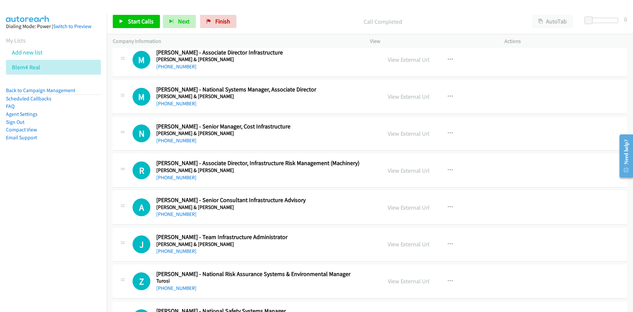
scroll to position [7201, 0]
click at [448, 96] on icon "button" at bounding box center [450, 96] width 5 height 5
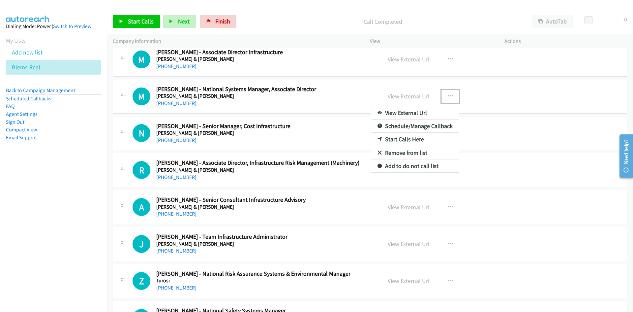
click at [297, 63] on div at bounding box center [316, 156] width 633 height 312
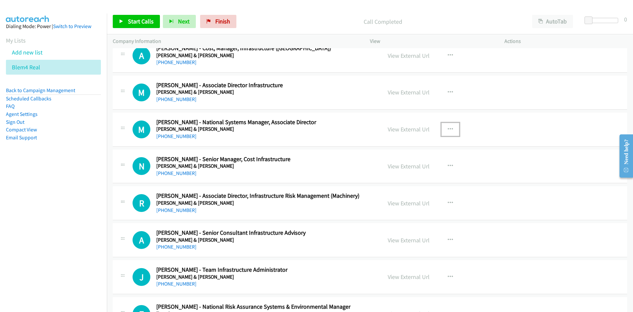
scroll to position [7234, 0]
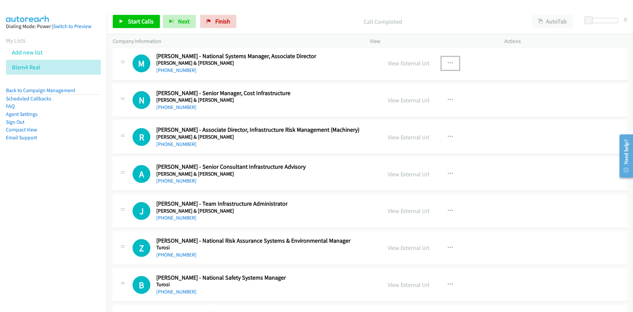
click at [449, 59] on button "button" at bounding box center [451, 63] width 18 height 13
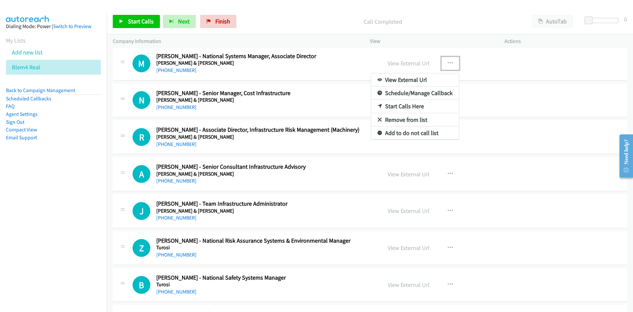
click at [405, 105] on link "Start Calls Here" at bounding box center [415, 106] width 88 height 13
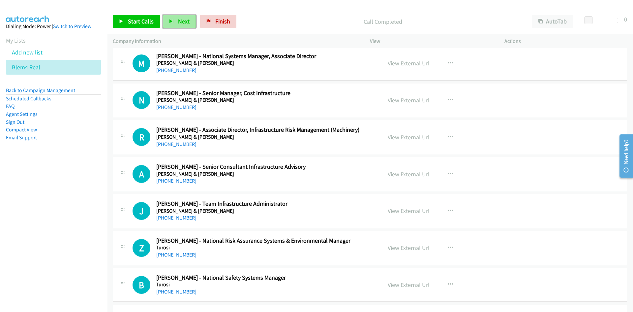
click at [188, 23] on button "Next" at bounding box center [179, 21] width 33 height 13
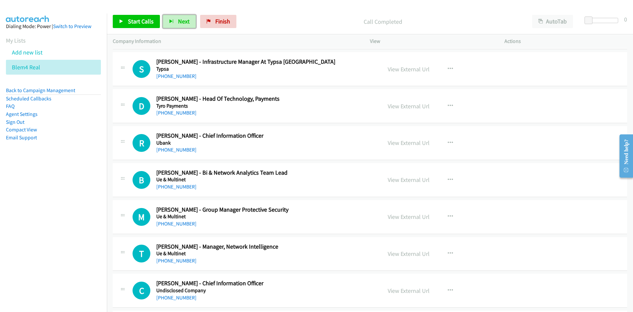
scroll to position [7498, 0]
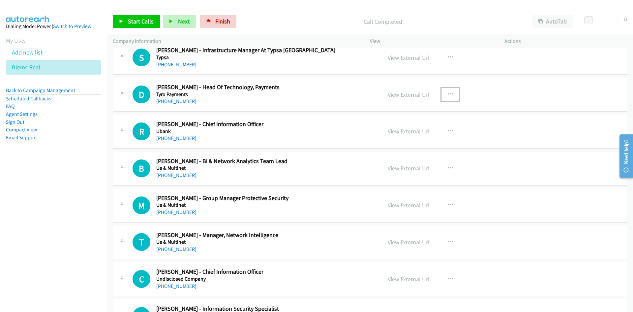
click at [452, 95] on button "button" at bounding box center [451, 94] width 18 height 13
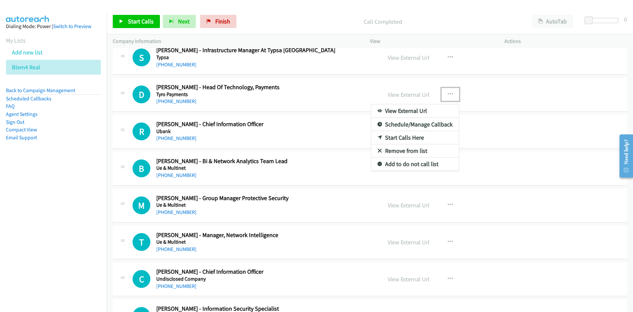
click at [406, 136] on link "Start Calls Here" at bounding box center [415, 137] width 88 height 13
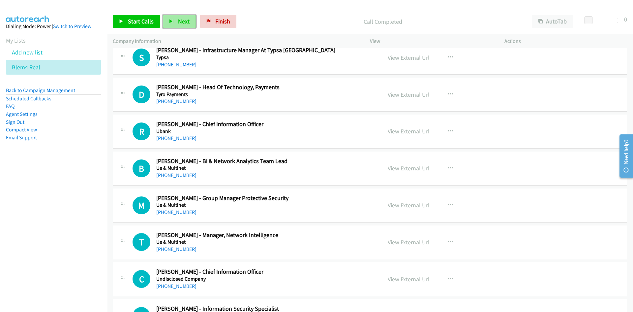
click at [184, 23] on span "Next" at bounding box center [184, 21] width 12 height 8
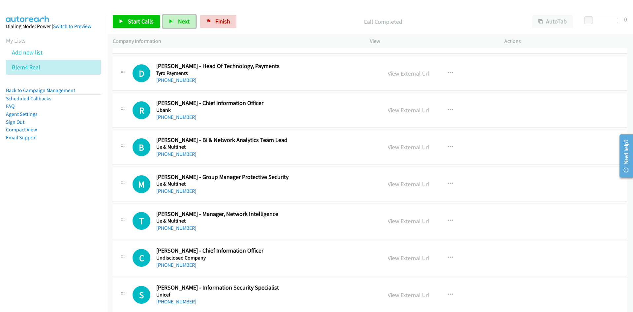
scroll to position [7531, 0]
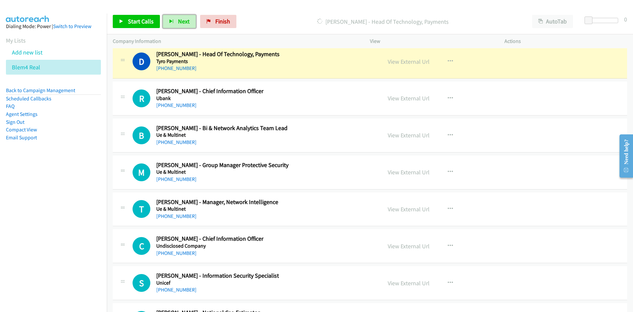
drag, startPoint x: 183, startPoint y: 22, endPoint x: 224, endPoint y: 86, distance: 76.6
click at [183, 22] on span "Next" at bounding box center [184, 21] width 12 height 8
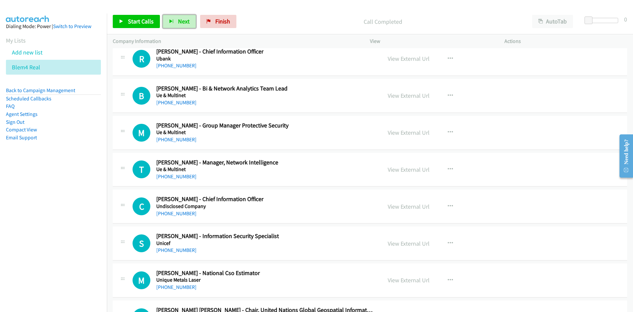
scroll to position [7564, 0]
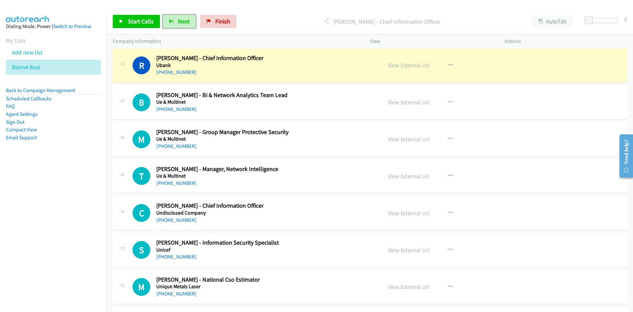
drag, startPoint x: 177, startPoint y: 22, endPoint x: 112, endPoint y: 7, distance: 66.7
click at [178, 22] on span "Next" at bounding box center [184, 21] width 12 height 8
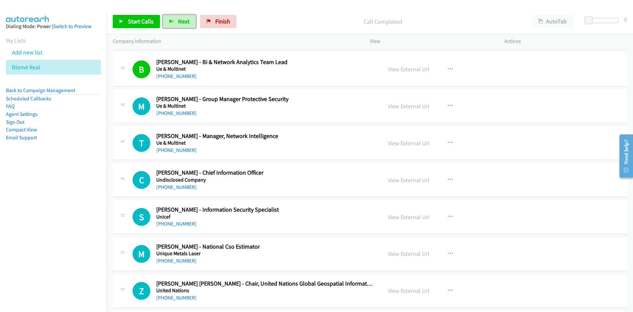
scroll to position [7630, 0]
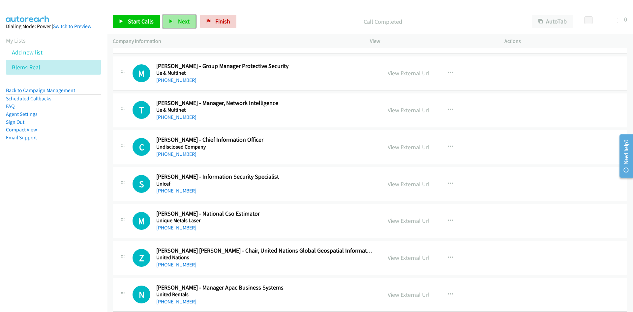
click at [173, 19] on button "Next" at bounding box center [179, 21] width 33 height 13
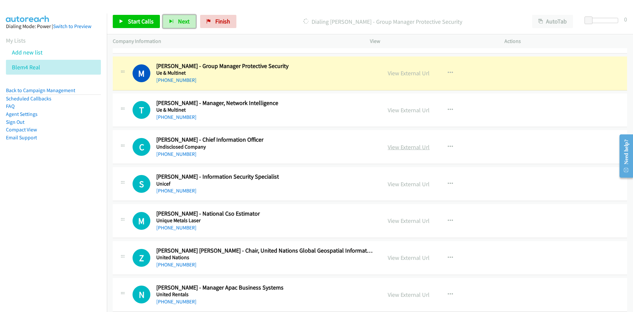
drag, startPoint x: 419, startPoint y: 75, endPoint x: 423, endPoint y: 149, distance: 74.0
click at [419, 75] on link "View External Url" at bounding box center [409, 73] width 42 height 8
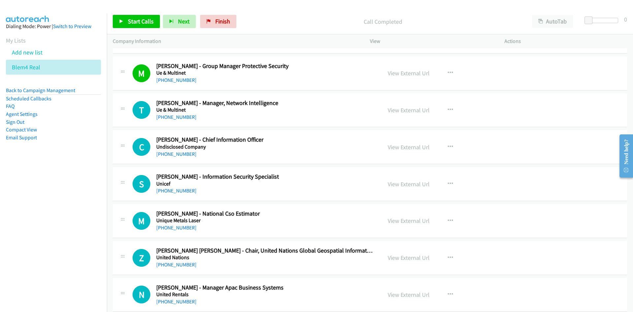
scroll to position [7663, 0]
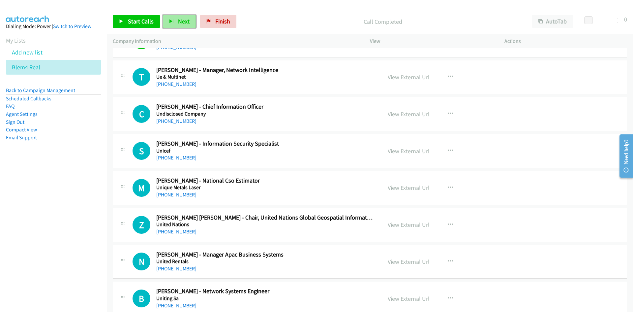
click at [186, 20] on span "Next" at bounding box center [184, 21] width 12 height 8
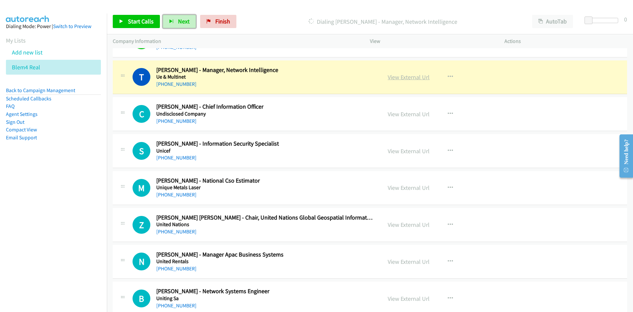
click at [410, 77] on link "View External Url" at bounding box center [409, 77] width 42 height 8
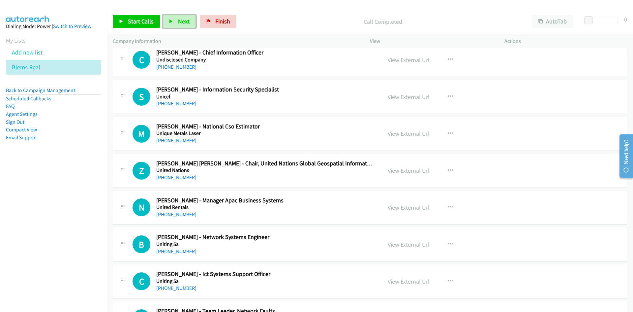
scroll to position [7696, 0]
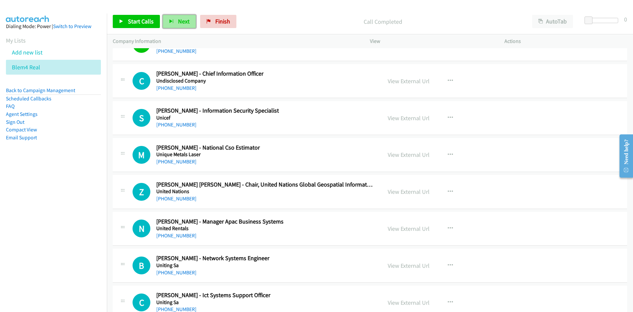
drag, startPoint x: 174, startPoint y: 19, endPoint x: 183, endPoint y: 23, distance: 10.4
click at [174, 19] on button "Next" at bounding box center [179, 21] width 33 height 13
click at [188, 22] on button "Next" at bounding box center [179, 21] width 33 height 13
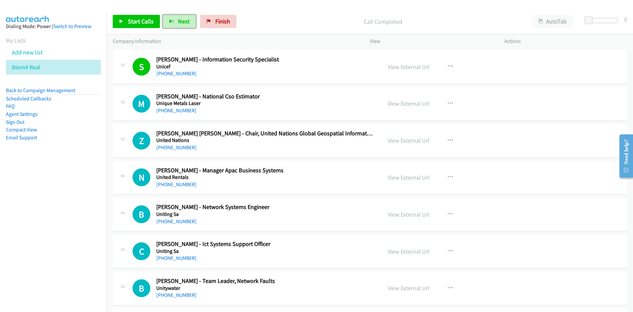
scroll to position [7762, 0]
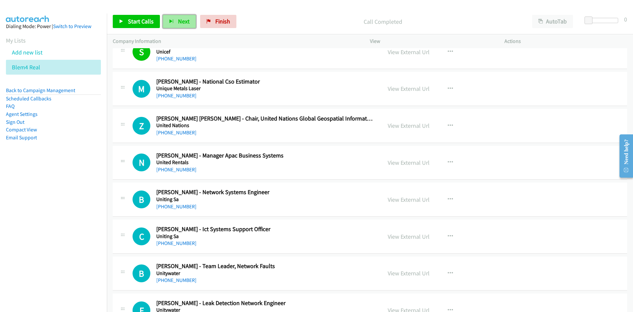
click at [169, 21] on icon "button" at bounding box center [171, 21] width 5 height 5
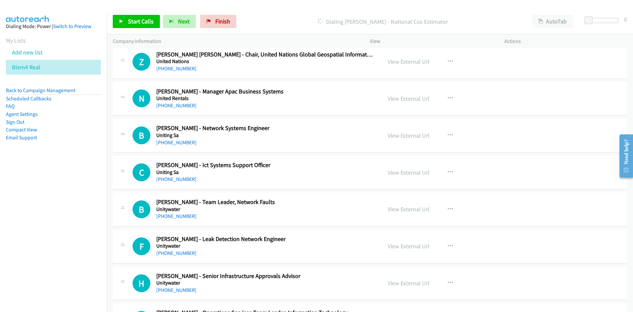
scroll to position [7828, 0]
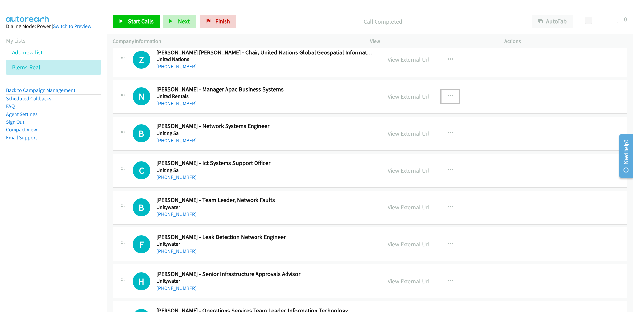
click at [449, 92] on button "button" at bounding box center [451, 96] width 18 height 13
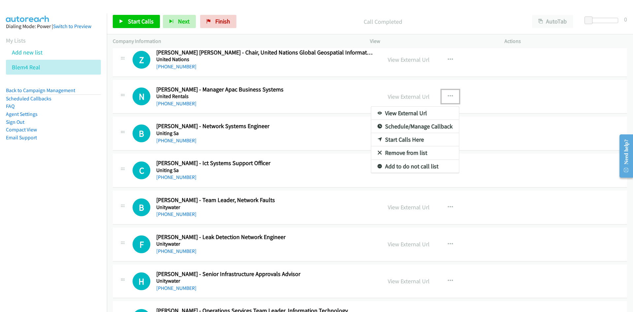
click at [403, 140] on link "Start Calls Here" at bounding box center [415, 139] width 88 height 13
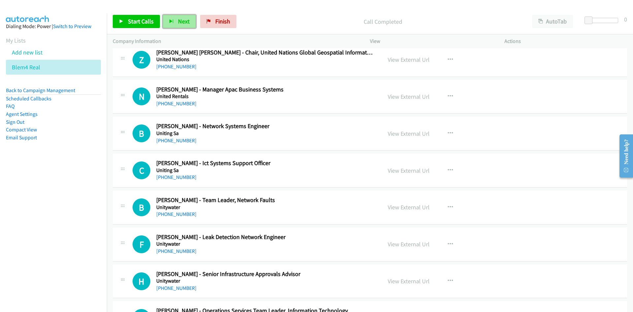
click at [189, 18] on button "Next" at bounding box center [179, 21] width 33 height 13
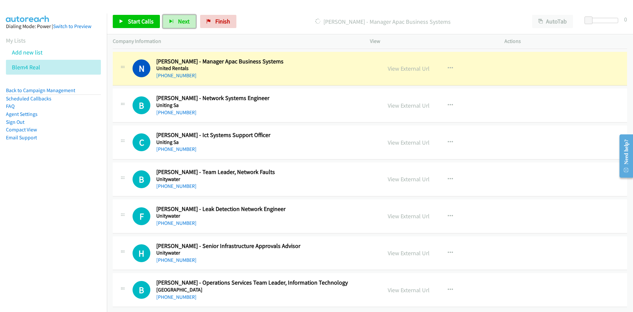
drag, startPoint x: 186, startPoint y: 20, endPoint x: 228, endPoint y: 75, distance: 68.2
click at [186, 20] on span "Next" at bounding box center [184, 21] width 12 height 8
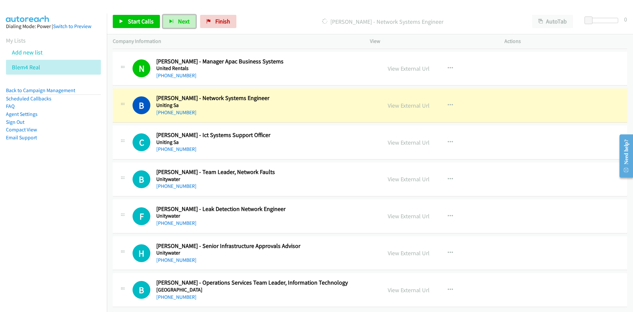
drag, startPoint x: 393, startPoint y: 103, endPoint x: 403, endPoint y: 205, distance: 102.1
click at [393, 103] on link "View External Url" at bounding box center [409, 106] width 42 height 8
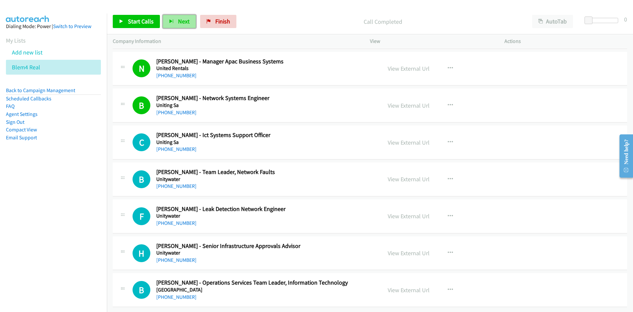
click at [179, 22] on span "Next" at bounding box center [184, 21] width 12 height 8
click at [445, 246] on button "button" at bounding box center [451, 252] width 18 height 13
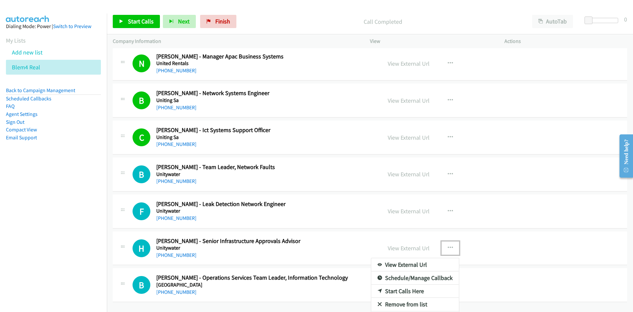
click at [401, 288] on link "Start Calls Here" at bounding box center [415, 290] width 88 height 13
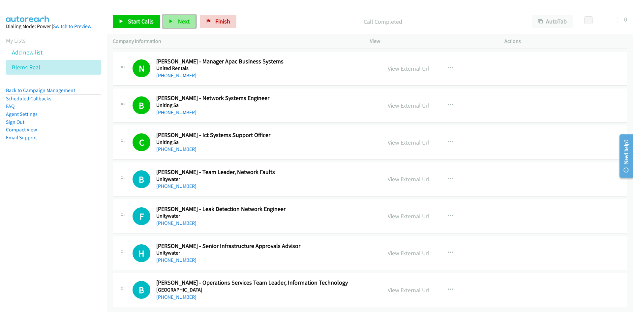
click at [179, 20] on span "Next" at bounding box center [184, 21] width 12 height 8
drag, startPoint x: 158, startPoint y: 8, endPoint x: 176, endPoint y: 17, distance: 19.8
click at [158, 8] on div at bounding box center [314, 12] width 628 height 25
click at [176, 17] on button "Next" at bounding box center [179, 21] width 33 height 13
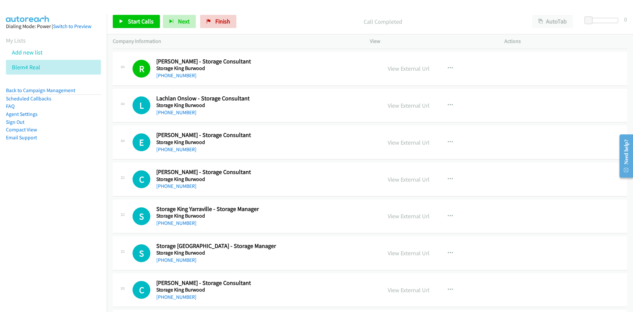
scroll to position [3538, 0]
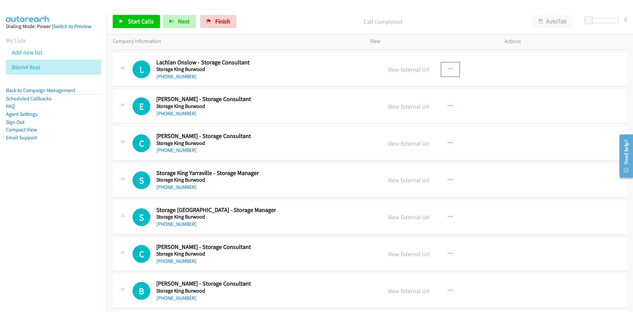
click at [449, 71] on icon "button" at bounding box center [450, 69] width 5 height 5
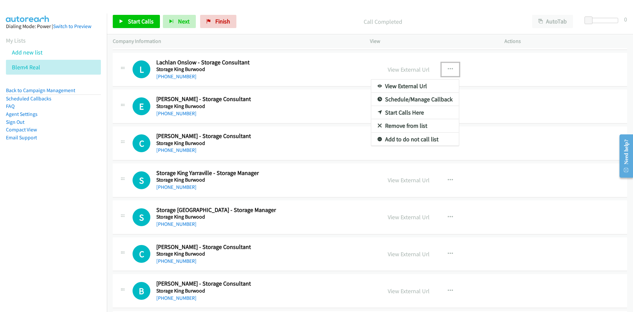
click at [400, 112] on link "Start Calls Here" at bounding box center [415, 112] width 88 height 13
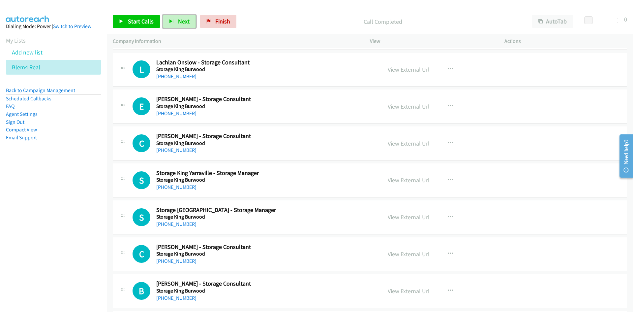
drag, startPoint x: 183, startPoint y: 19, endPoint x: 214, endPoint y: 61, distance: 51.5
click at [183, 19] on span "Next" at bounding box center [184, 21] width 12 height 8
click at [224, 14] on div "Start Calls Pause Next Finish Call Completed AutoTab AutoTab 0" at bounding box center [370, 21] width 527 height 25
click at [231, 19] on link "Finish" at bounding box center [218, 21] width 36 height 13
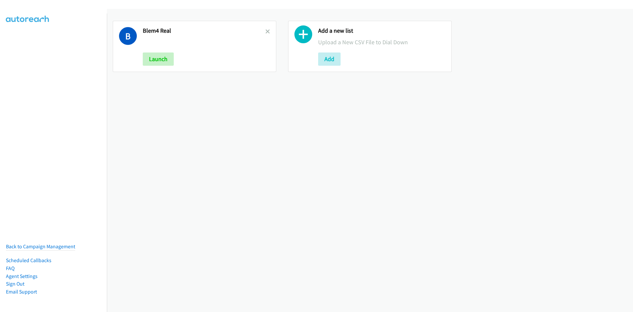
click at [269, 31] on div "B Blem4 Real Launch" at bounding box center [195, 46] width 164 height 51
click at [266, 30] on icon at bounding box center [268, 32] width 5 height 5
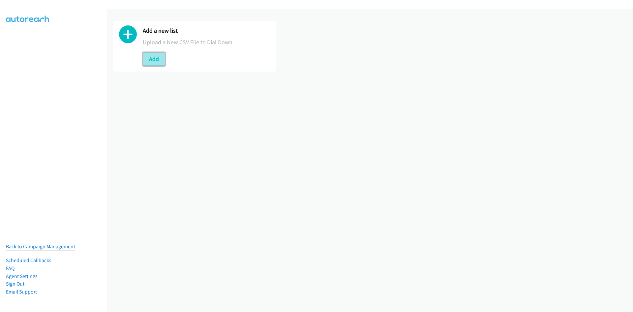
click at [156, 57] on button "Add" at bounding box center [154, 58] width 22 height 13
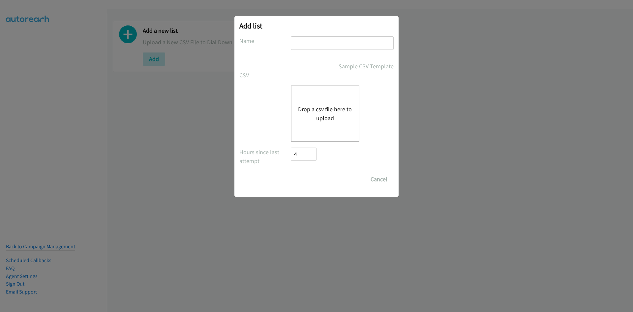
click at [310, 50] on div at bounding box center [342, 45] width 103 height 19
click at [310, 45] on input "text" at bounding box center [342, 43] width 103 height 14
type input "Old no.7"
click at [312, 135] on div "Drop a csv file here to upload" at bounding box center [325, 113] width 69 height 56
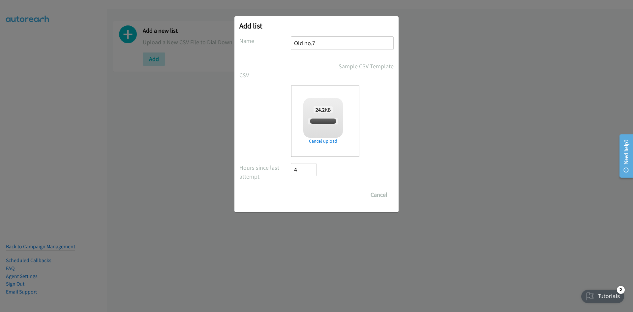
checkbox input "true"
click at [310, 195] on input "Save List" at bounding box center [308, 194] width 35 height 13
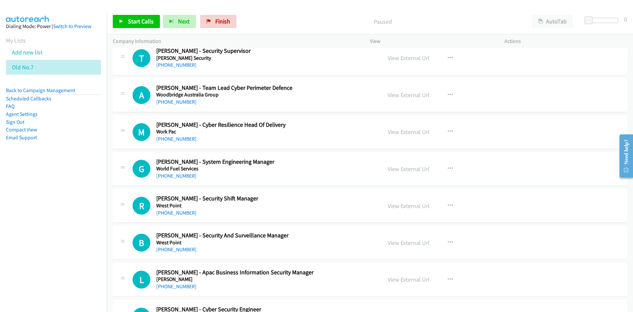
scroll to position [4620, 0]
click at [448, 93] on icon "button" at bounding box center [450, 94] width 5 height 5
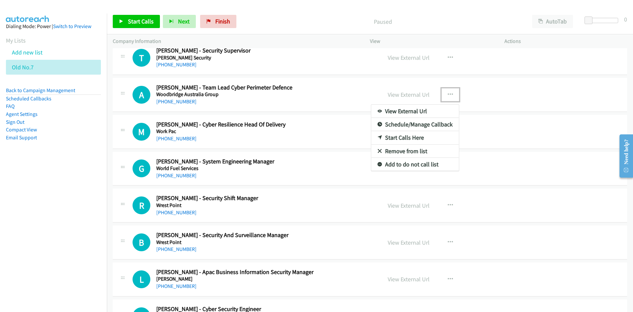
click at [401, 137] on link "Start Calls Here" at bounding box center [415, 137] width 88 height 13
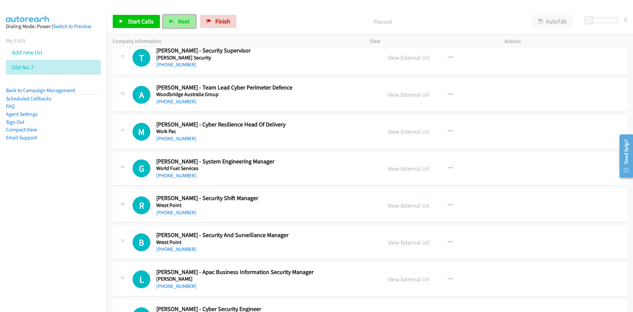
click at [186, 26] on button "Next" at bounding box center [179, 21] width 33 height 13
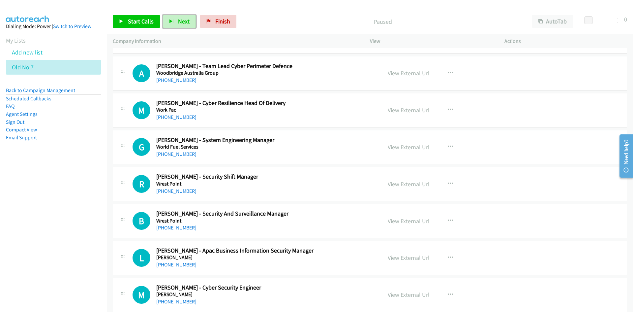
scroll to position [4653, 0]
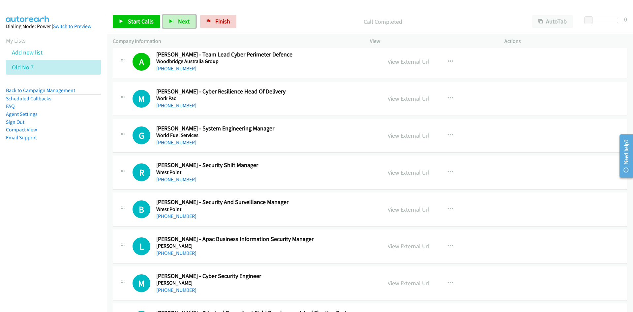
drag, startPoint x: 181, startPoint y: 21, endPoint x: 253, endPoint y: 77, distance: 91.3
click at [181, 21] on span "Next" at bounding box center [184, 21] width 12 height 8
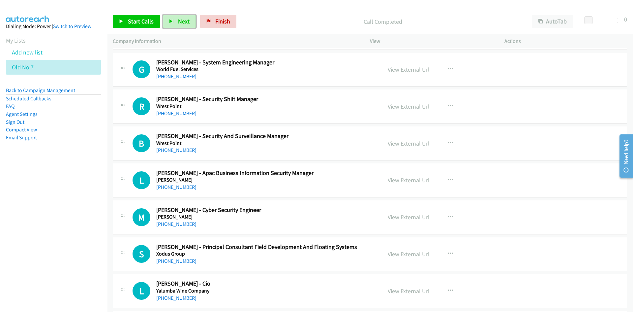
scroll to position [4686, 0]
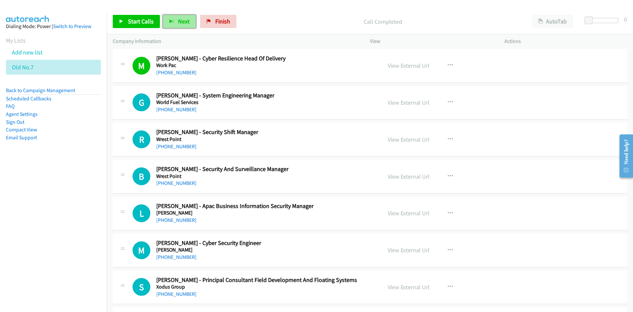
click at [182, 19] on span "Next" at bounding box center [184, 21] width 12 height 8
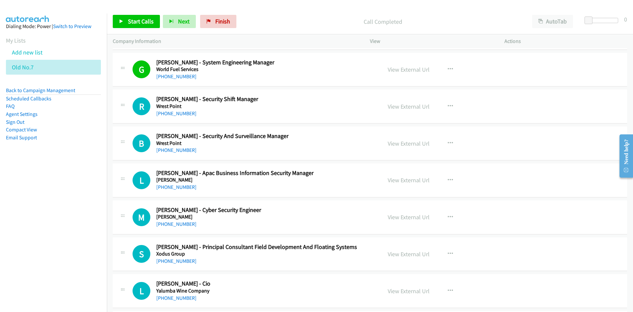
scroll to position [4785, 0]
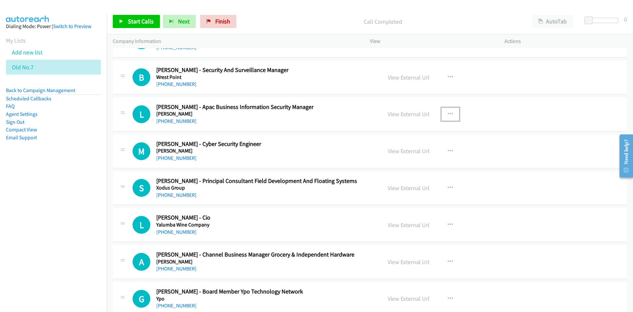
click at [448, 112] on icon "button" at bounding box center [450, 114] width 5 height 5
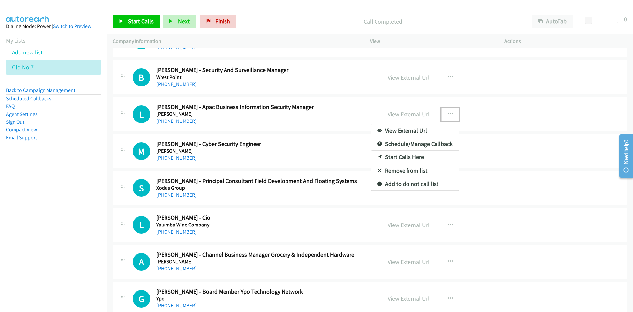
click at [402, 156] on link "Start Calls Here" at bounding box center [415, 156] width 88 height 13
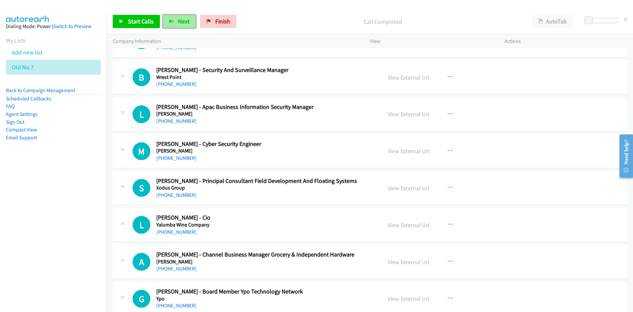
click at [170, 16] on button "Next" at bounding box center [179, 21] width 33 height 13
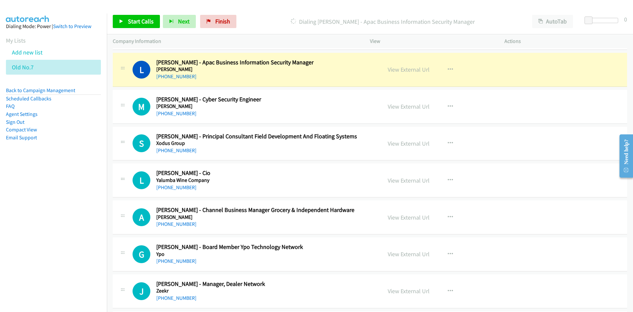
scroll to position [4818, 0]
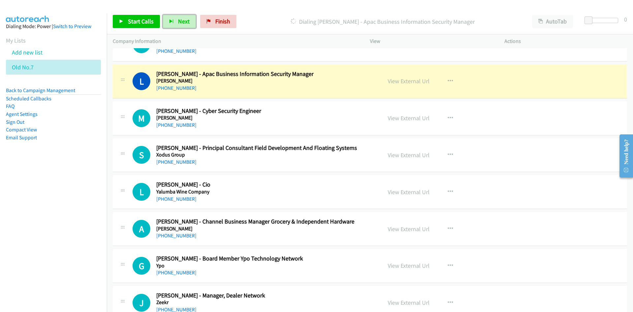
drag, startPoint x: 184, startPoint y: 22, endPoint x: 255, endPoint y: 89, distance: 97.3
click at [184, 22] on span "Next" at bounding box center [184, 21] width 12 height 8
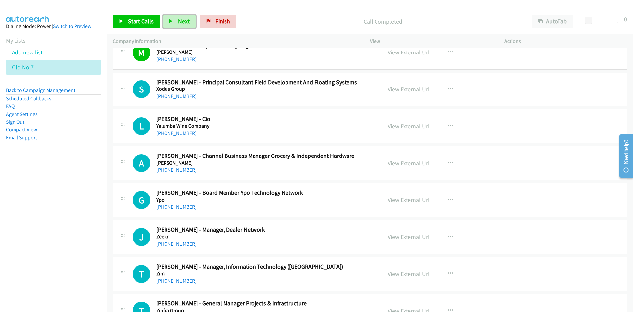
scroll to position [4884, 0]
click at [169, 16] on button "Next" at bounding box center [179, 21] width 33 height 13
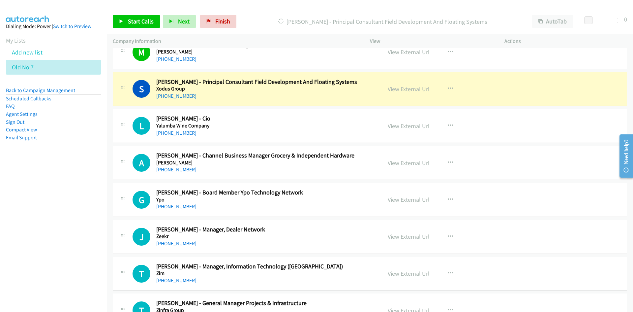
scroll to position [4917, 0]
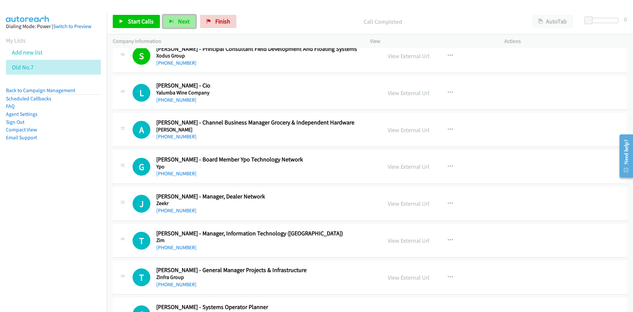
click at [186, 21] on span "Next" at bounding box center [184, 21] width 12 height 8
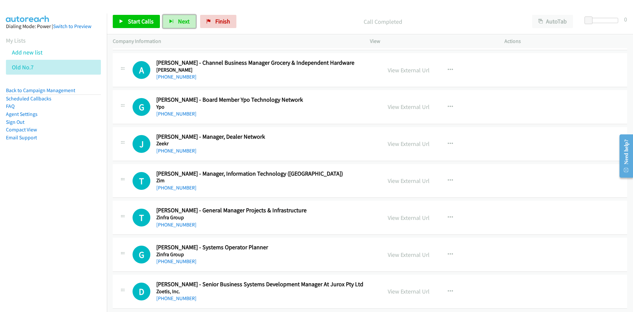
scroll to position [4983, 0]
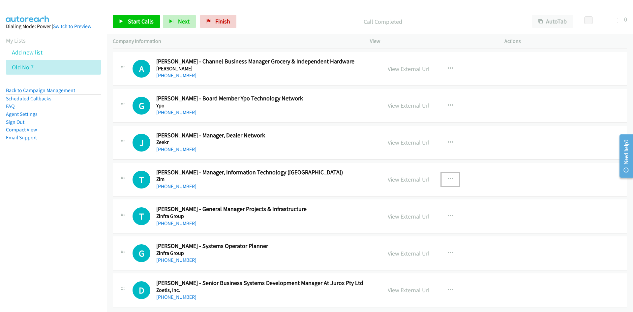
click at [450, 177] on icon "button" at bounding box center [450, 179] width 5 height 5
click at [400, 218] on link "Start Calls Here" at bounding box center [415, 222] width 88 height 13
click at [176, 23] on button "Next" at bounding box center [179, 21] width 33 height 13
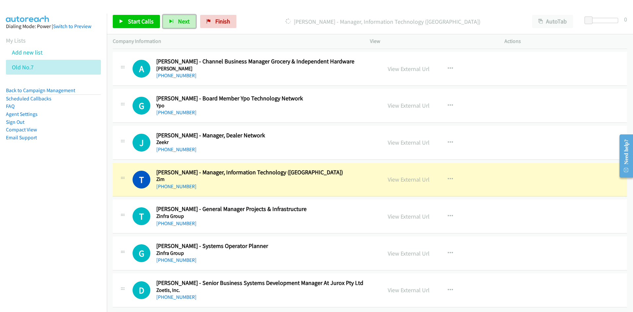
click at [406, 178] on div "View External Url" at bounding box center [409, 179] width 42 height 9
click at [406, 176] on link "View External Url" at bounding box center [409, 180] width 42 height 8
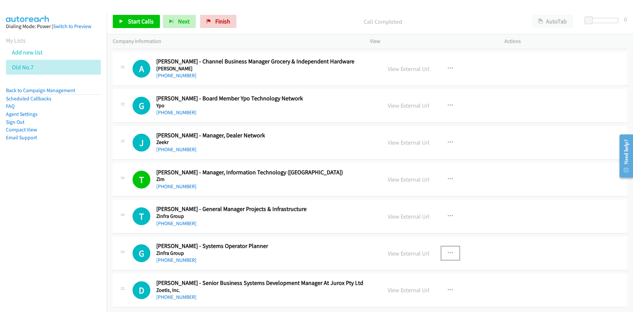
click at [448, 250] on icon "button" at bounding box center [450, 252] width 5 height 5
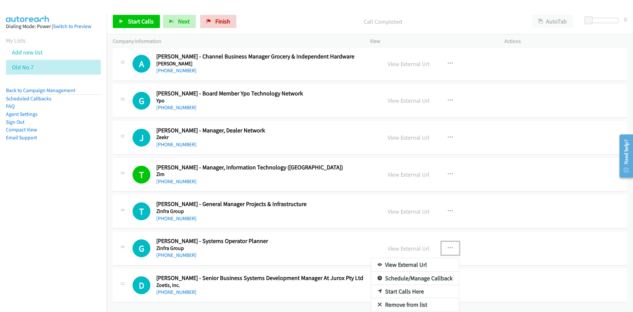
click at [403, 291] on link "Start Calls Here" at bounding box center [415, 291] width 88 height 13
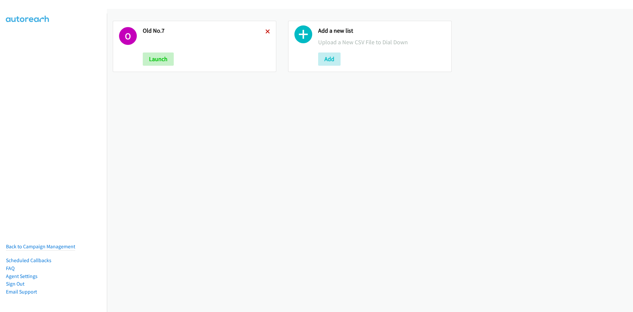
click at [268, 30] on icon at bounding box center [268, 32] width 5 height 5
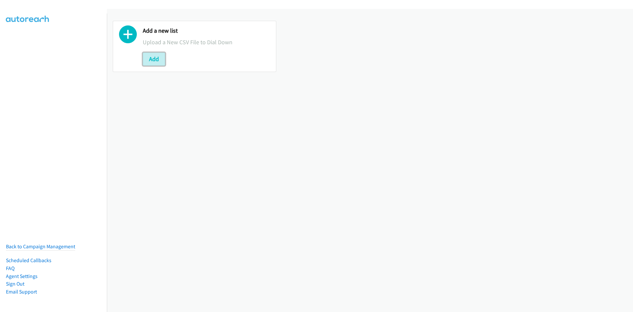
click at [154, 58] on button "Add" at bounding box center [154, 58] width 22 height 13
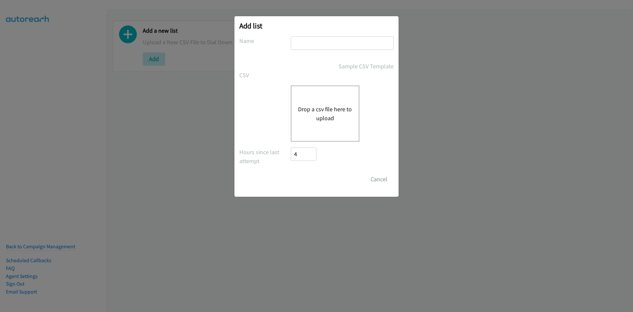
click at [308, 41] on input "text" at bounding box center [342, 43] width 103 height 14
type input "2Vier"
click at [318, 93] on div "Drop a csv file here to upload" at bounding box center [325, 113] width 69 height 56
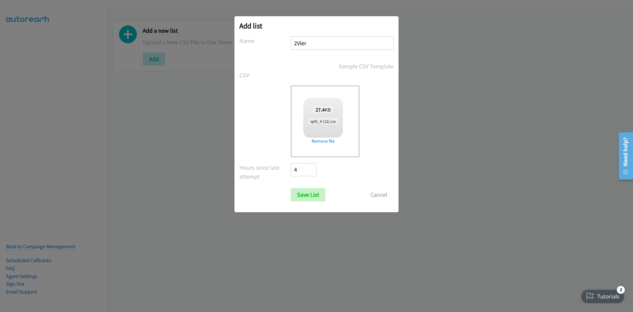
checkbox input "true"
click at [319, 190] on input "Save List" at bounding box center [308, 194] width 35 height 13
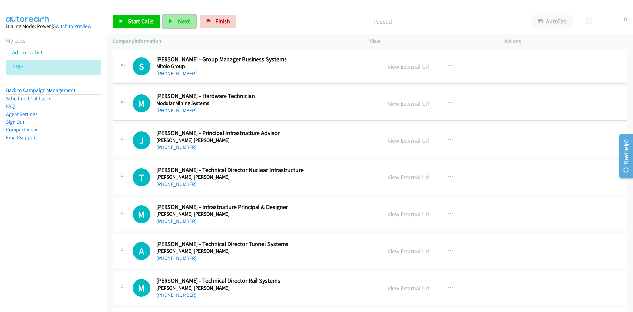
click at [170, 16] on button "Next" at bounding box center [179, 21] width 33 height 13
drag, startPoint x: 188, startPoint y: 20, endPoint x: 229, endPoint y: 84, distance: 75.4
click at [188, 20] on span "Next" at bounding box center [184, 21] width 12 height 8
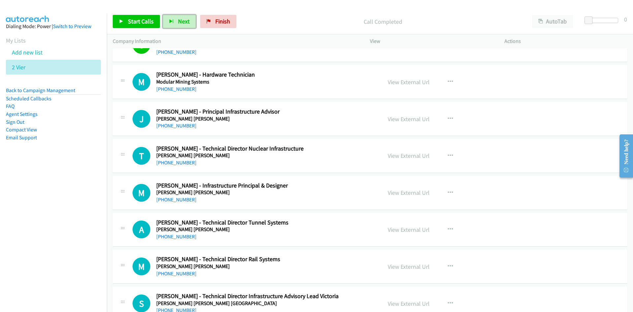
scroll to position [33, 0]
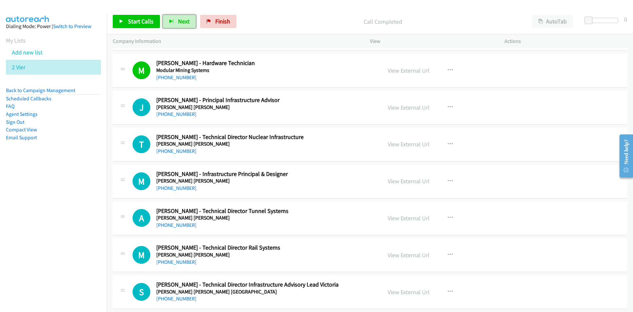
drag, startPoint x: 186, startPoint y: 21, endPoint x: 194, endPoint y: 30, distance: 12.4
click at [186, 21] on span "Next" at bounding box center [184, 21] width 12 height 8
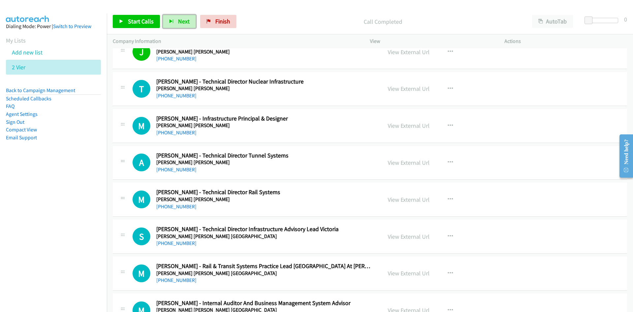
scroll to position [99, 0]
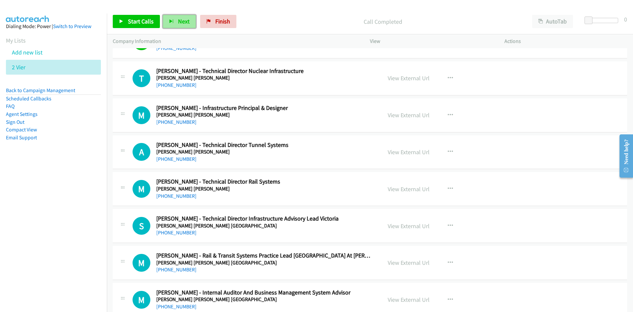
click at [183, 25] on button "Next" at bounding box center [179, 21] width 33 height 13
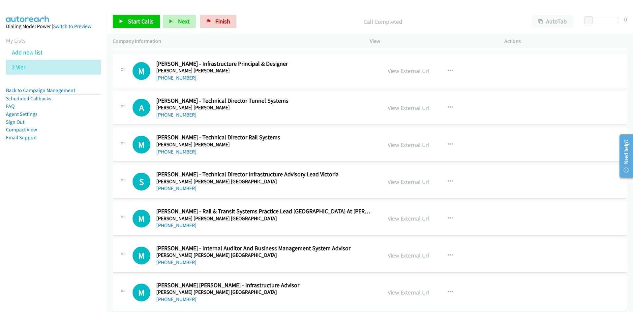
scroll to position [132, 0]
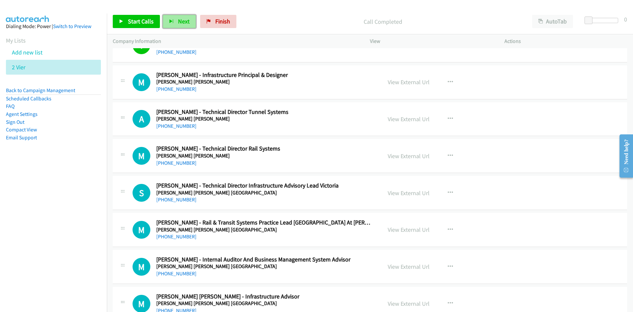
click at [178, 21] on span "Next" at bounding box center [184, 21] width 12 height 8
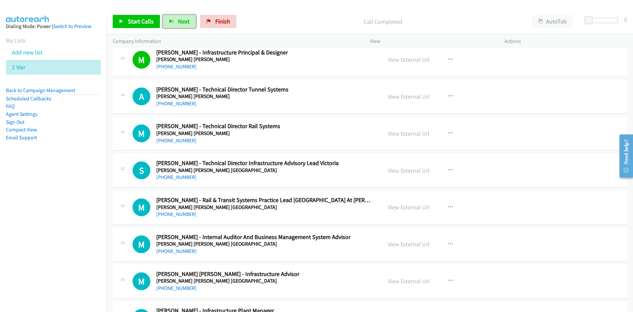
scroll to position [165, 0]
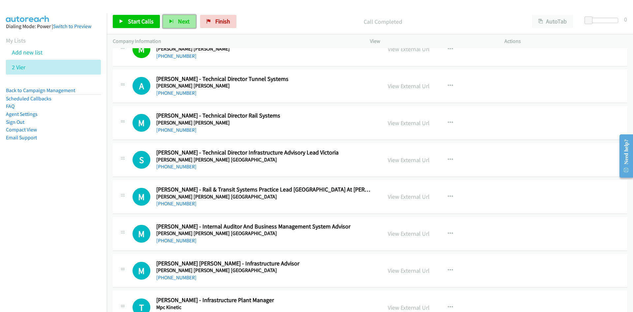
click at [173, 25] on button "Next" at bounding box center [179, 21] width 33 height 13
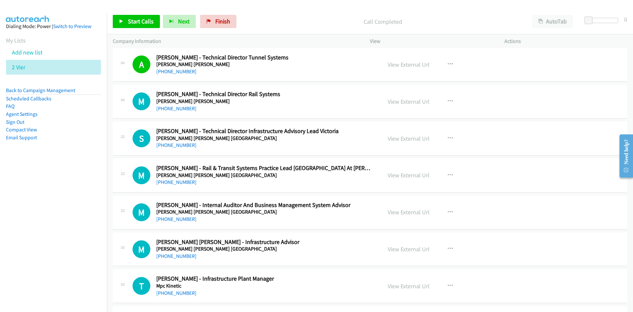
scroll to position [198, 0]
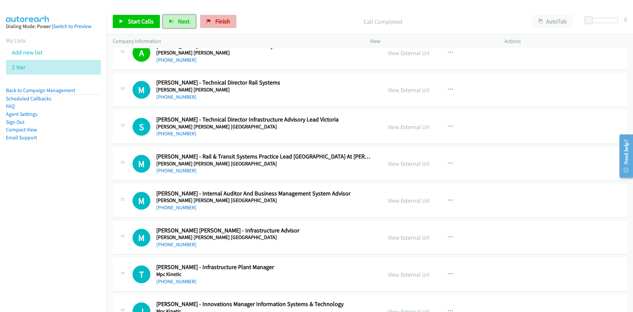
click at [175, 19] on button "Next" at bounding box center [179, 21] width 33 height 13
drag, startPoint x: 188, startPoint y: 20, endPoint x: 244, endPoint y: 78, distance: 80.3
click at [188, 20] on span "Next" at bounding box center [184, 21] width 12 height 8
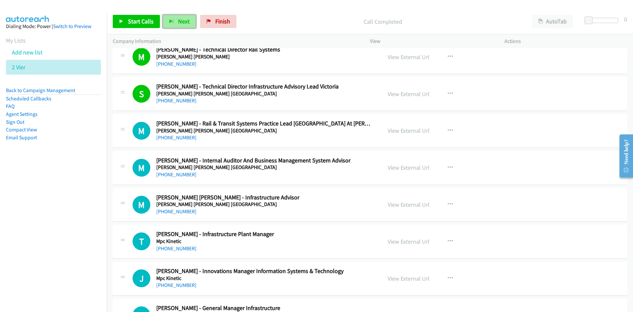
click at [186, 21] on span "Next" at bounding box center [184, 21] width 12 height 8
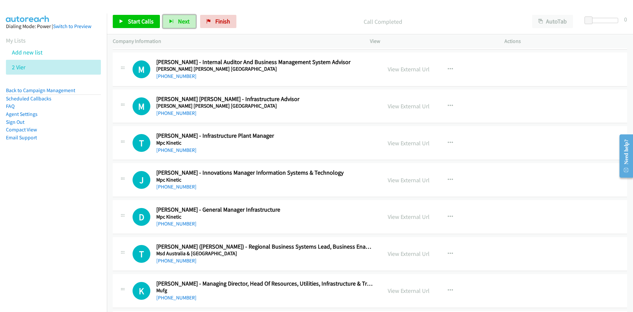
scroll to position [330, 0]
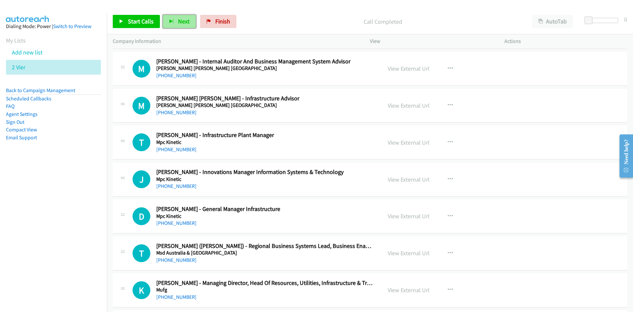
click at [179, 21] on span "Next" at bounding box center [184, 21] width 12 height 8
click at [173, 22] on button "Next" at bounding box center [179, 21] width 33 height 13
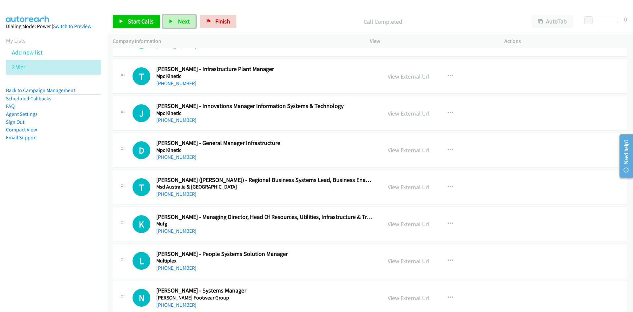
scroll to position [363, 0]
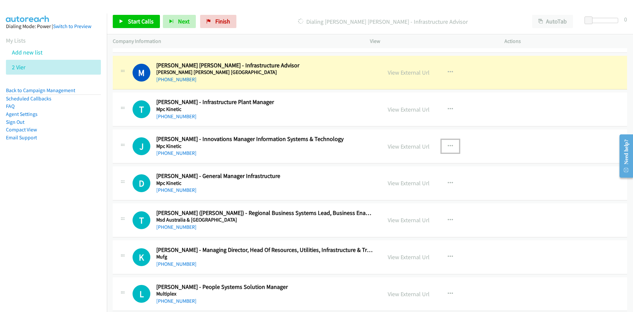
click at [450, 145] on icon "button" at bounding box center [450, 146] width 5 height 5
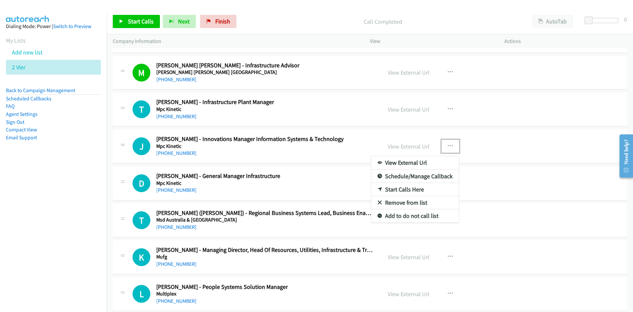
click at [402, 189] on link "Start Calls Here" at bounding box center [415, 189] width 88 height 13
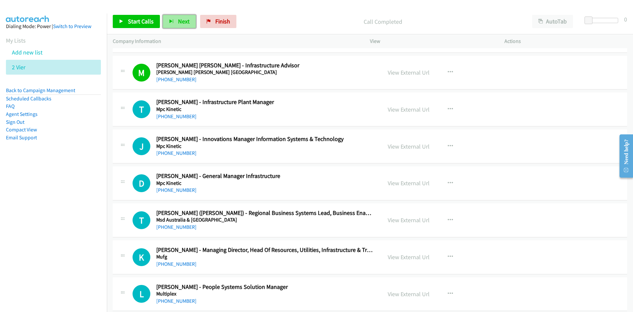
click at [181, 16] on button "Next" at bounding box center [179, 21] width 33 height 13
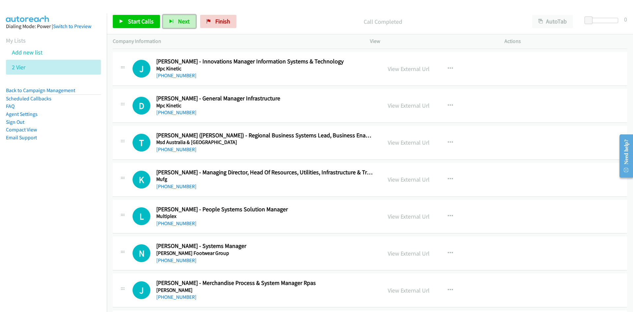
scroll to position [429, 0]
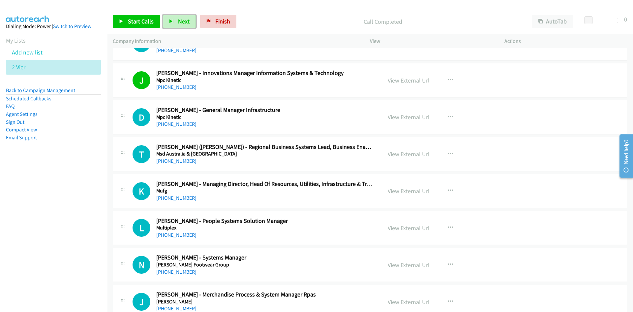
drag, startPoint x: 181, startPoint y: 19, endPoint x: 231, endPoint y: 65, distance: 67.5
click at [181, 19] on span "Next" at bounding box center [184, 21] width 12 height 8
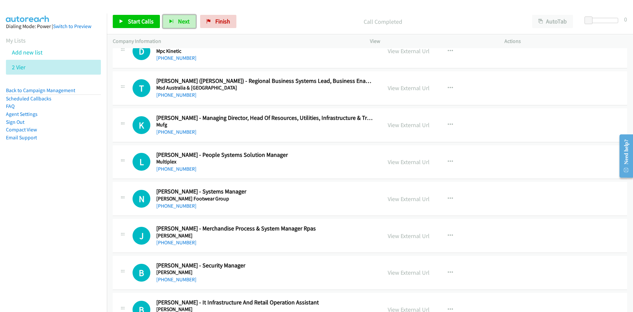
scroll to position [462, 0]
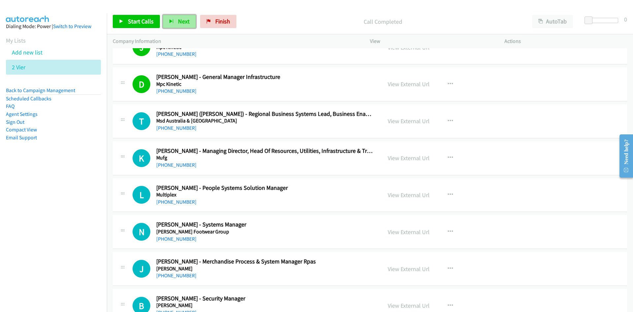
drag, startPoint x: 172, startPoint y: 18, endPoint x: 178, endPoint y: 22, distance: 6.9
click at [172, 18] on button "Next" at bounding box center [179, 21] width 33 height 13
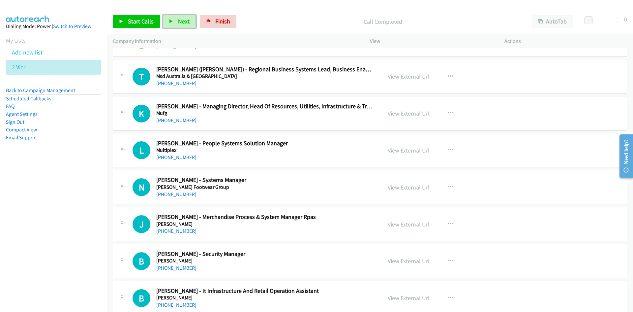
scroll to position [495, 0]
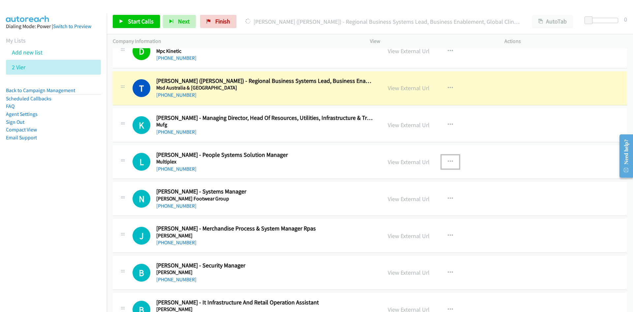
click at [449, 163] on icon "button" at bounding box center [450, 161] width 5 height 5
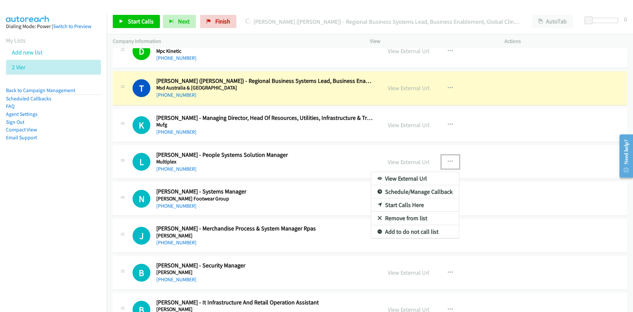
click at [400, 199] on link "Start Calls Here" at bounding box center [415, 204] width 88 height 13
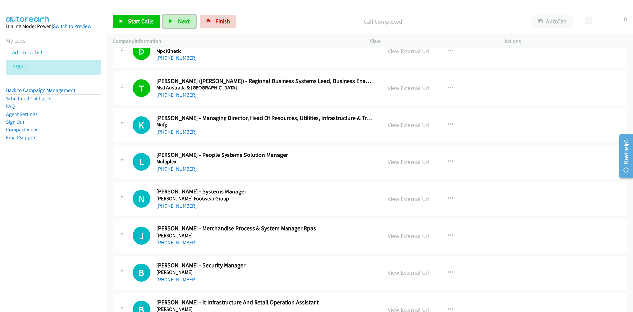
drag, startPoint x: 178, startPoint y: 20, endPoint x: 185, endPoint y: 32, distance: 14.1
click at [178, 20] on span "Next" at bounding box center [184, 21] width 12 height 8
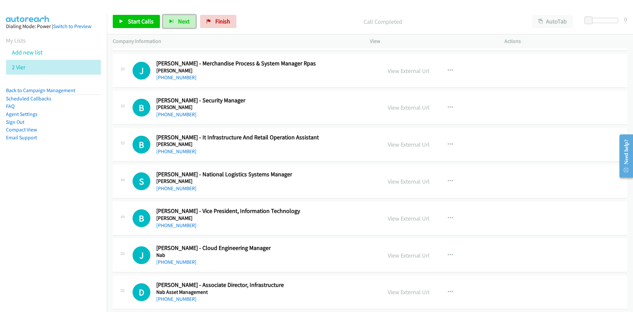
scroll to position [627, 0]
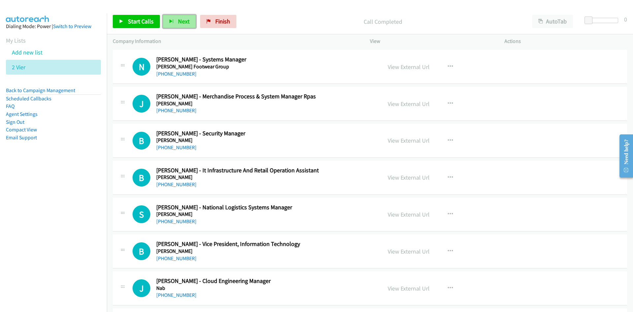
click at [177, 23] on button "Next" at bounding box center [179, 21] width 33 height 13
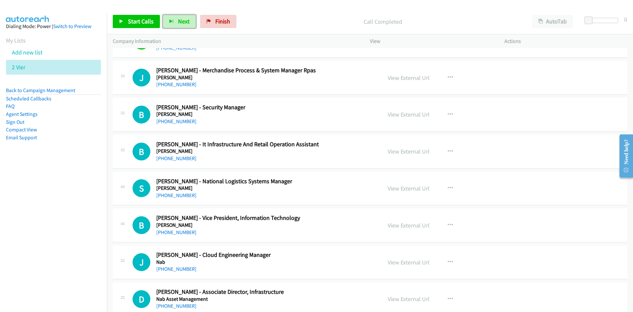
scroll to position [660, 0]
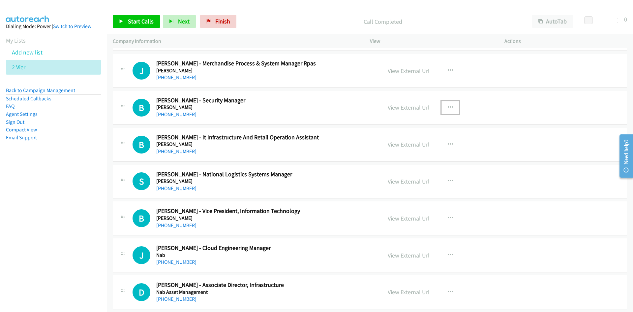
click at [451, 105] on button "button" at bounding box center [451, 107] width 18 height 13
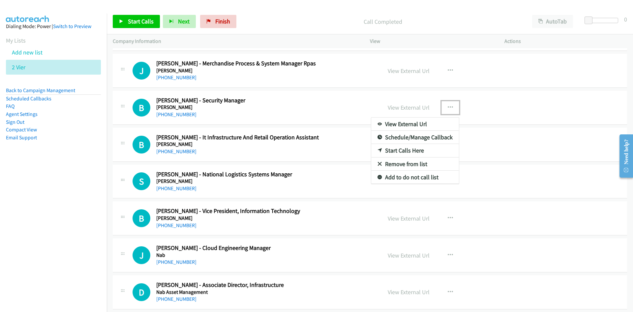
click at [408, 149] on link "Start Calls Here" at bounding box center [415, 150] width 88 height 13
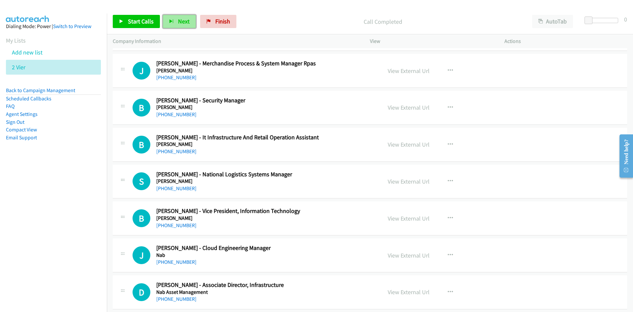
click at [180, 26] on button "Next" at bounding box center [179, 21] width 33 height 13
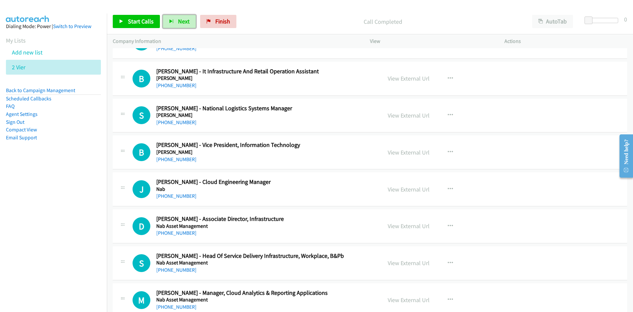
scroll to position [693, 0]
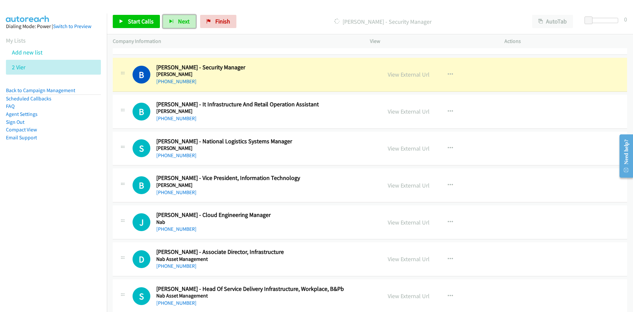
drag, startPoint x: 174, startPoint y: 26, endPoint x: 187, endPoint y: 32, distance: 14.8
click at [174, 26] on button "Next" at bounding box center [179, 21] width 33 height 13
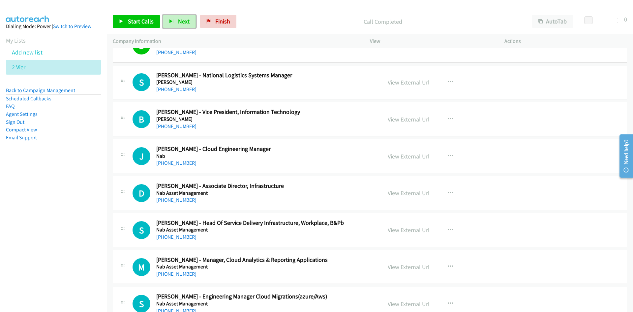
scroll to position [792, 0]
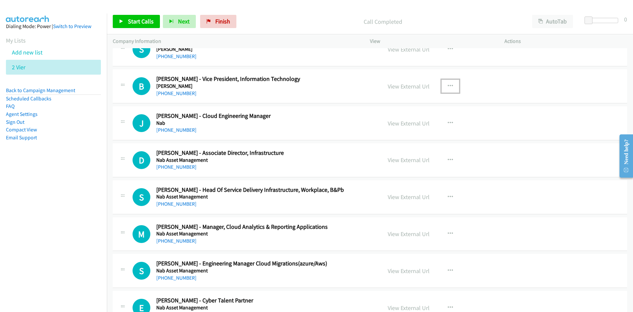
click at [443, 89] on button "button" at bounding box center [451, 86] width 18 height 13
click at [401, 129] on link "Start Calls Here" at bounding box center [415, 129] width 88 height 13
click at [171, 22] on icon "button" at bounding box center [171, 21] width 5 height 5
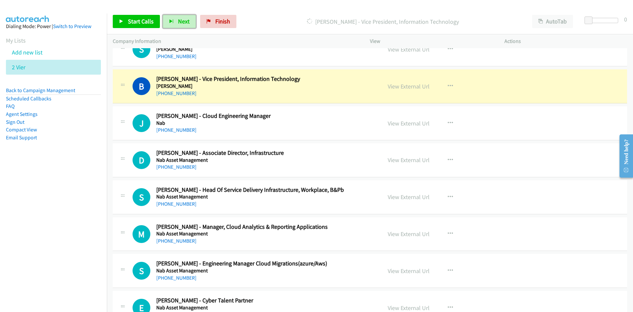
drag, startPoint x: 419, startPoint y: 88, endPoint x: 421, endPoint y: 104, distance: 16.1
click at [419, 88] on link "View External Url" at bounding box center [409, 86] width 42 height 8
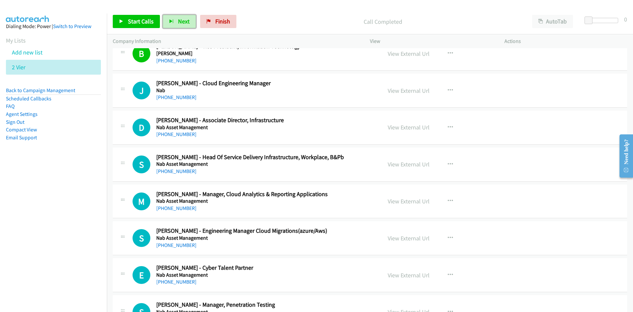
scroll to position [825, 0]
click at [178, 20] on span "Next" at bounding box center [184, 21] width 12 height 8
drag, startPoint x: 446, startPoint y: 201, endPoint x: 446, endPoint y: 205, distance: 4.0
click at [448, 201] on icon "button" at bounding box center [450, 200] width 5 height 5
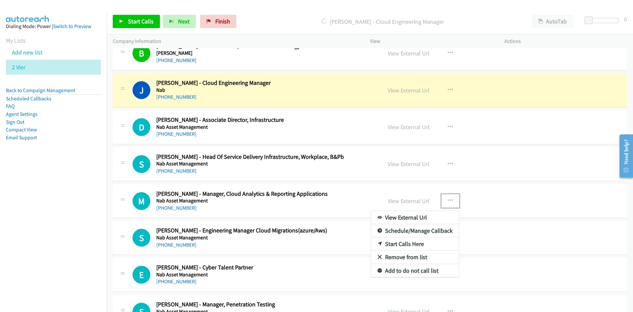
click at [401, 244] on link "Start Calls Here" at bounding box center [415, 243] width 88 height 13
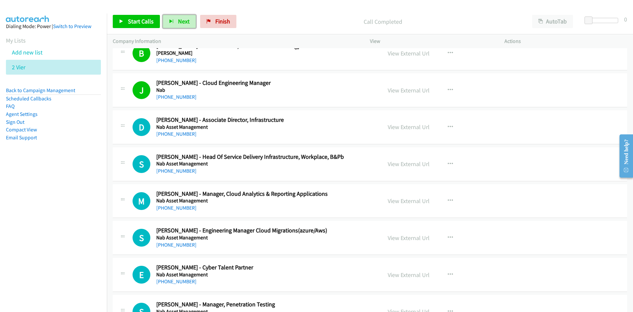
drag, startPoint x: 185, startPoint y: 22, endPoint x: 347, endPoint y: 171, distance: 220.0
click at [185, 22] on span "Next" at bounding box center [184, 21] width 12 height 8
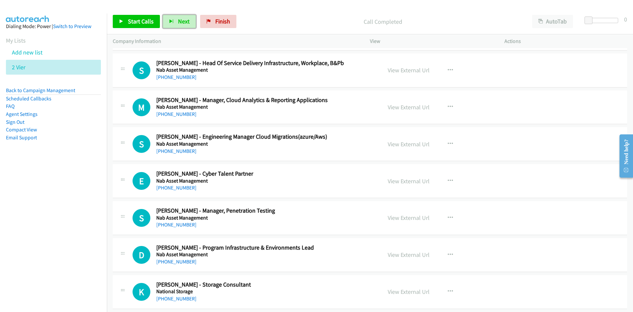
scroll to position [957, 0]
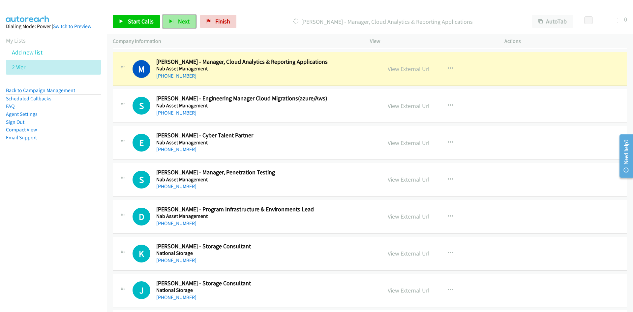
click at [178, 24] on span "Next" at bounding box center [184, 21] width 12 height 8
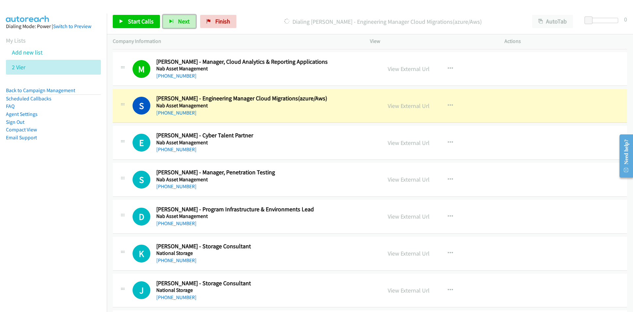
scroll to position [990, 0]
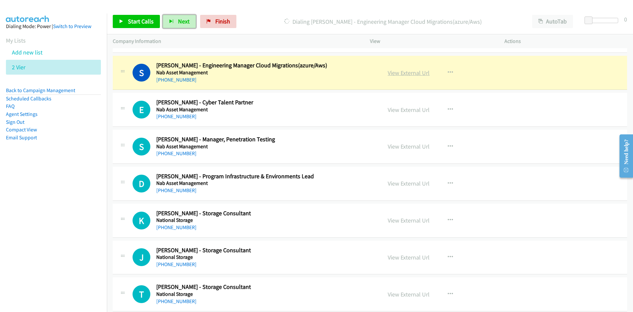
click at [398, 73] on link "View External Url" at bounding box center [409, 73] width 42 height 8
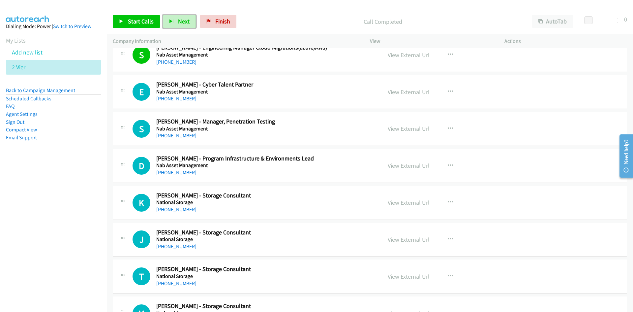
scroll to position [1023, 0]
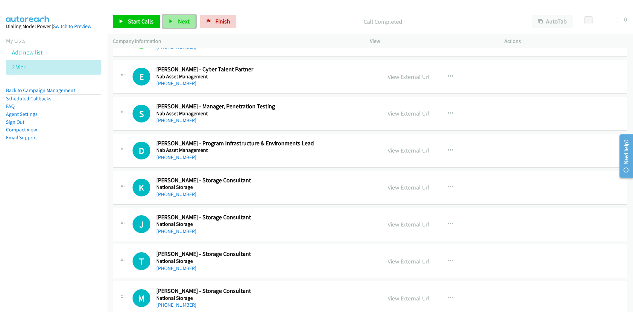
click at [185, 15] on button "Next" at bounding box center [179, 21] width 33 height 13
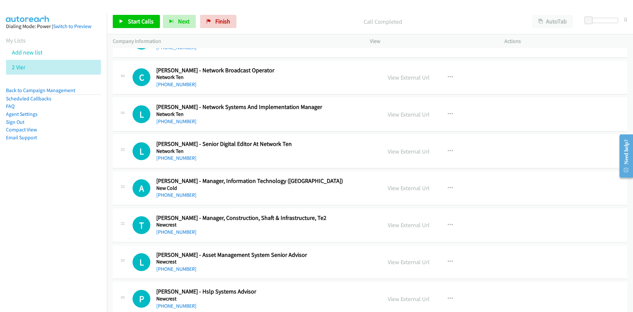
scroll to position [1386, 0]
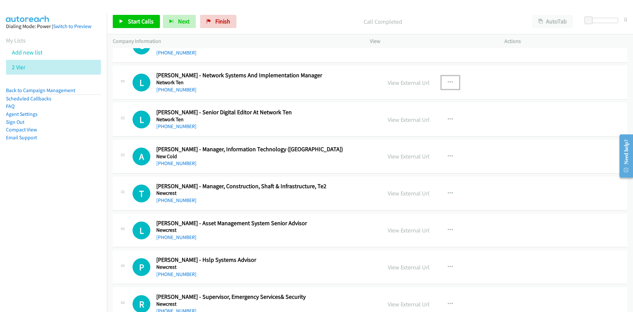
click at [448, 83] on icon "button" at bounding box center [450, 82] width 5 height 5
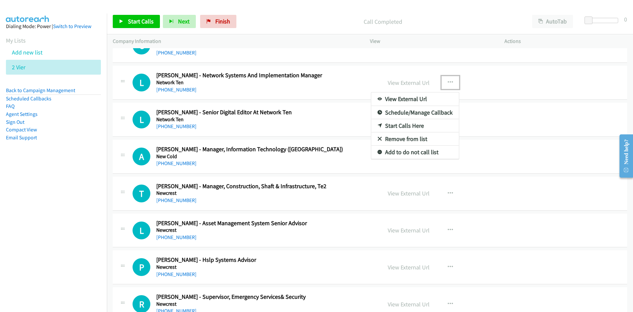
click at [401, 125] on link "Start Calls Here" at bounding box center [415, 125] width 88 height 13
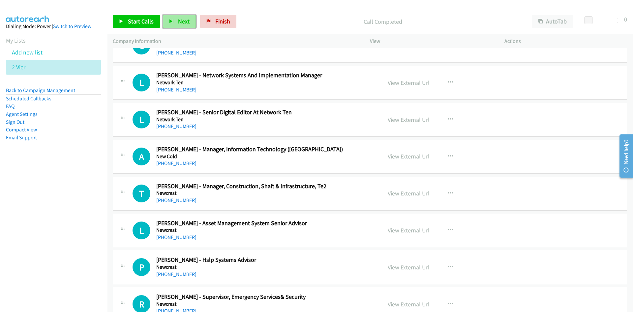
click at [181, 25] on span "Next" at bounding box center [184, 21] width 12 height 8
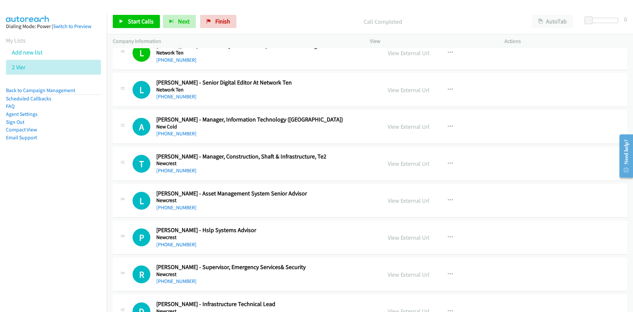
scroll to position [1452, 0]
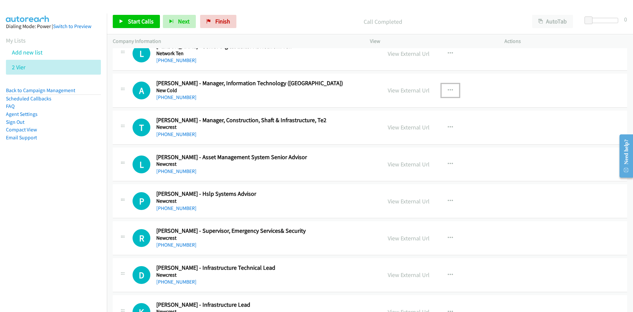
click at [453, 90] on button "button" at bounding box center [451, 90] width 18 height 13
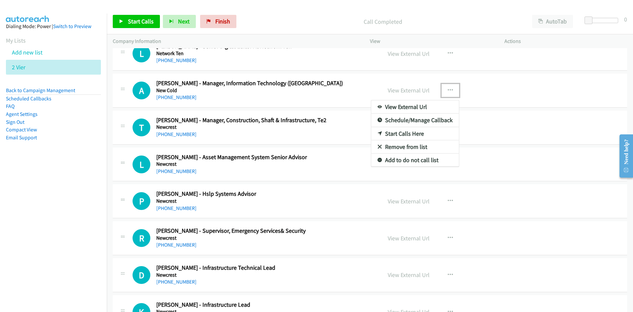
click at [402, 136] on link "Start Calls Here" at bounding box center [415, 133] width 88 height 13
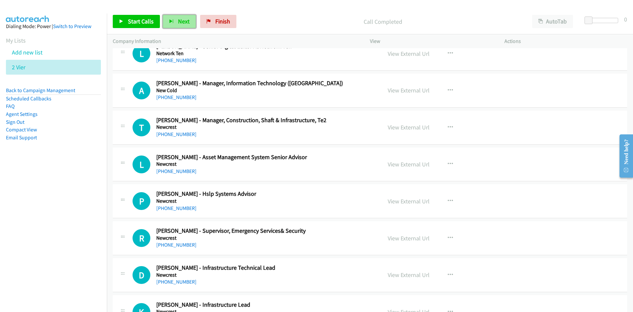
click at [175, 25] on button "Next" at bounding box center [179, 21] width 33 height 13
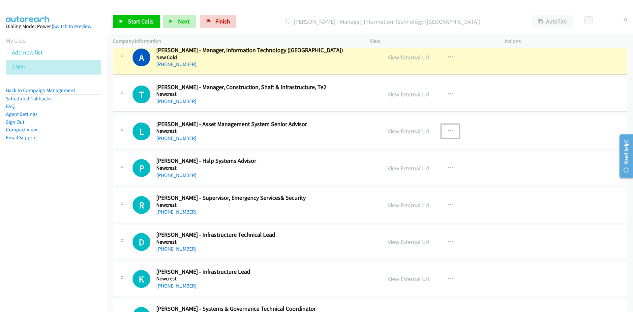
click at [448, 129] on icon "button" at bounding box center [450, 130] width 5 height 5
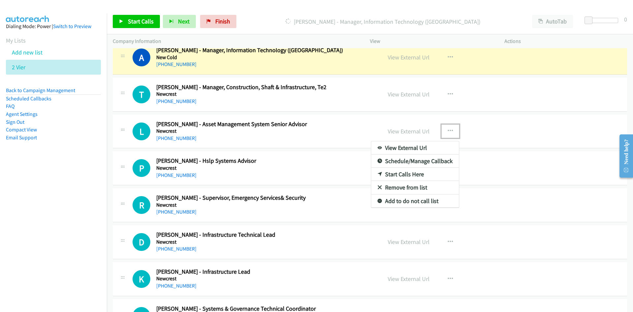
click at [403, 174] on link "Start Calls Here" at bounding box center [415, 174] width 88 height 13
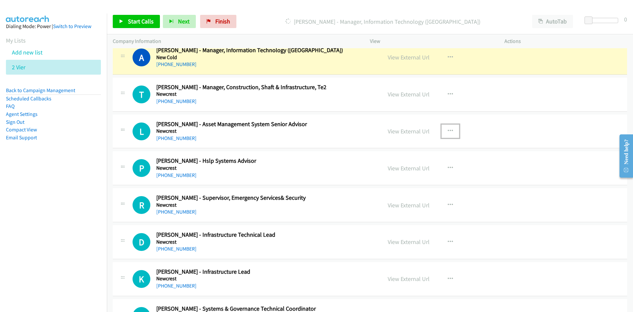
drag, startPoint x: 403, startPoint y: 58, endPoint x: 395, endPoint y: 71, distance: 14.8
click at [403, 58] on link "View External Url" at bounding box center [409, 57] width 42 height 8
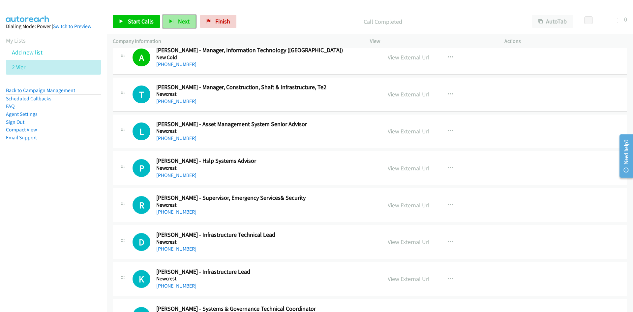
click at [187, 23] on span "Next" at bounding box center [184, 21] width 12 height 8
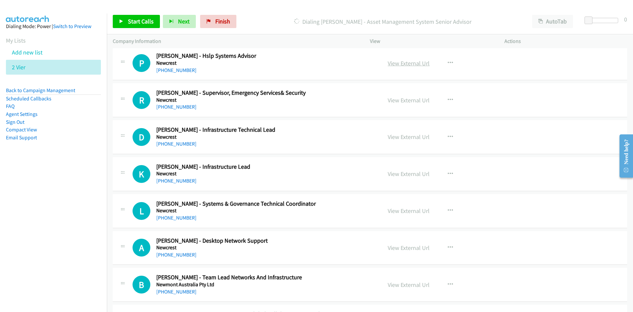
scroll to position [1617, 0]
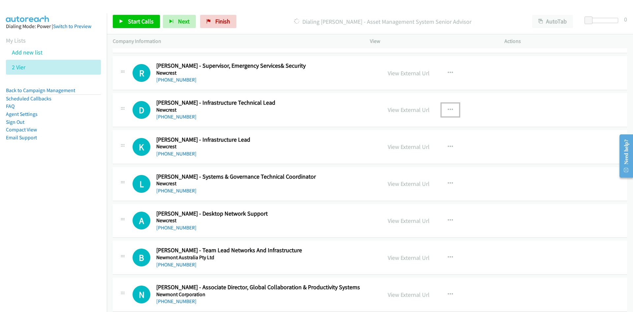
click at [448, 110] on icon "button" at bounding box center [450, 109] width 5 height 5
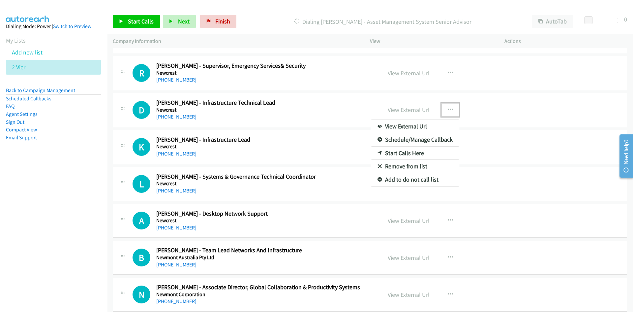
click at [403, 151] on link "Start Calls Here" at bounding box center [415, 152] width 88 height 13
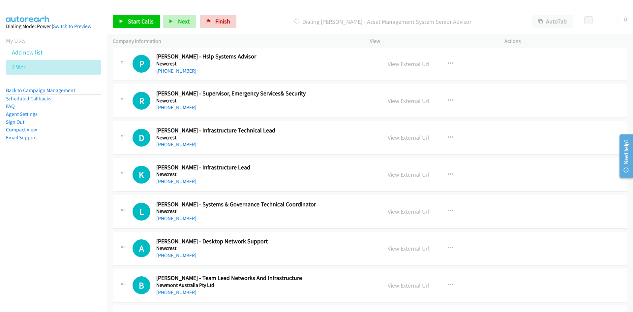
scroll to position [1551, 0]
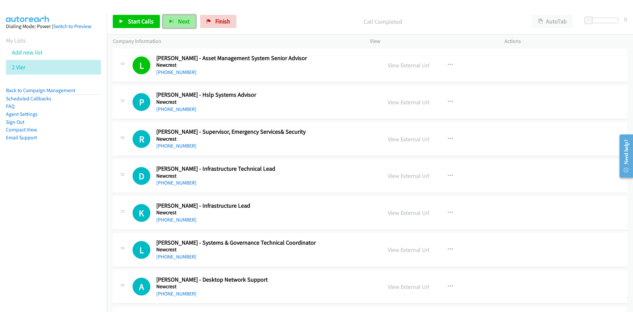
click at [183, 20] on span "Next" at bounding box center [184, 21] width 12 height 8
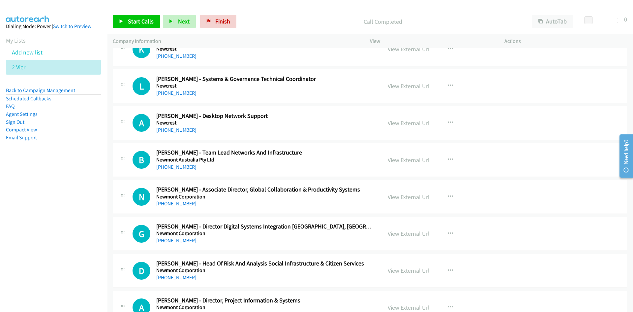
scroll to position [1716, 0]
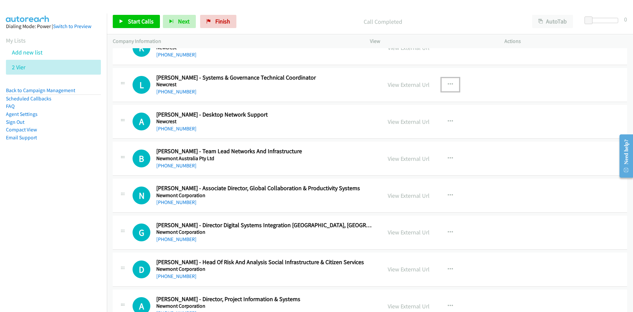
click at [448, 84] on icon "button" at bounding box center [450, 84] width 5 height 5
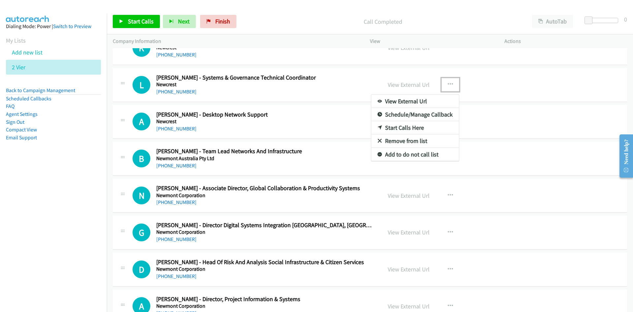
click at [405, 126] on link "Start Calls Here" at bounding box center [415, 127] width 88 height 13
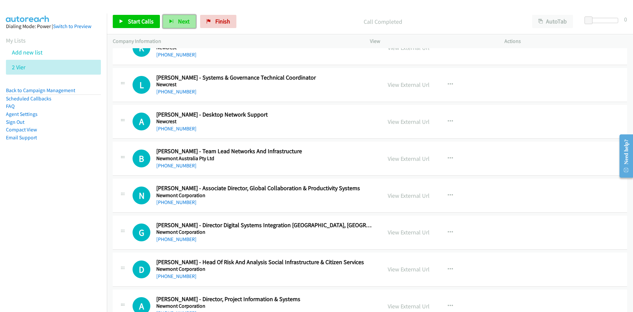
click at [179, 18] on span "Next" at bounding box center [184, 21] width 12 height 8
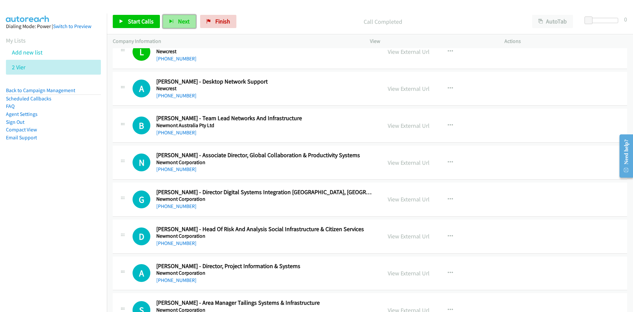
click at [188, 20] on span "Next" at bounding box center [184, 21] width 12 height 8
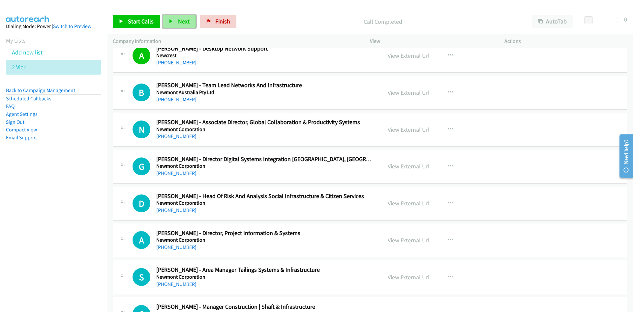
click at [183, 21] on span "Next" at bounding box center [184, 21] width 12 height 8
click at [448, 165] on icon "button" at bounding box center [450, 166] width 5 height 5
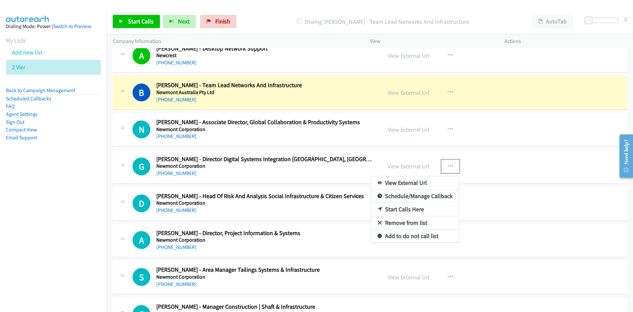
click at [404, 209] on link "Start Calls Here" at bounding box center [415, 209] width 88 height 13
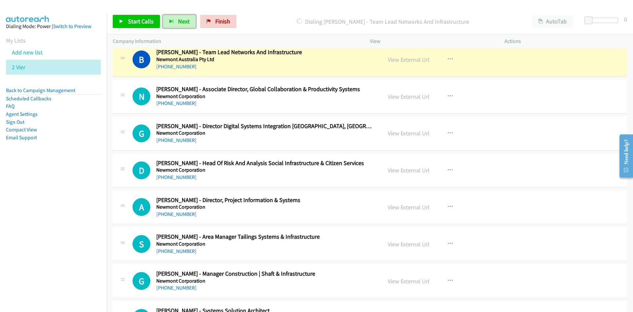
click at [182, 23] on span "Next" at bounding box center [184, 21] width 12 height 8
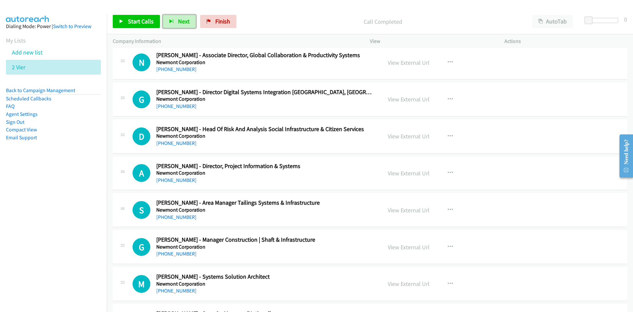
scroll to position [1881, 0]
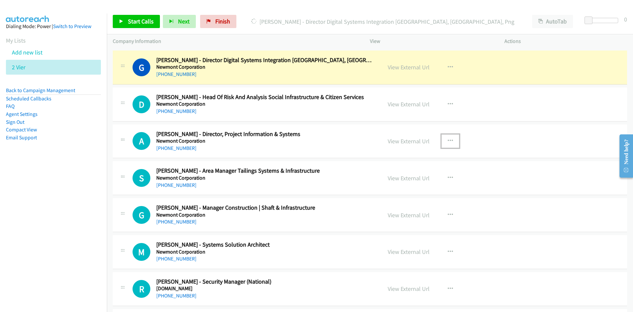
click at [448, 141] on icon "button" at bounding box center [450, 140] width 5 height 5
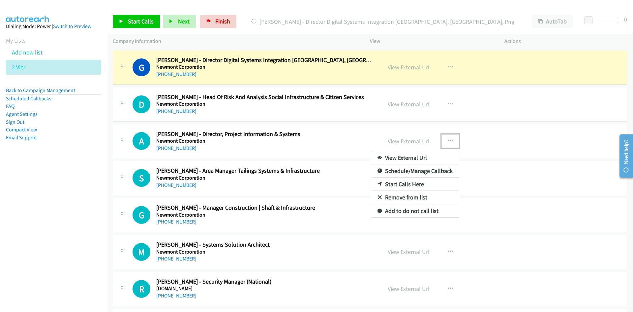
click at [401, 185] on link "Start Calls Here" at bounding box center [415, 184] width 88 height 13
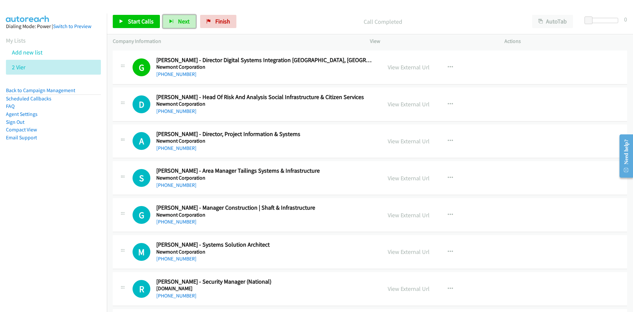
drag, startPoint x: 181, startPoint y: 22, endPoint x: 254, endPoint y: 90, distance: 100.1
click at [181, 22] on span "Next" at bounding box center [184, 21] width 12 height 8
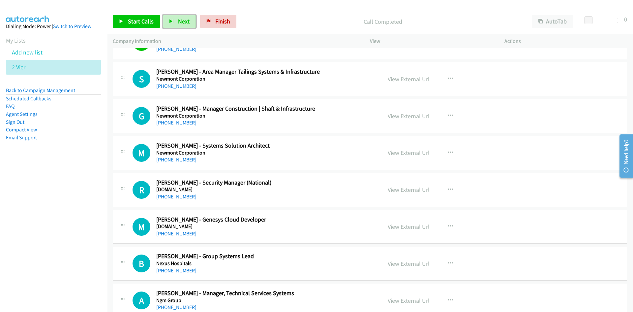
scroll to position [2013, 0]
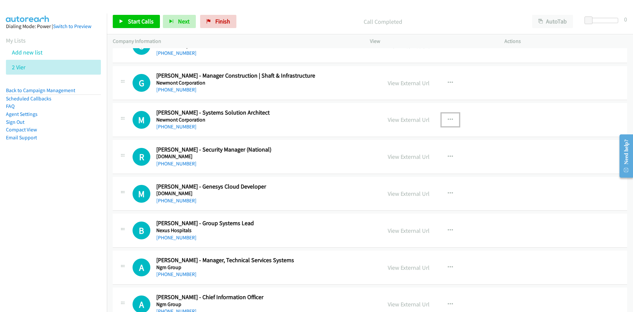
click at [448, 119] on icon "button" at bounding box center [450, 119] width 5 height 5
click at [402, 162] on link "Start Calls Here" at bounding box center [415, 162] width 88 height 13
click at [176, 22] on button "Next" at bounding box center [179, 21] width 33 height 13
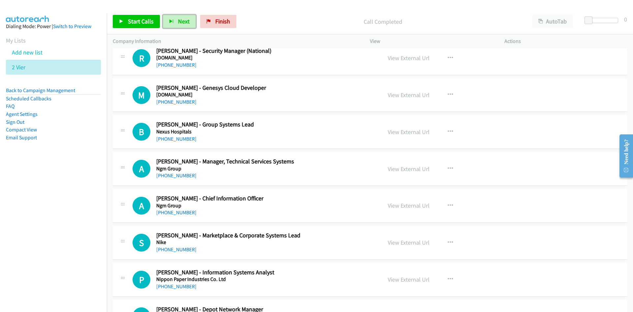
scroll to position [2112, 0]
click at [182, 26] on button "Next" at bounding box center [179, 21] width 33 height 13
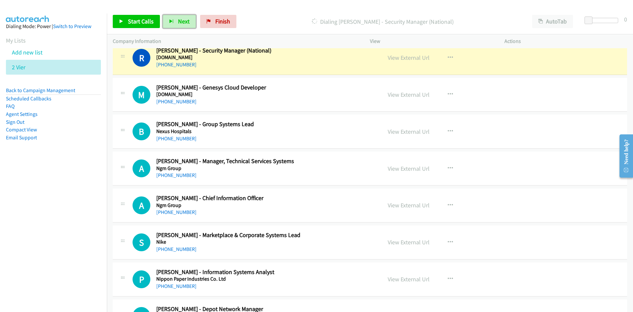
drag, startPoint x: 179, startPoint y: 18, endPoint x: 184, endPoint y: 29, distance: 11.8
click at [179, 18] on span "Next" at bounding box center [184, 21] width 12 height 8
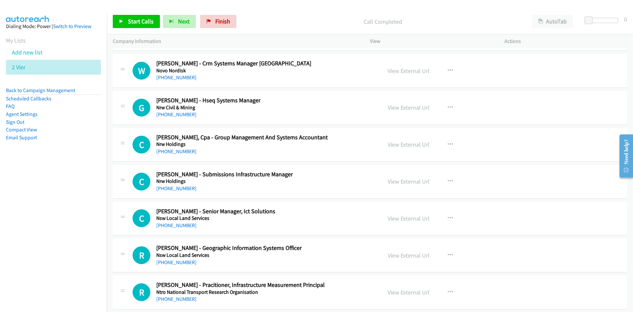
scroll to position [2738, 0]
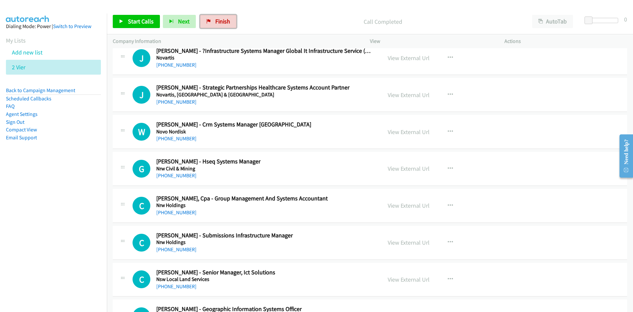
click at [225, 20] on span "Finish" at bounding box center [222, 21] width 15 height 8
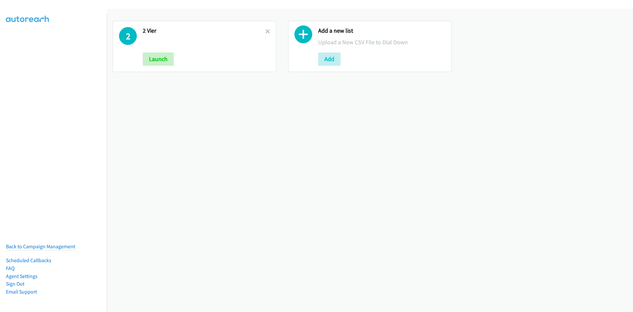
drag, startPoint x: 268, startPoint y: 31, endPoint x: 260, endPoint y: 36, distance: 9.7
click at [268, 31] on icon at bounding box center [268, 32] width 5 height 5
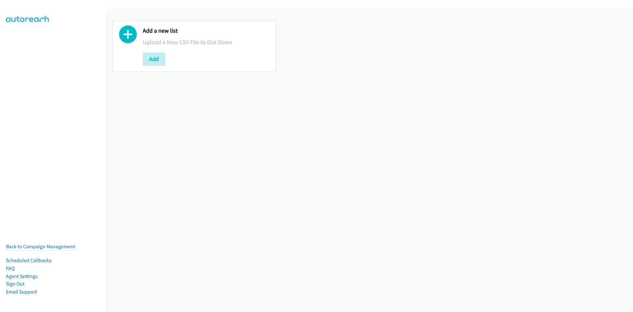
click at [156, 55] on button "Add" at bounding box center [154, 58] width 22 height 13
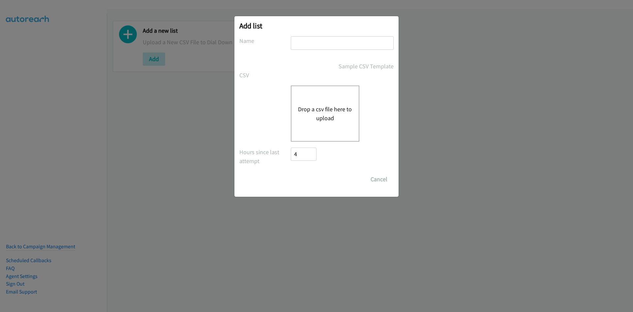
click at [309, 45] on input "text" at bounding box center [342, 43] width 103 height 14
type input "Twee6"
click at [317, 100] on div "Drop a csv file here to upload" at bounding box center [325, 113] width 69 height 56
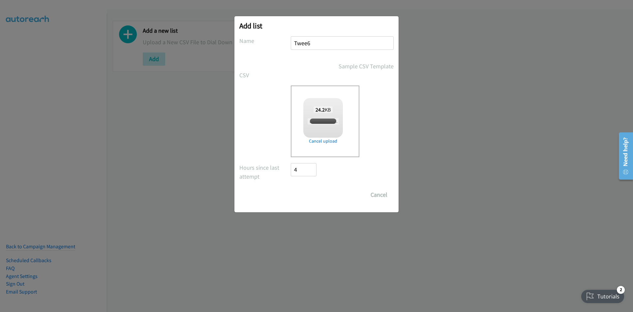
checkbox input "true"
click at [309, 192] on input "Save List" at bounding box center [308, 194] width 35 height 13
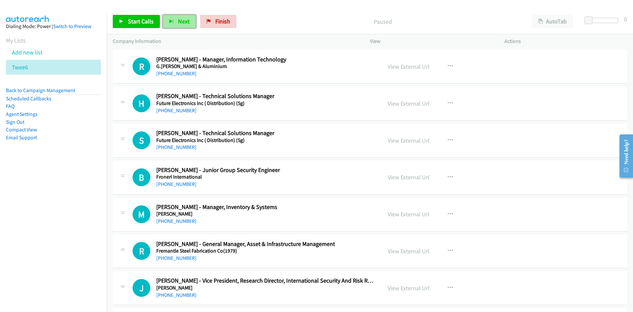
click at [180, 19] on span "Next" at bounding box center [184, 21] width 12 height 8
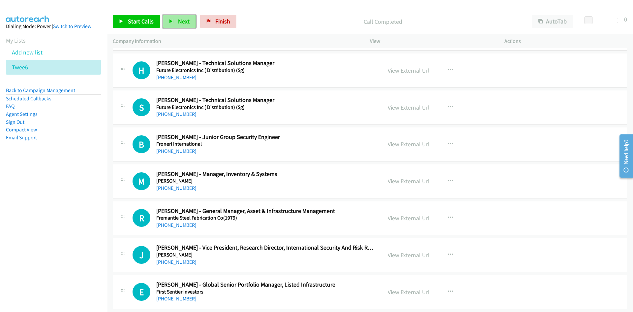
click at [178, 16] on button "Next" at bounding box center [179, 21] width 33 height 13
click at [184, 22] on span "Next" at bounding box center [184, 21] width 12 height 8
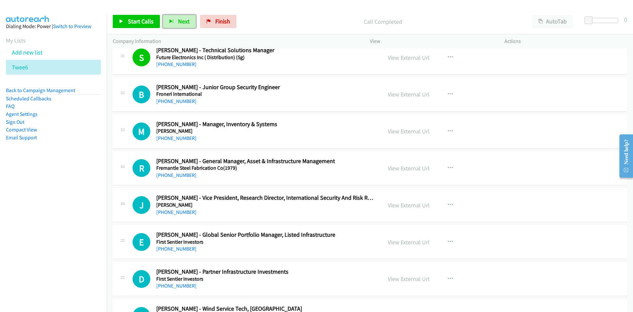
scroll to position [99, 0]
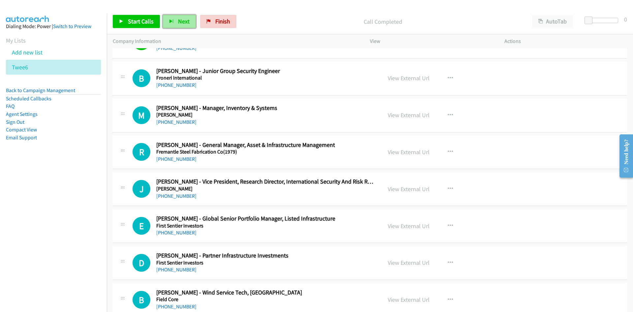
click at [182, 18] on span "Next" at bounding box center [184, 21] width 12 height 8
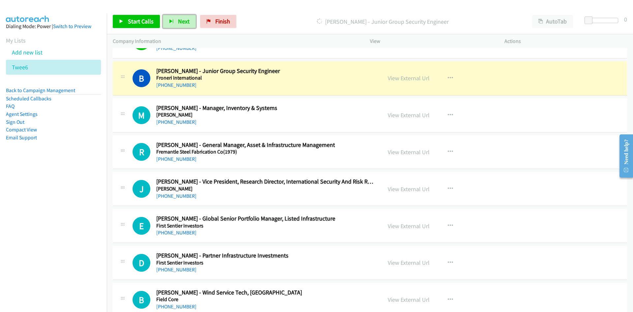
drag, startPoint x: 416, startPoint y: 77, endPoint x: 418, endPoint y: 83, distance: 6.8
click at [416, 77] on link "View External Url" at bounding box center [409, 78] width 42 height 8
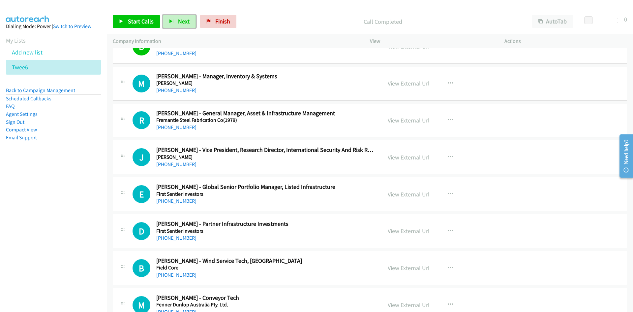
scroll to position [132, 0]
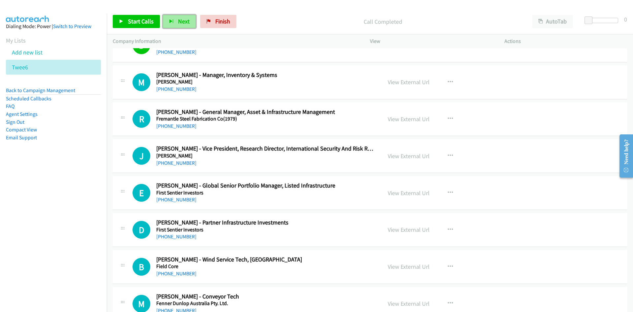
click at [173, 23] on button "Next" at bounding box center [179, 21] width 33 height 13
click at [185, 20] on span "Next" at bounding box center [184, 21] width 12 height 8
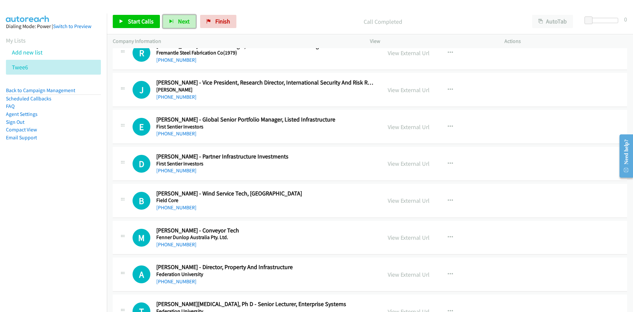
scroll to position [165, 0]
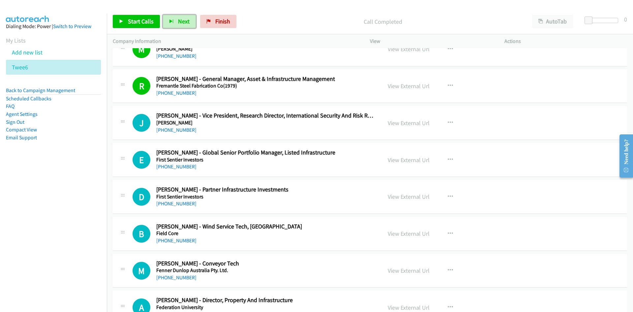
drag, startPoint x: 180, startPoint y: 22, endPoint x: 200, endPoint y: 48, distance: 32.8
click at [180, 22] on span "Next" at bounding box center [184, 21] width 12 height 8
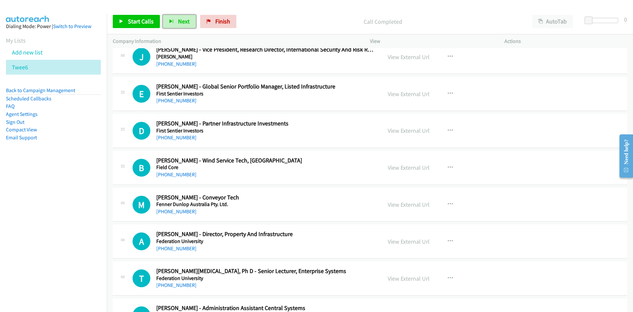
scroll to position [198, 0]
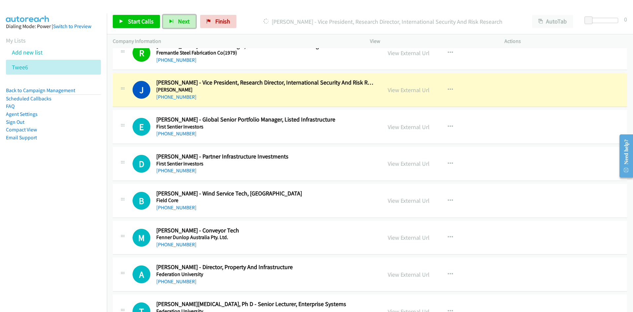
drag, startPoint x: 400, startPoint y: 90, endPoint x: 404, endPoint y: 103, distance: 14.2
click at [400, 90] on link "View External Url" at bounding box center [409, 90] width 42 height 8
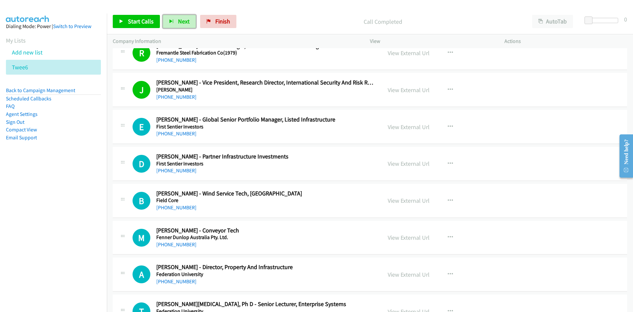
scroll to position [231, 0]
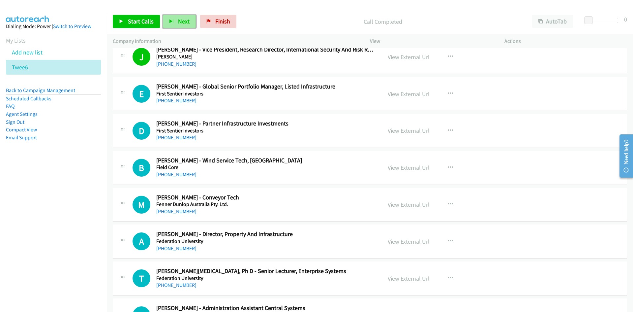
click at [178, 19] on span "Next" at bounding box center [184, 21] width 12 height 8
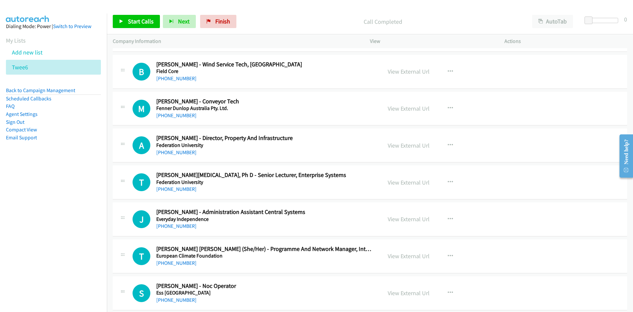
scroll to position [330, 0]
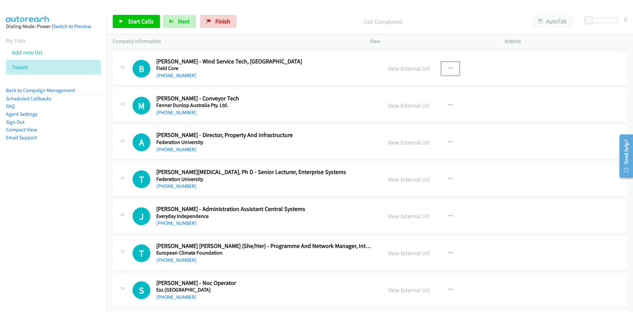
click at [449, 68] on icon "button" at bounding box center [450, 68] width 5 height 5
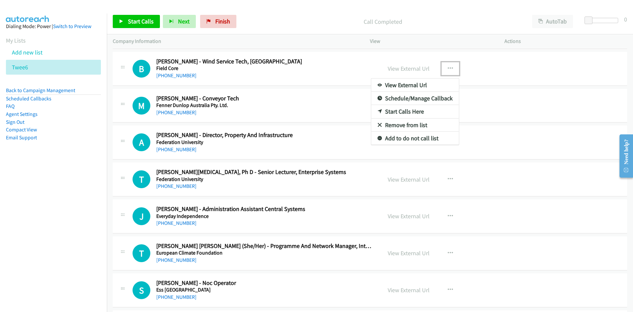
click at [398, 111] on link "Start Calls Here" at bounding box center [415, 111] width 88 height 13
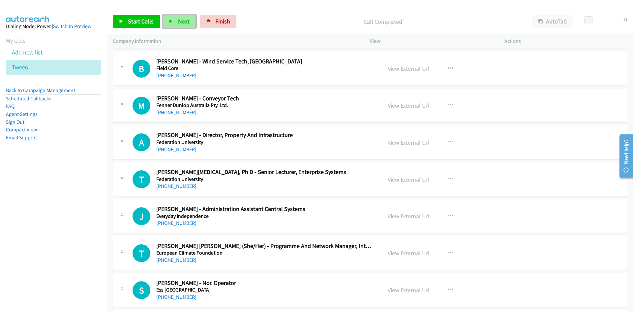
click at [185, 22] on span "Next" at bounding box center [184, 21] width 12 height 8
drag, startPoint x: 184, startPoint y: 21, endPoint x: 287, endPoint y: 143, distance: 159.4
click at [184, 21] on span "Next" at bounding box center [184, 21] width 12 height 8
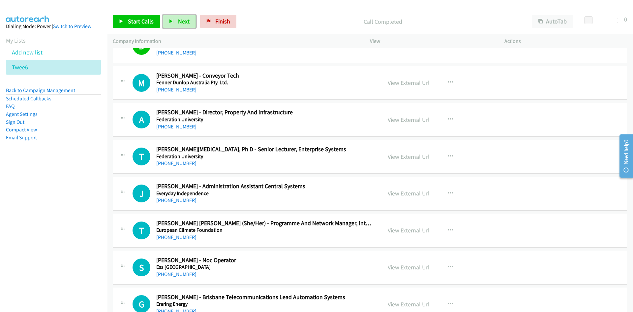
scroll to position [363, 0]
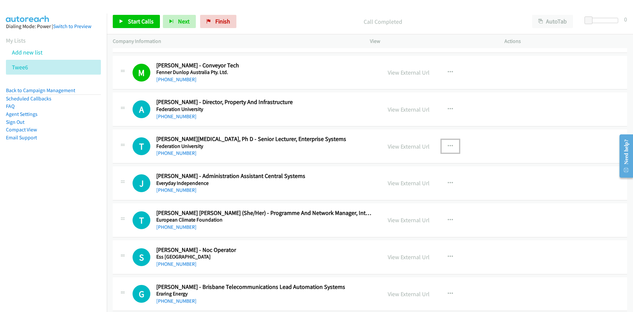
click at [453, 143] on button "button" at bounding box center [451, 146] width 18 height 13
click at [408, 187] on link "Start Calls Here" at bounding box center [415, 189] width 88 height 13
click at [176, 25] on button "Next" at bounding box center [179, 21] width 33 height 13
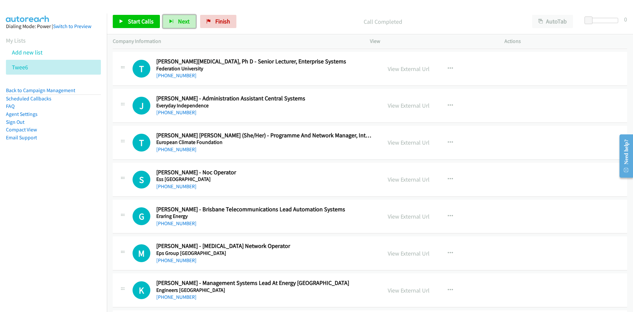
scroll to position [429, 0]
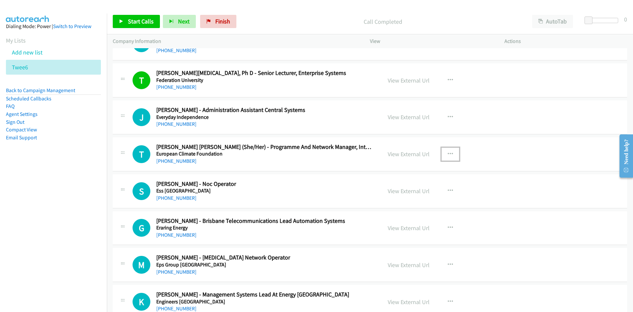
click at [451, 148] on button "button" at bounding box center [451, 153] width 18 height 13
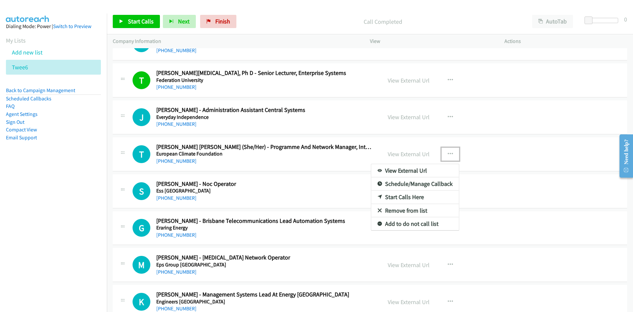
click at [406, 197] on link "Start Calls Here" at bounding box center [415, 196] width 88 height 13
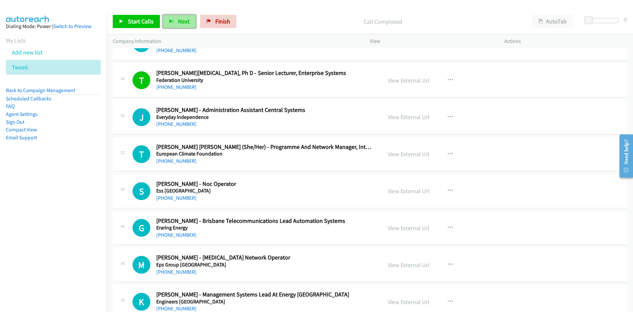
click at [174, 21] on button "Next" at bounding box center [179, 21] width 33 height 13
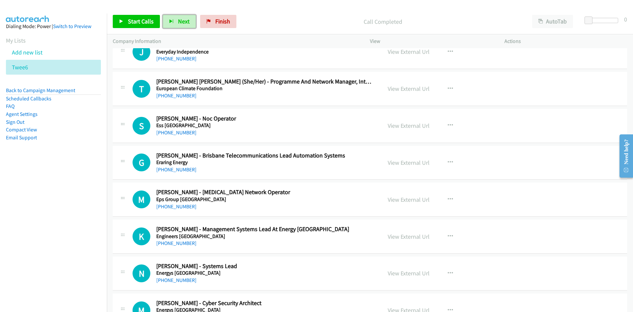
scroll to position [495, 0]
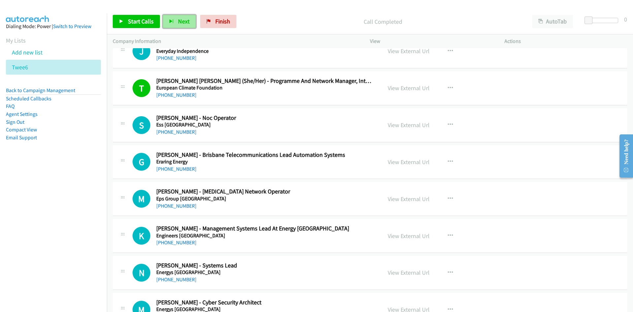
click at [182, 22] on span "Next" at bounding box center [184, 21] width 12 height 8
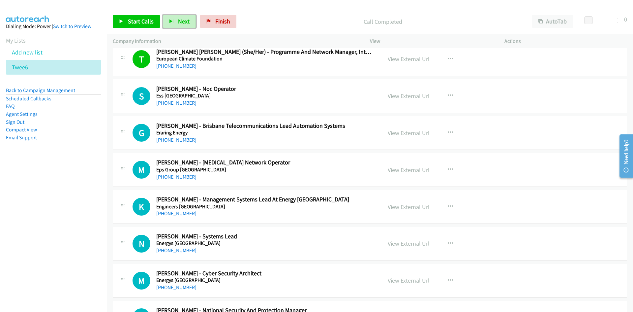
scroll to position [561, 0]
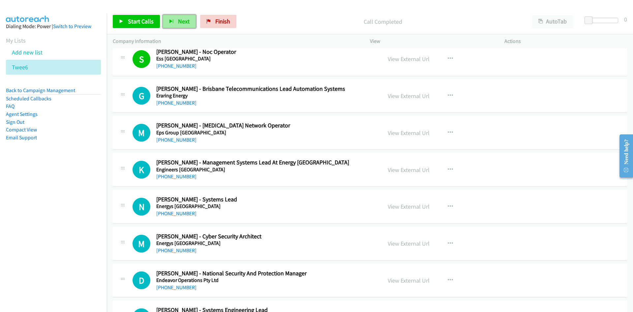
click at [185, 22] on span "Next" at bounding box center [184, 21] width 12 height 8
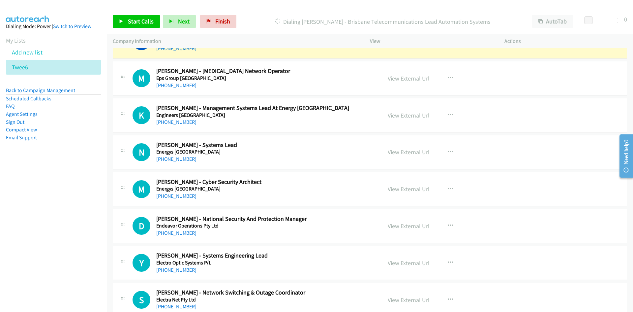
scroll to position [627, 0]
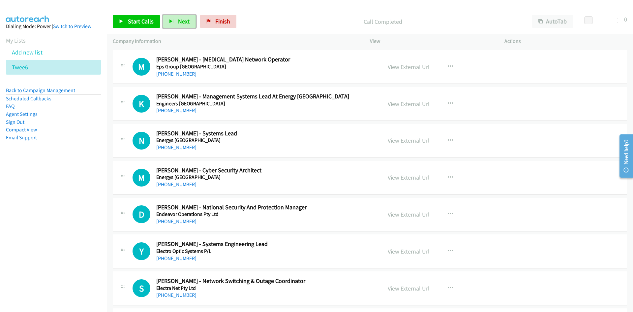
drag, startPoint x: 172, startPoint y: 19, endPoint x: 263, endPoint y: 106, distance: 125.3
click at [172, 19] on icon "button" at bounding box center [171, 21] width 5 height 5
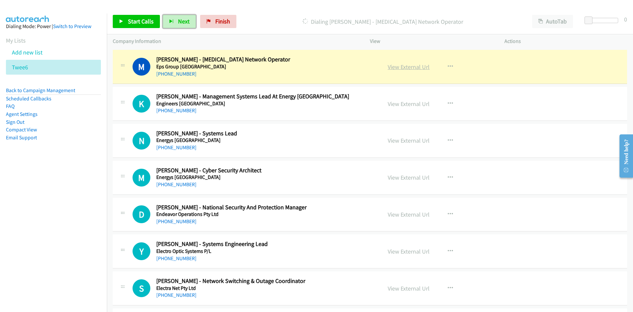
click at [411, 68] on link "View External Url" at bounding box center [409, 67] width 42 height 8
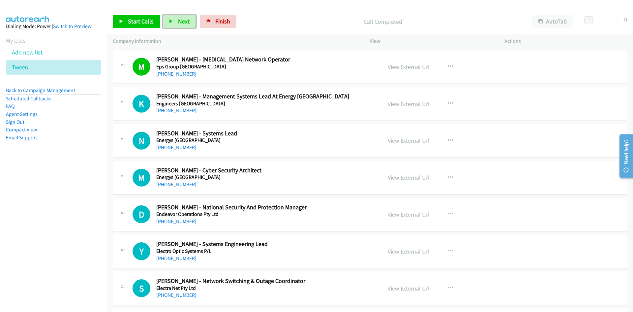
scroll to position [660, 0]
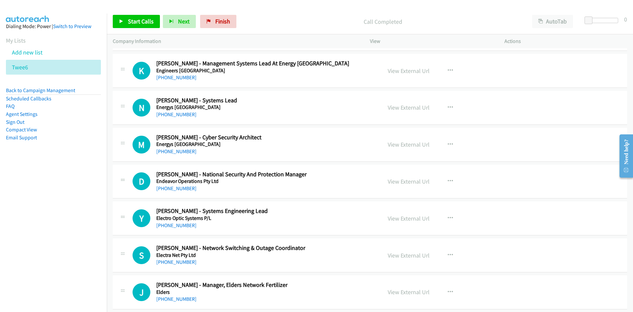
click at [176, 12] on div "Start Calls Pause Next Finish Call Completed AutoTab AutoTab 0" at bounding box center [370, 21] width 527 height 25
click at [178, 16] on button "Next" at bounding box center [179, 21] width 33 height 13
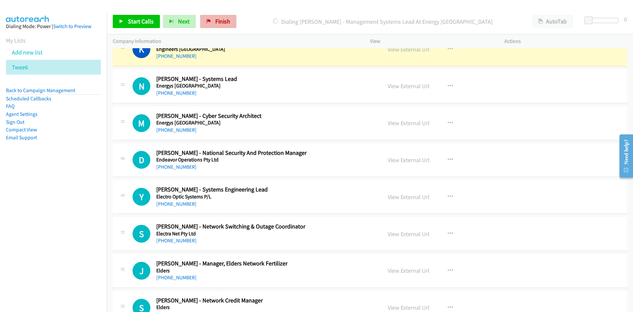
scroll to position [693, 0]
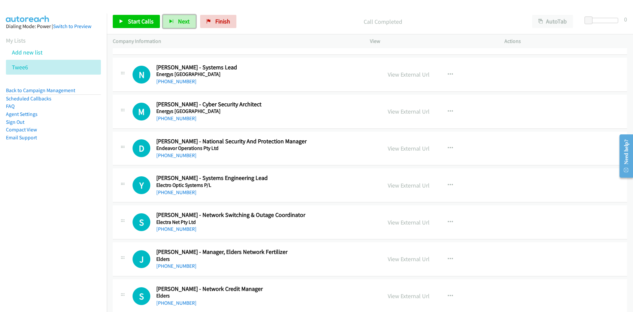
drag, startPoint x: 190, startPoint y: 25, endPoint x: 303, endPoint y: 104, distance: 137.9
click at [190, 25] on button "Next" at bounding box center [179, 21] width 33 height 13
drag, startPoint x: 185, startPoint y: 20, endPoint x: 239, endPoint y: 78, distance: 79.4
click at [185, 20] on span "Next" at bounding box center [184, 21] width 12 height 8
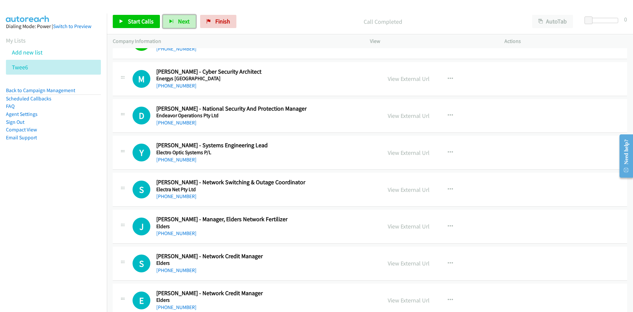
scroll to position [726, 0]
click at [181, 24] on span "Next" at bounding box center [184, 21] width 12 height 8
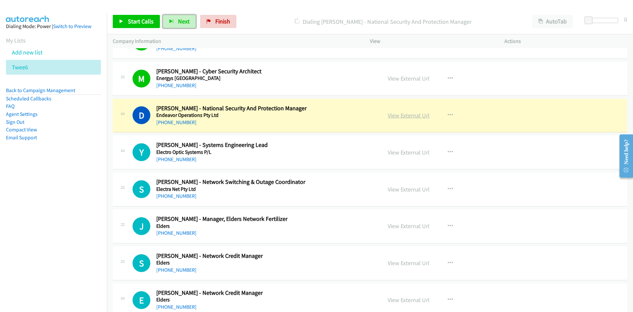
click at [414, 114] on link "View External Url" at bounding box center [409, 116] width 42 height 8
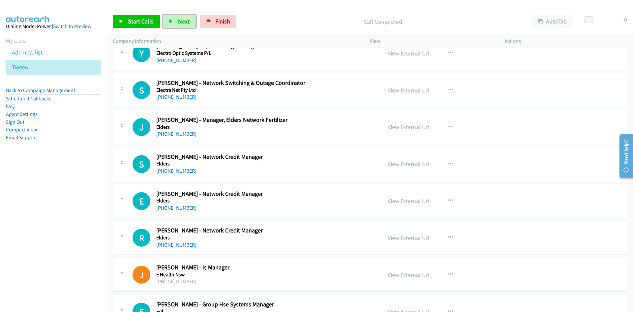
scroll to position [792, 0]
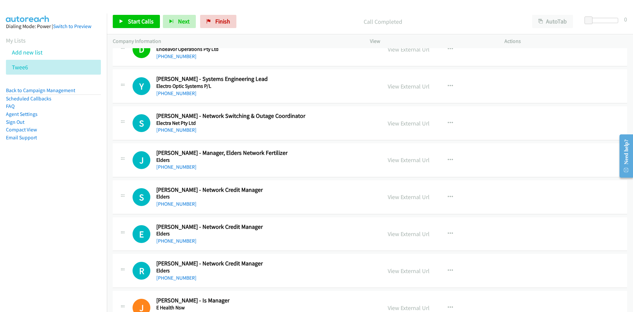
click at [195, 17] on div "Start Calls Pause Next Finish" at bounding box center [176, 21] width 127 height 13
click at [181, 16] on button "Next" at bounding box center [179, 21] width 33 height 13
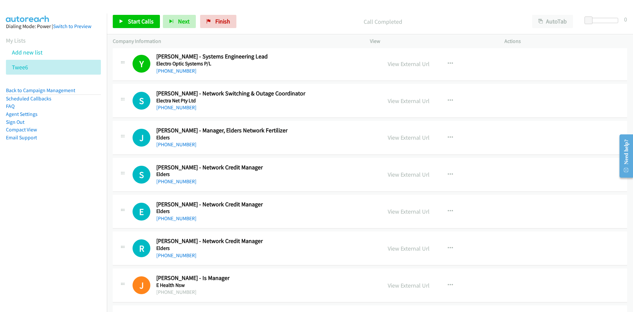
scroll to position [825, 0]
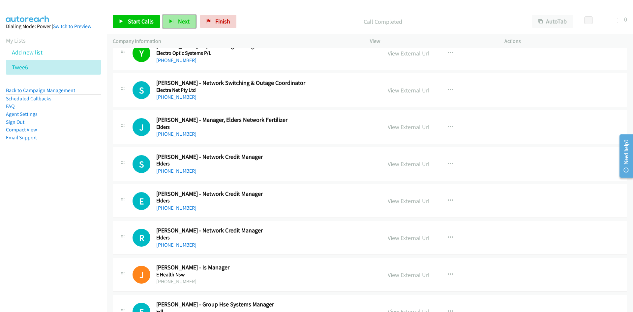
click at [178, 20] on span "Next" at bounding box center [184, 21] width 12 height 8
drag, startPoint x: 181, startPoint y: 24, endPoint x: 260, endPoint y: 98, distance: 108.5
click at [181, 24] on span "Next" at bounding box center [184, 21] width 12 height 8
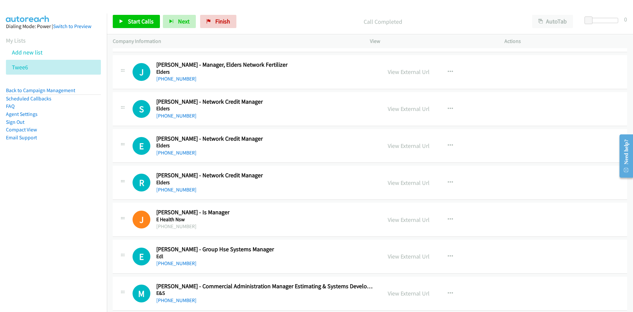
scroll to position [891, 0]
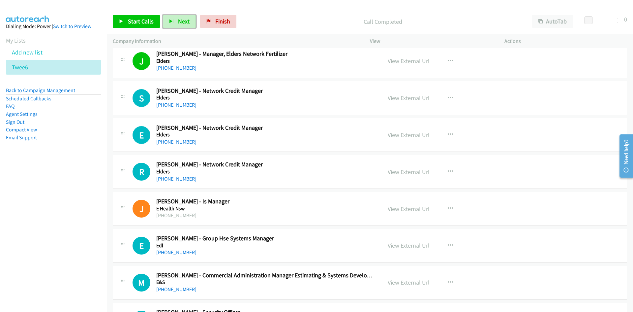
drag, startPoint x: 187, startPoint y: 17, endPoint x: 217, endPoint y: 59, distance: 51.0
click at [187, 17] on span "Next" at bounding box center [184, 21] width 12 height 8
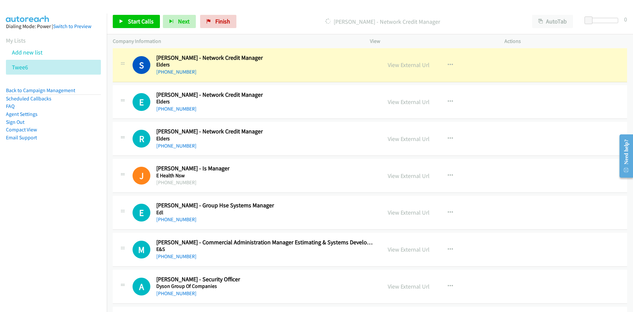
scroll to position [957, 0]
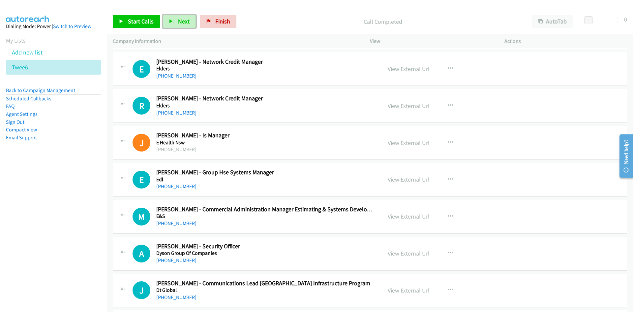
drag, startPoint x: 186, startPoint y: 22, endPoint x: 197, endPoint y: 25, distance: 11.8
click at [186, 22] on span "Next" at bounding box center [184, 21] width 12 height 8
drag, startPoint x: 183, startPoint y: 22, endPoint x: 222, endPoint y: 72, distance: 63.0
click at [183, 22] on span "Next" at bounding box center [184, 21] width 12 height 8
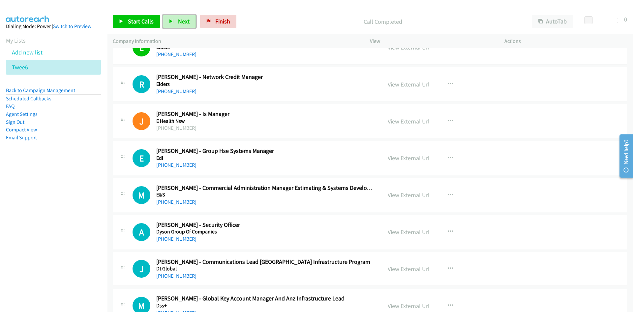
scroll to position [990, 0]
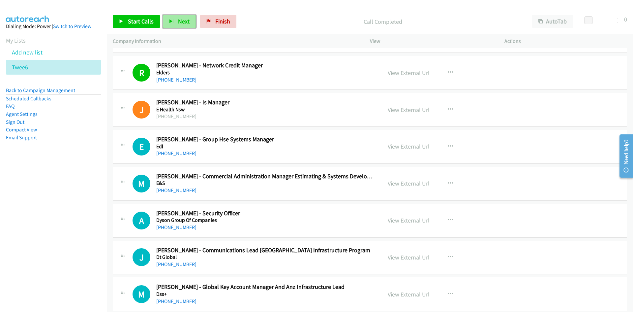
click at [183, 21] on span "Next" at bounding box center [184, 21] width 12 height 8
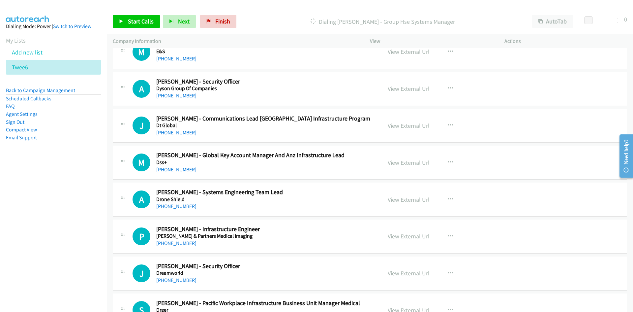
scroll to position [1122, 0]
click at [444, 89] on button "button" at bounding box center [451, 87] width 18 height 13
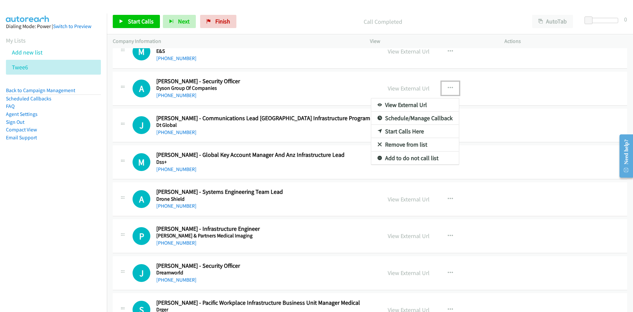
click at [402, 129] on link "Start Calls Here" at bounding box center [415, 131] width 88 height 13
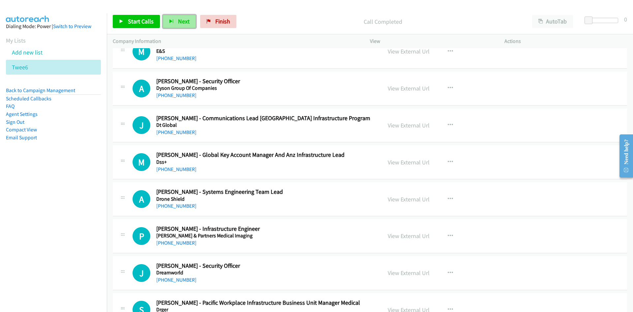
click at [190, 19] on button "Next" at bounding box center [179, 21] width 33 height 13
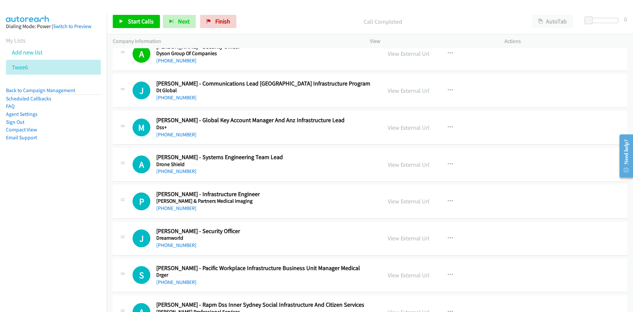
scroll to position [1188, 0]
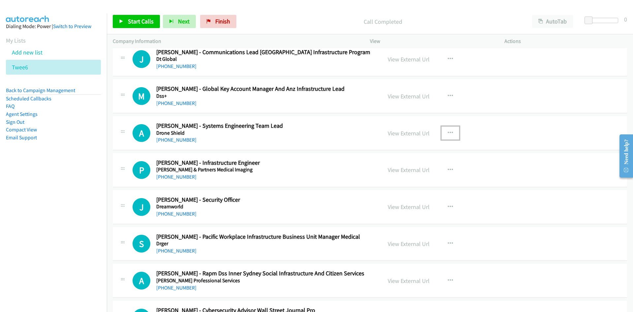
click at [449, 129] on button "button" at bounding box center [451, 132] width 18 height 13
click at [403, 176] on link "Start Calls Here" at bounding box center [415, 176] width 88 height 13
click at [181, 21] on span "Next" at bounding box center [184, 21] width 12 height 8
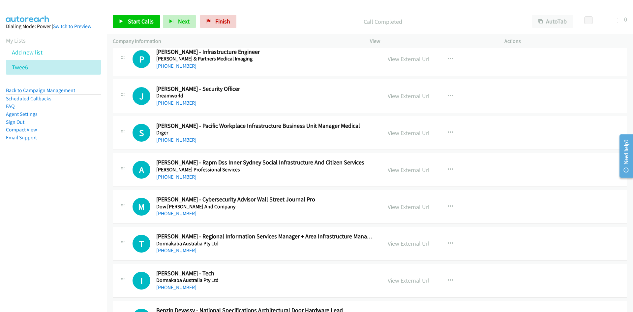
scroll to position [1287, 0]
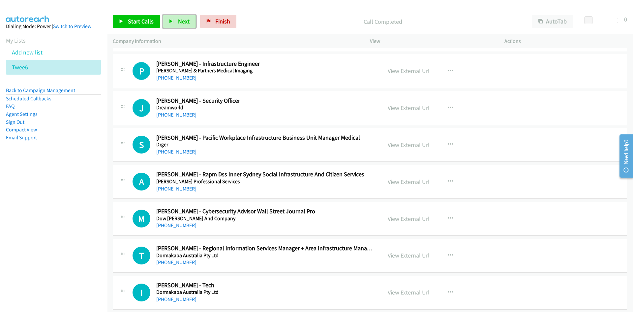
drag, startPoint x: 180, startPoint y: 23, endPoint x: 212, endPoint y: 58, distance: 47.2
click at [180, 23] on span "Next" at bounding box center [184, 21] width 12 height 8
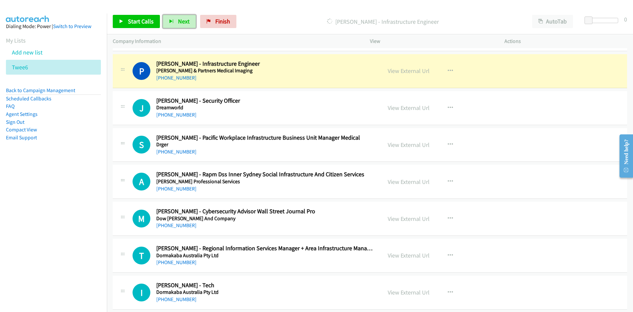
drag, startPoint x: 186, startPoint y: 19, endPoint x: 218, endPoint y: 47, distance: 42.8
click at [186, 19] on span "Next" at bounding box center [184, 21] width 12 height 8
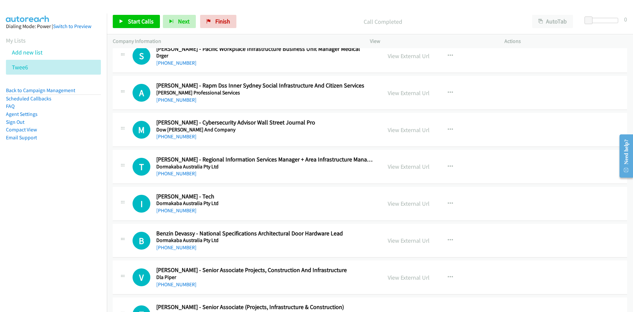
scroll to position [1386, 0]
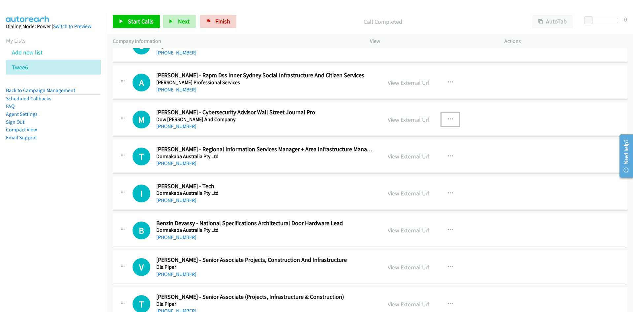
click at [444, 124] on button "button" at bounding box center [451, 119] width 18 height 13
click at [402, 161] on link "Start Calls Here" at bounding box center [415, 162] width 88 height 13
click at [176, 23] on button "Next" at bounding box center [179, 21] width 33 height 13
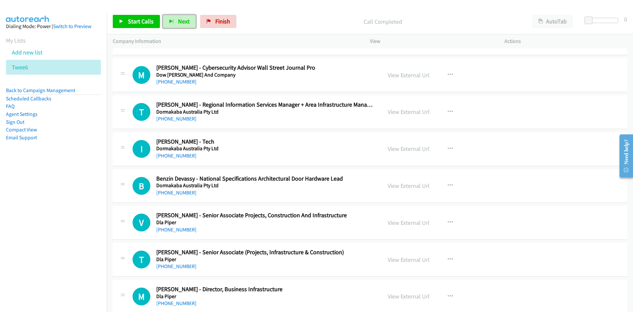
scroll to position [1419, 0]
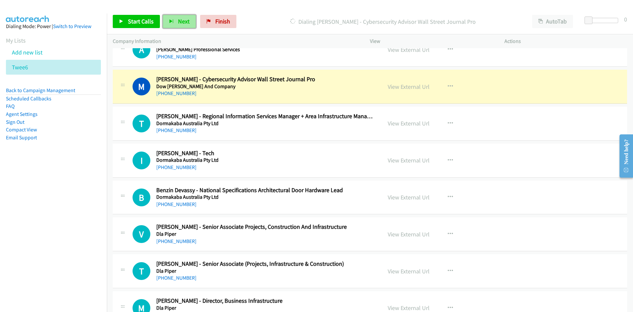
drag, startPoint x: 183, startPoint y: 15, endPoint x: 183, endPoint y: 19, distance: 4.0
click at [183, 15] on button "Next" at bounding box center [179, 21] width 33 height 13
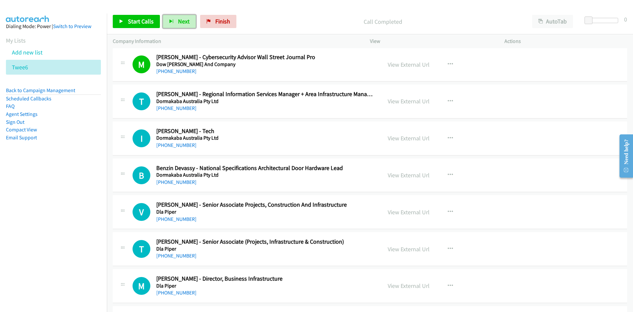
scroll to position [1452, 0]
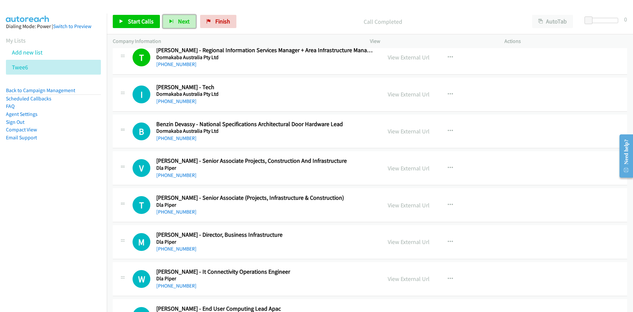
click at [188, 19] on span "Next" at bounding box center [184, 21] width 12 height 8
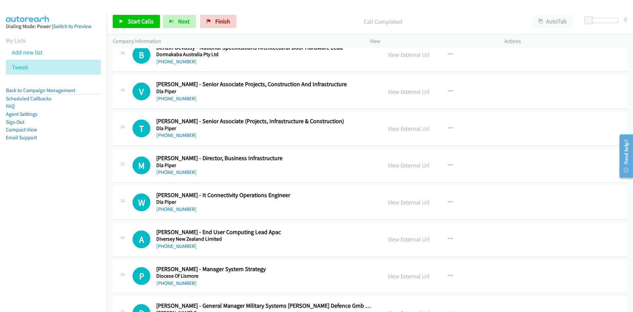
scroll to position [1551, 0]
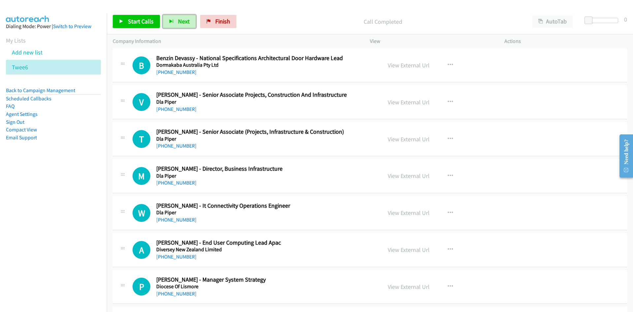
drag, startPoint x: 189, startPoint y: 25, endPoint x: 220, endPoint y: 64, distance: 50.0
click at [189, 25] on button "Next" at bounding box center [179, 21] width 33 height 13
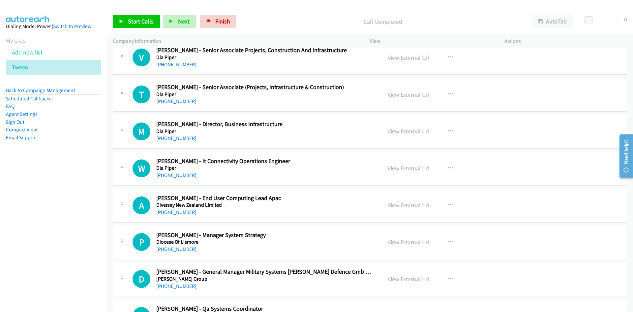
scroll to position [1650, 0]
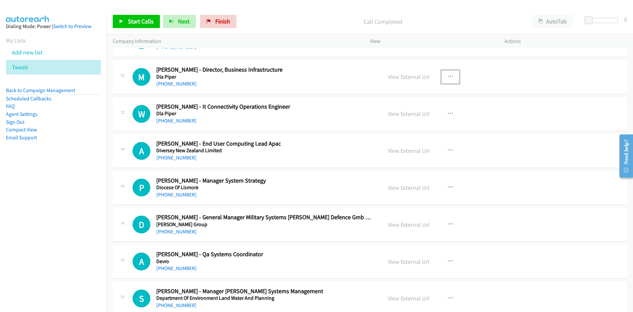
click at [449, 74] on icon "button" at bounding box center [450, 76] width 5 height 5
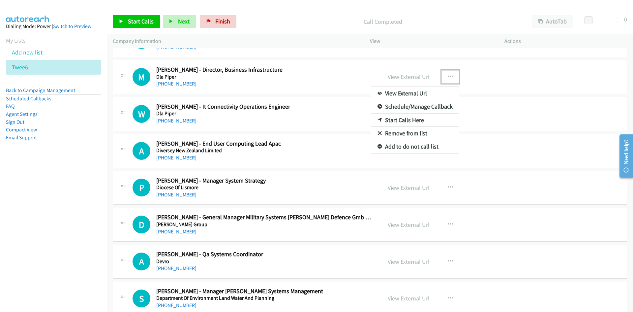
click at [405, 118] on link "Start Calls Here" at bounding box center [415, 119] width 88 height 13
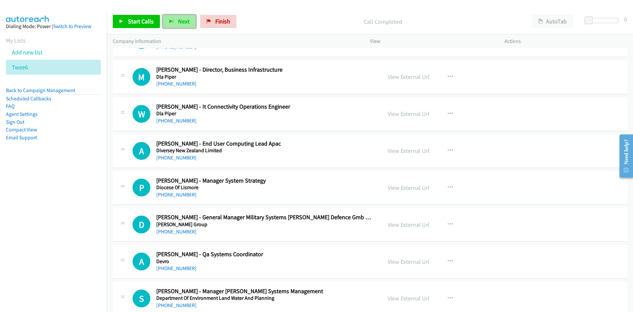
click at [181, 18] on span "Next" at bounding box center [184, 21] width 12 height 8
click at [174, 19] on button "Next" at bounding box center [179, 21] width 33 height 13
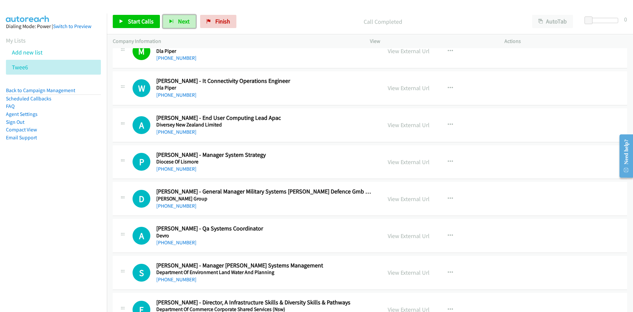
scroll to position [1683, 0]
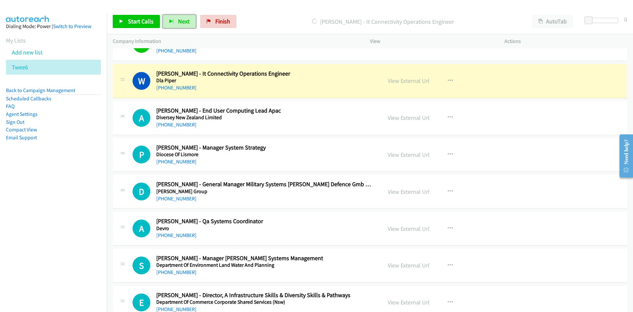
drag, startPoint x: 395, startPoint y: 82, endPoint x: 377, endPoint y: 113, distance: 35.8
click at [395, 82] on link "View External Url" at bounding box center [409, 81] width 42 height 8
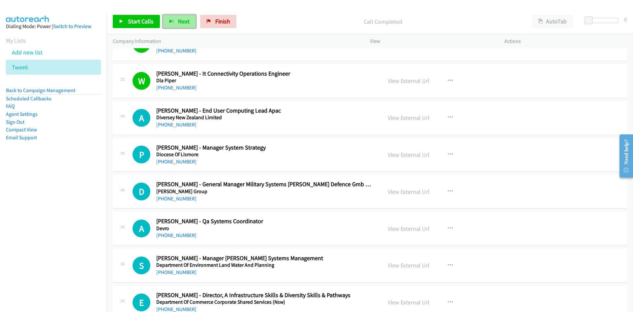
click at [175, 18] on button "Next" at bounding box center [179, 21] width 33 height 13
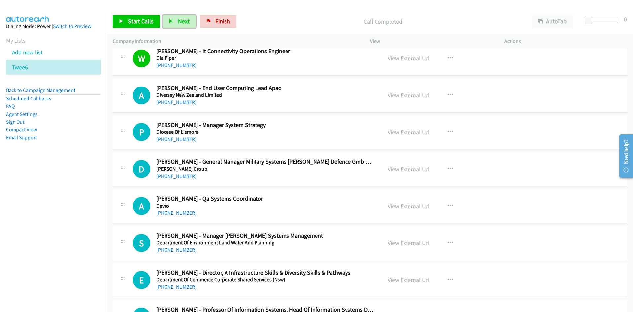
scroll to position [1716, 0]
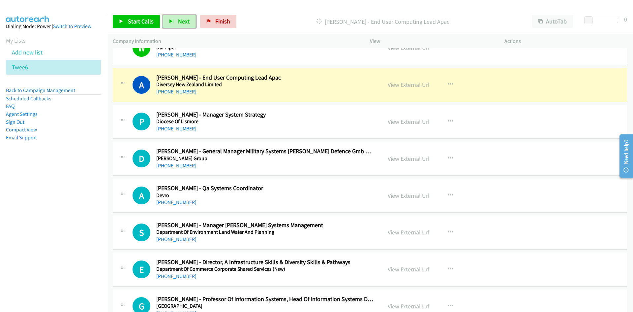
drag, startPoint x: 412, startPoint y: 88, endPoint x: 436, endPoint y: 228, distance: 142.0
click at [412, 88] on link "View External Url" at bounding box center [409, 85] width 42 height 8
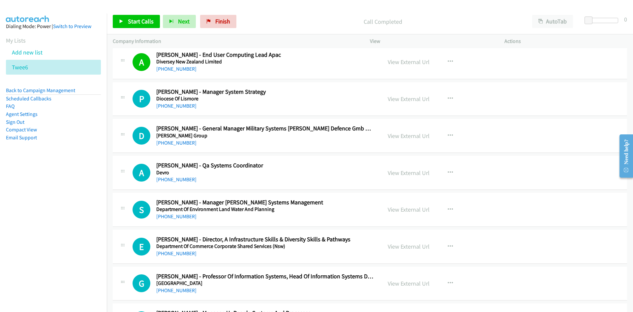
scroll to position [1749, 0]
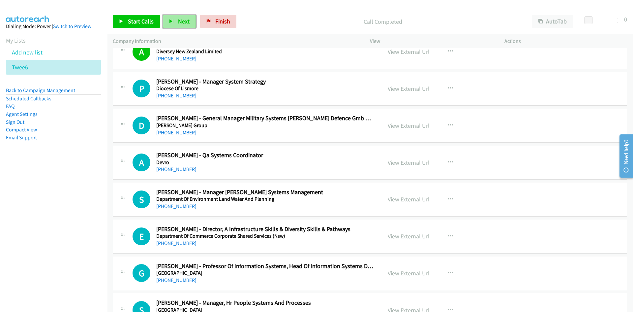
click at [181, 21] on span "Next" at bounding box center [184, 21] width 12 height 8
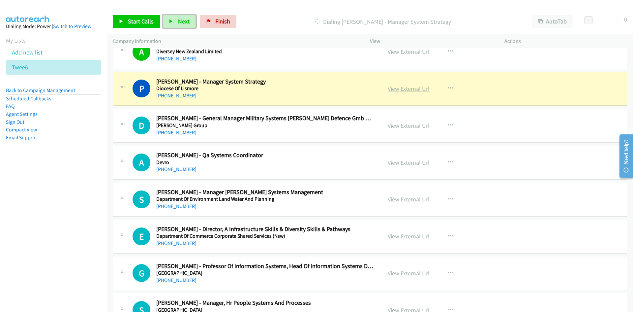
click at [400, 91] on link "View External Url" at bounding box center [409, 89] width 42 height 8
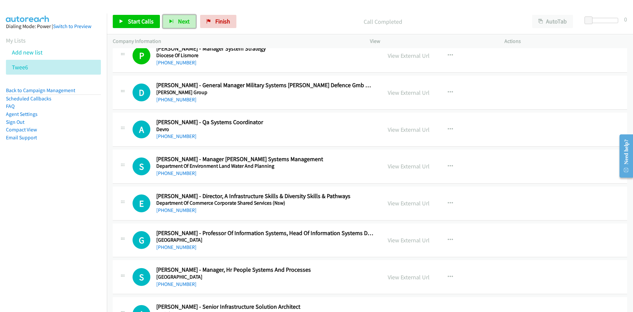
scroll to position [1815, 0]
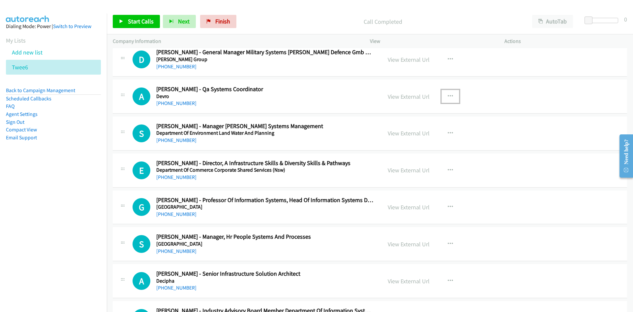
click at [451, 95] on button "button" at bounding box center [451, 96] width 18 height 13
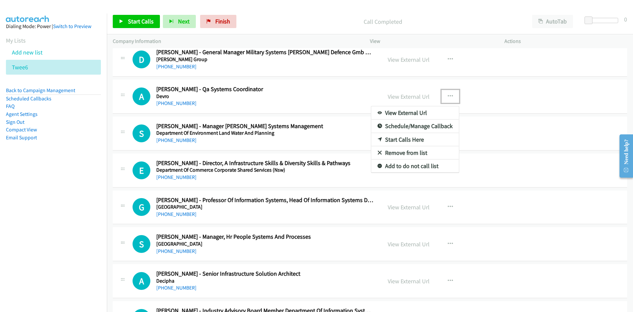
click at [404, 138] on link "Start Calls Here" at bounding box center [415, 139] width 88 height 13
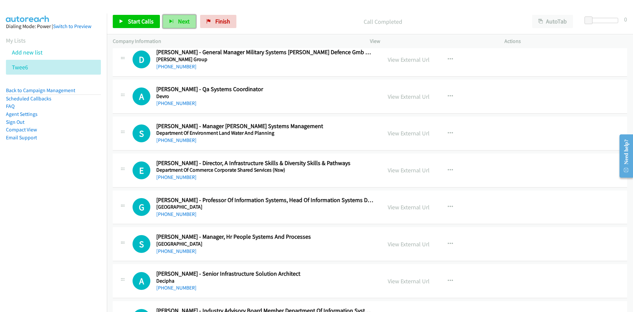
click at [170, 24] on button "Next" at bounding box center [179, 21] width 33 height 13
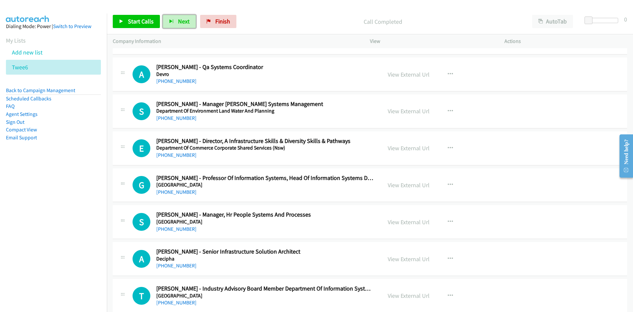
scroll to position [1848, 0]
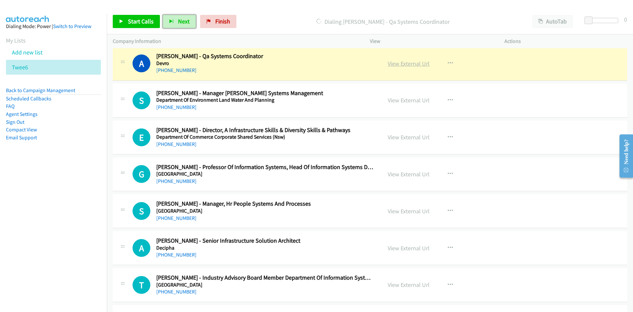
click at [416, 65] on link "View External Url" at bounding box center [409, 64] width 42 height 8
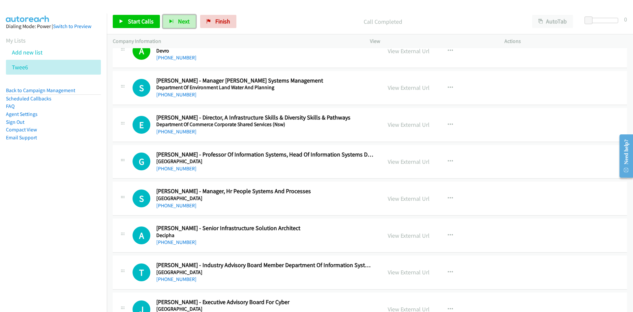
scroll to position [1881, 0]
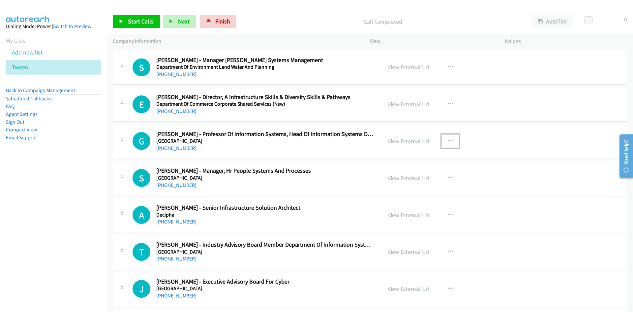
click at [449, 142] on icon "button" at bounding box center [450, 140] width 5 height 5
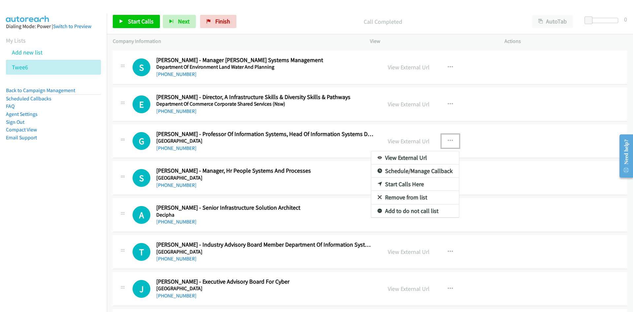
click at [402, 184] on link "Start Calls Here" at bounding box center [415, 184] width 88 height 13
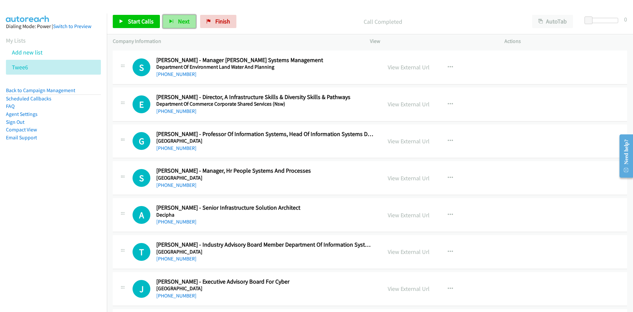
click at [170, 20] on icon "button" at bounding box center [171, 21] width 5 height 5
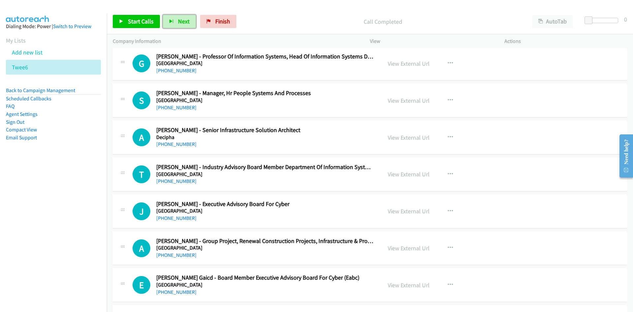
scroll to position [1947, 0]
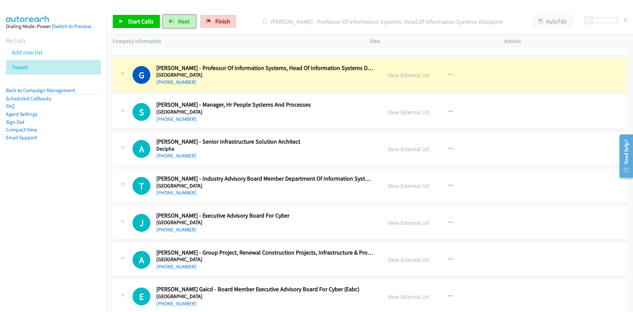
drag, startPoint x: 184, startPoint y: 20, endPoint x: 178, endPoint y: 2, distance: 19.1
click at [184, 20] on span "Next" at bounding box center [184, 21] width 12 height 8
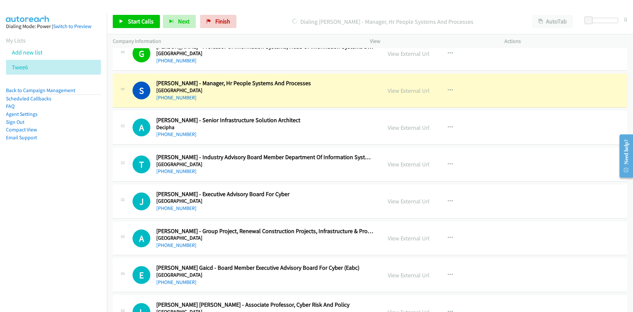
scroll to position [1980, 0]
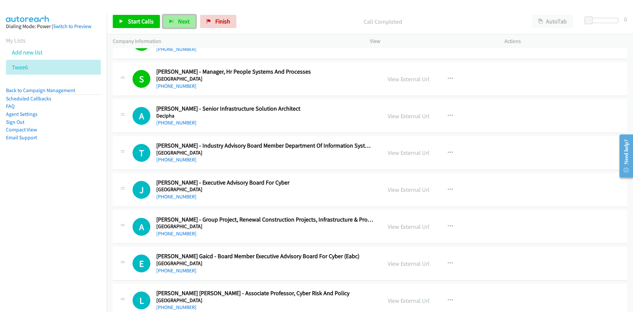
click at [186, 21] on span "Next" at bounding box center [184, 21] width 12 height 8
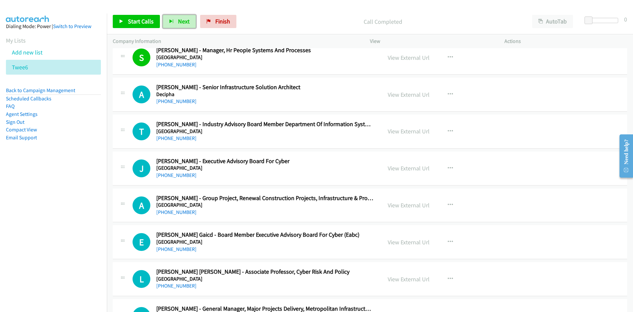
scroll to position [2013, 0]
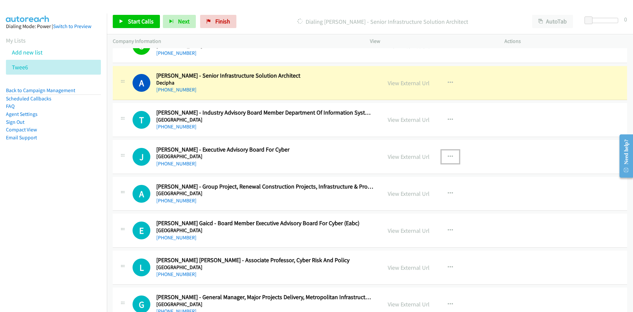
click at [448, 157] on icon "button" at bounding box center [450, 156] width 5 height 5
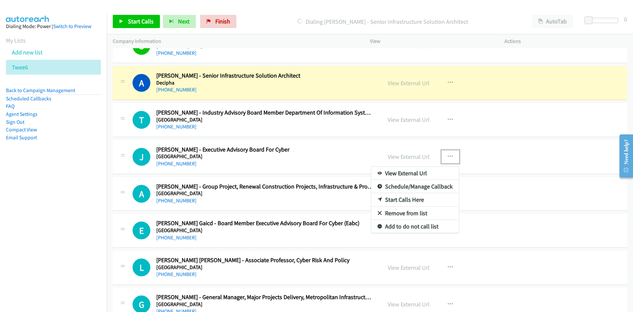
click at [403, 198] on link "Start Calls Here" at bounding box center [415, 199] width 88 height 13
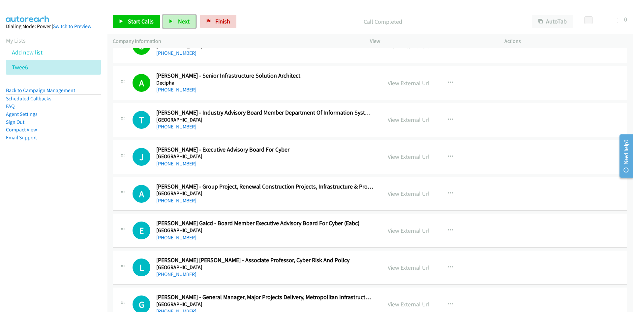
drag, startPoint x: 177, startPoint y: 23, endPoint x: 216, endPoint y: 57, distance: 51.7
click at [178, 23] on span "Next" at bounding box center [184, 21] width 12 height 8
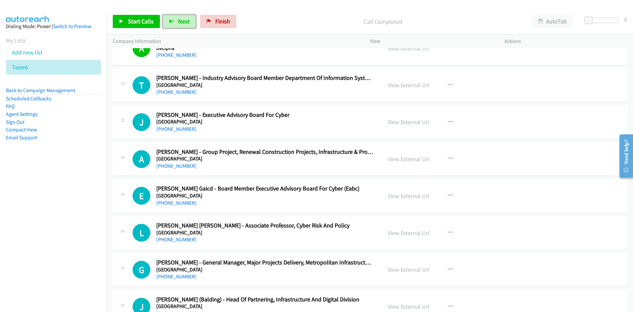
scroll to position [2079, 0]
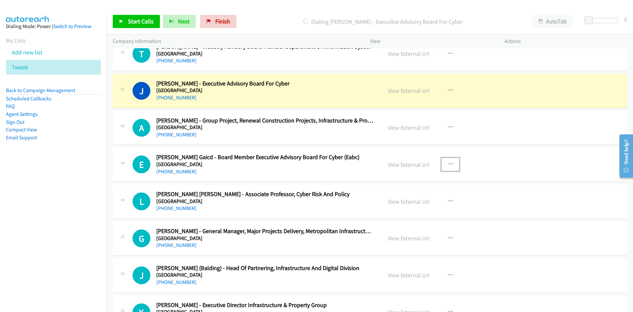
click at [450, 162] on icon "button" at bounding box center [450, 164] width 5 height 5
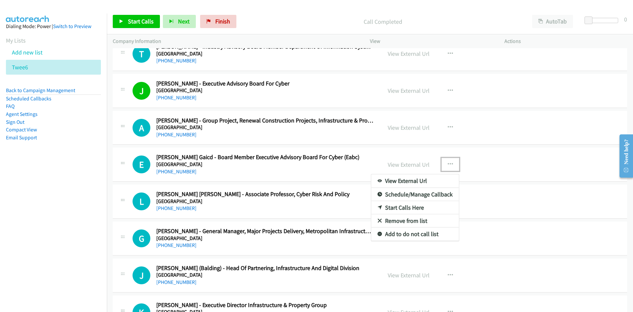
click at [402, 208] on link "Start Calls Here" at bounding box center [415, 207] width 88 height 13
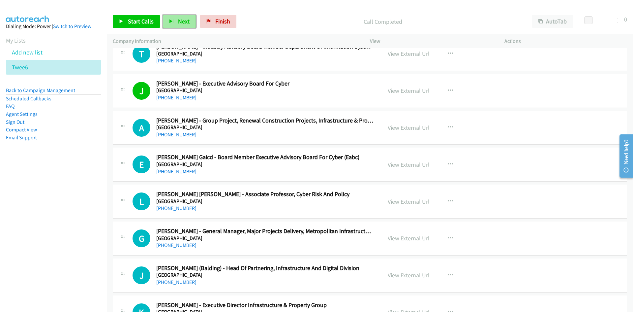
click at [181, 21] on span "Next" at bounding box center [184, 21] width 12 height 8
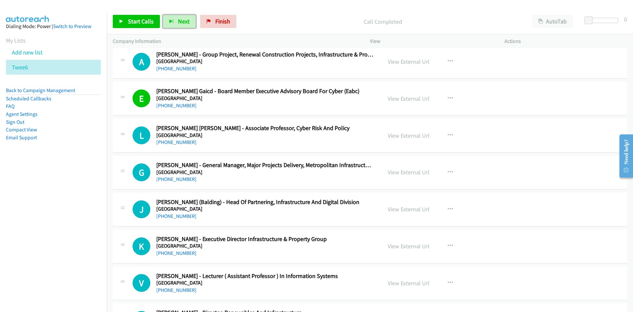
scroll to position [2178, 0]
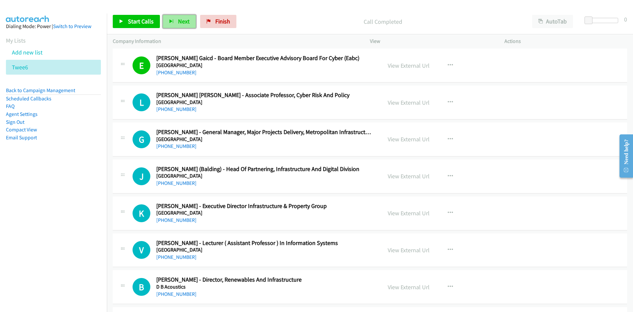
click at [185, 20] on span "Next" at bounding box center [184, 21] width 12 height 8
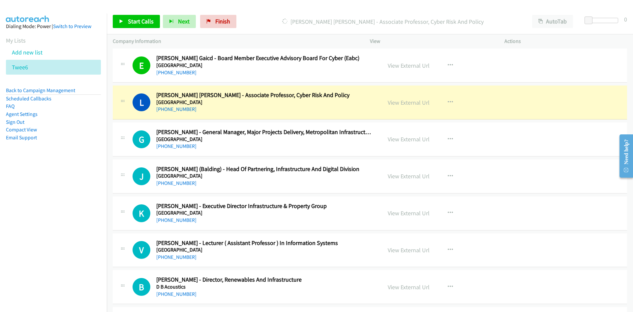
scroll to position [2211, 0]
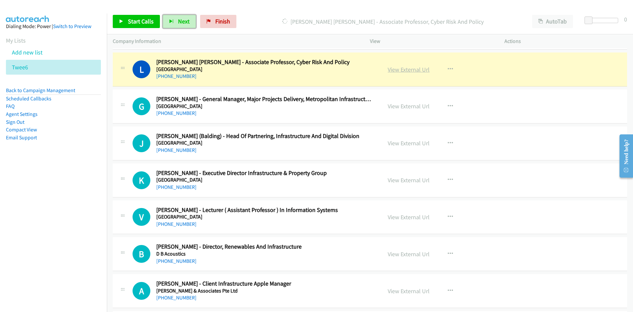
click at [399, 71] on link "View External Url" at bounding box center [409, 70] width 42 height 8
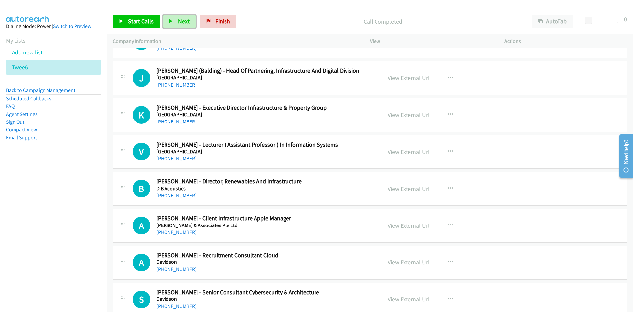
scroll to position [2277, 0]
click at [450, 75] on icon "button" at bounding box center [450, 77] width 5 height 5
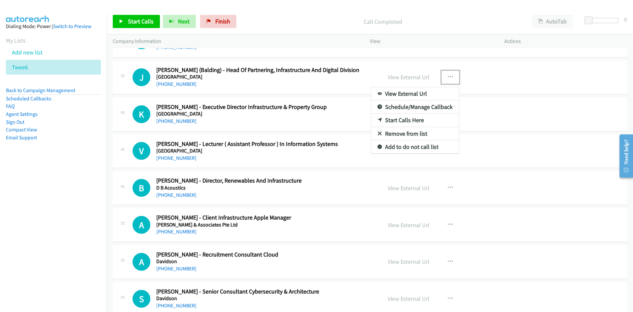
click at [403, 120] on link "Start Calls Here" at bounding box center [415, 119] width 88 height 13
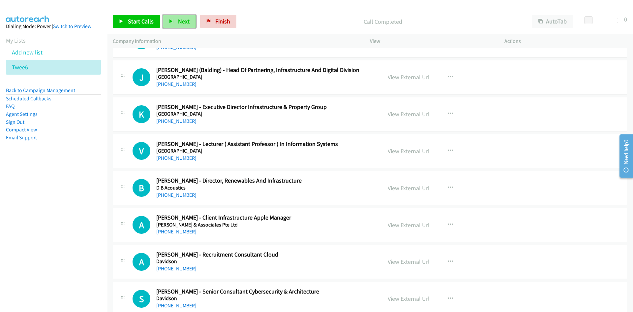
click at [180, 23] on span "Next" at bounding box center [184, 21] width 12 height 8
click at [221, 23] on span "Finish" at bounding box center [222, 21] width 15 height 8
